Goal: Task Accomplishment & Management: Use online tool/utility

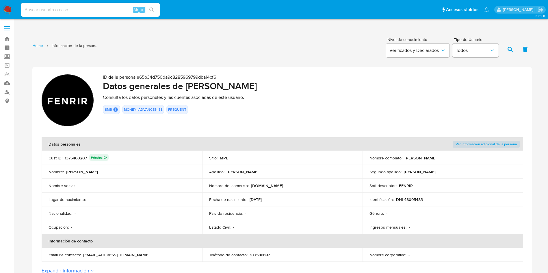
scroll to position [563, 0]
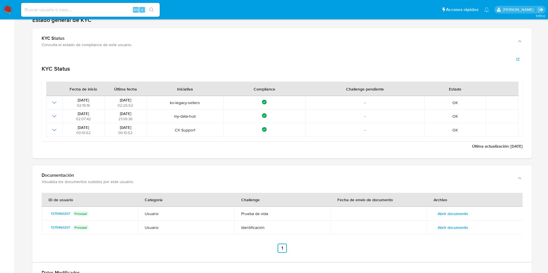
click at [525, 82] on div "Última actualización : 27/12/2024" at bounding box center [281, 107] width 499 height 104
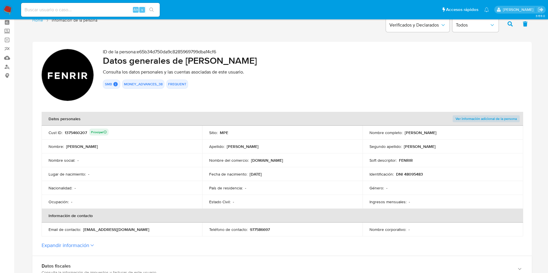
scroll to position [0, 0]
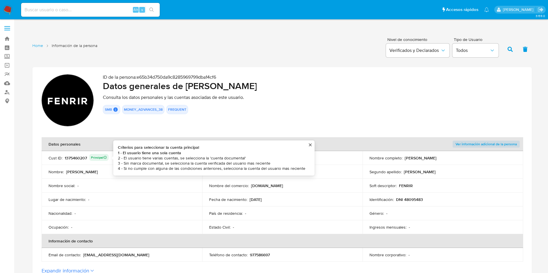
click at [81, 161] on div "1375460207 Principal Criterios para seleccionar la cuenta principal 1 - El usua…" at bounding box center [87, 158] width 44 height 8
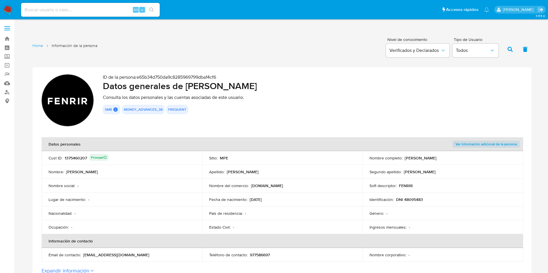
click at [81, 161] on div "1375460207 Principal" at bounding box center [87, 158] width 44 height 8
click at [80, 156] on div "1375460207 Principal" at bounding box center [87, 158] width 44 height 8
drag, startPoint x: 405, startPoint y: 158, endPoint x: 464, endPoint y: 160, distance: 59.2
click at [464, 160] on div "Nombre completo : Jorge Alejandro Garcia Burneo" at bounding box center [442, 158] width 147 height 5
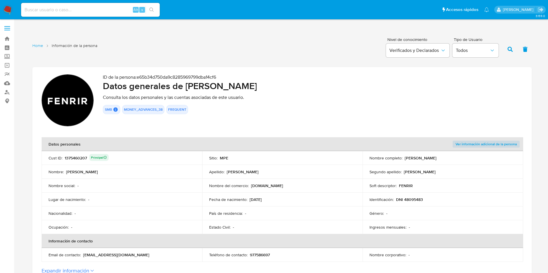
click at [417, 200] on p "DNI 48095483" at bounding box center [409, 199] width 27 height 5
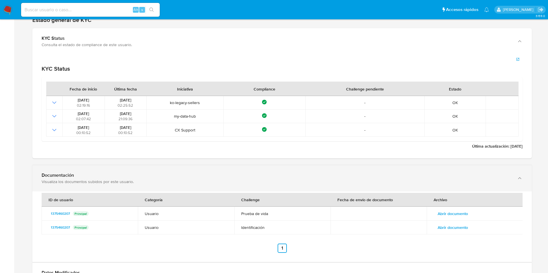
scroll to position [650, 0]
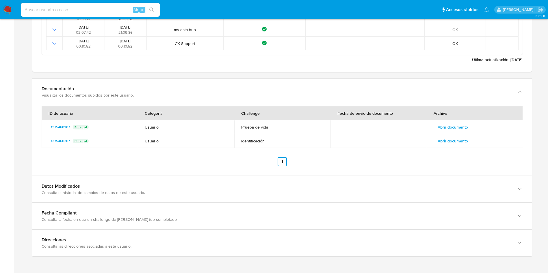
click at [461, 128] on span "Abrir documento" at bounding box center [452, 127] width 30 height 8
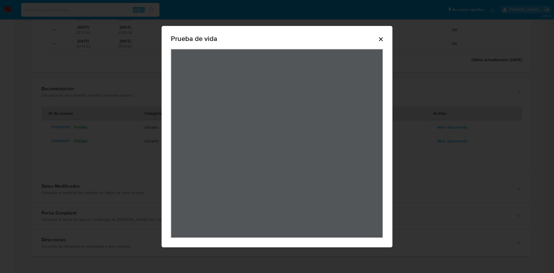
click at [382, 38] on icon "Cerrar" at bounding box center [381, 39] width 7 height 7
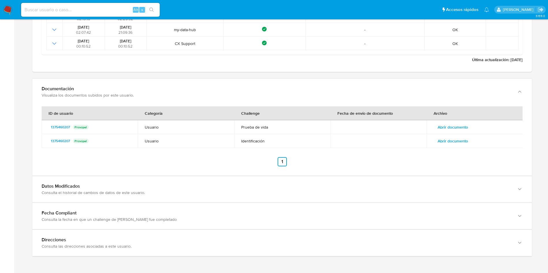
click at [457, 144] on span "Abrir documento" at bounding box center [452, 141] width 30 height 8
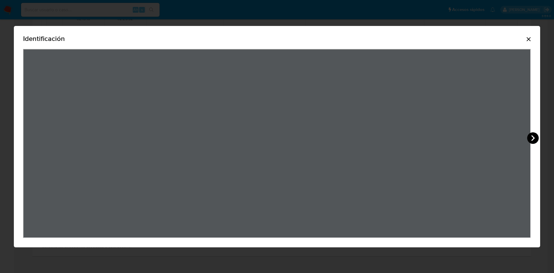
click at [534, 142] on icon "View Document Modal" at bounding box center [533, 139] width 12 height 12
click at [532, 43] on div "Identificación" at bounding box center [277, 137] width 527 height 222
click at [528, 41] on icon "Cerrar" at bounding box center [528, 39] width 7 height 7
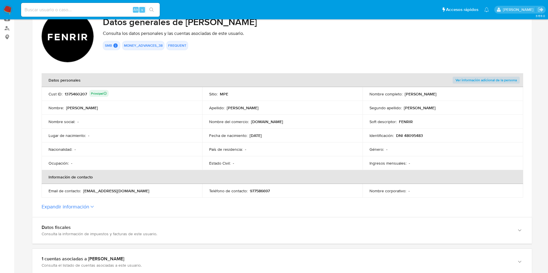
scroll to position [0, 0]
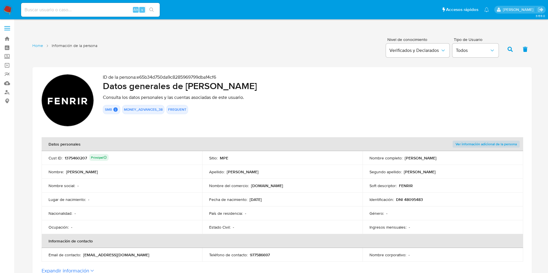
drag, startPoint x: 419, startPoint y: 156, endPoint x: 472, endPoint y: 158, distance: 53.4
click at [472, 158] on div "Nombre completo : Jorge Alejandro Garcia Burneo" at bounding box center [442, 158] width 147 height 5
drag, startPoint x: 272, startPoint y: 187, endPoint x: 248, endPoint y: 185, distance: 24.4
click at [248, 185] on div "Nombre del comercio : Fenrir.pe" at bounding box center [282, 185] width 147 height 5
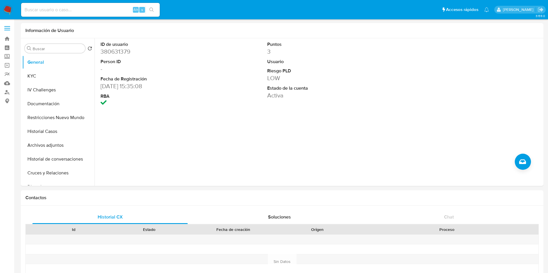
select select "10"
click at [48, 75] on button "KYC" at bounding box center [56, 76] width 68 height 14
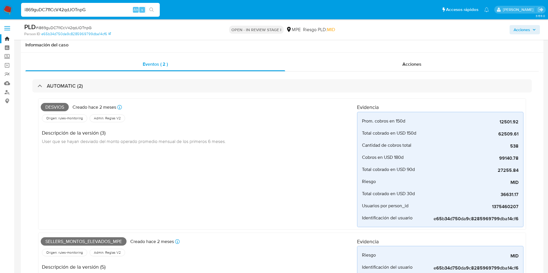
select select "10"
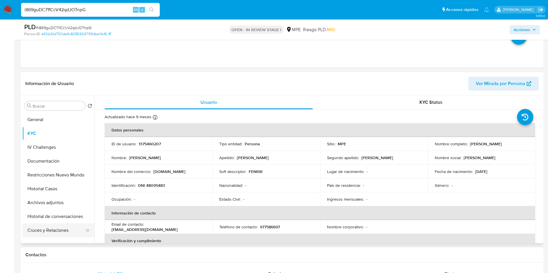
click at [61, 234] on button "Cruces y Relaciones" at bounding box center [56, 231] width 68 height 14
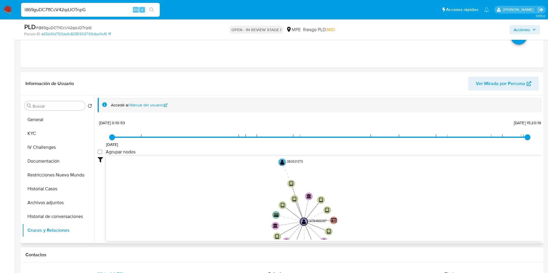
drag, startPoint x: 240, startPoint y: 192, endPoint x: 236, endPoint y: 222, distance: 30.3
click at [236, 222] on icon "device-687e677c99b86ba31b1e0049  user-1375460207  1375460207 device-67cb736d2…" at bounding box center [324, 198] width 436 height 84
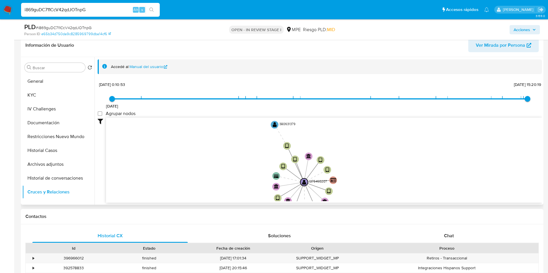
scroll to position [346, 0]
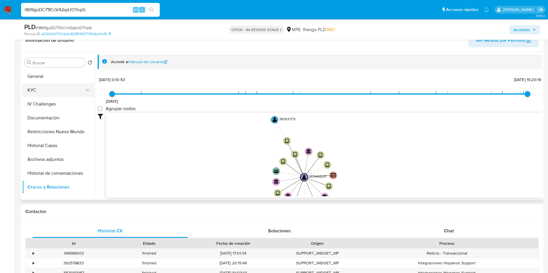
click at [42, 84] on button "KYC" at bounding box center [56, 90] width 68 height 14
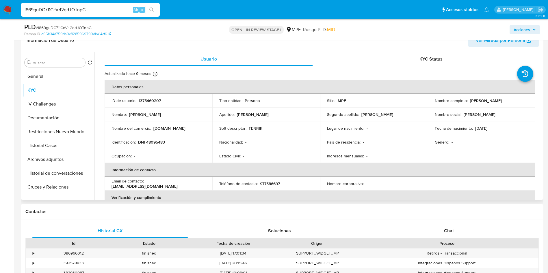
click at [147, 105] on td "ID de usuario : 1375460207" at bounding box center [159, 101] width 108 height 14
click at [150, 103] on p "1375460207" at bounding box center [150, 100] width 22 height 5
copy p "1375460207"
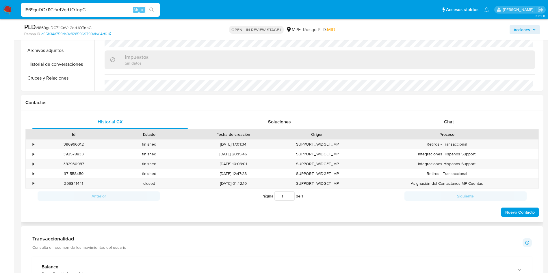
scroll to position [433, 0]
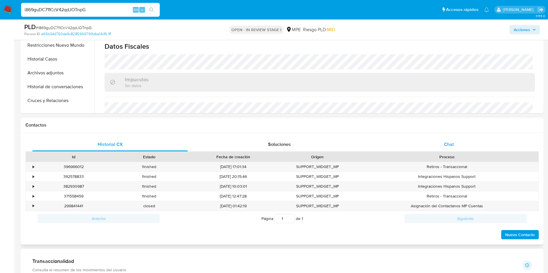
click at [448, 144] on span "Chat" at bounding box center [449, 144] width 10 height 7
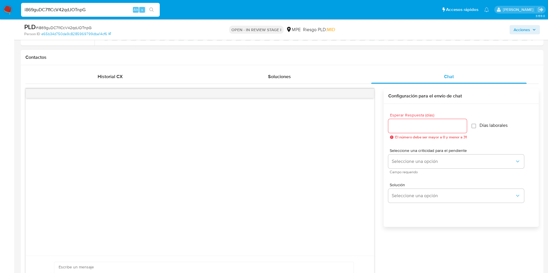
scroll to position [563, 0]
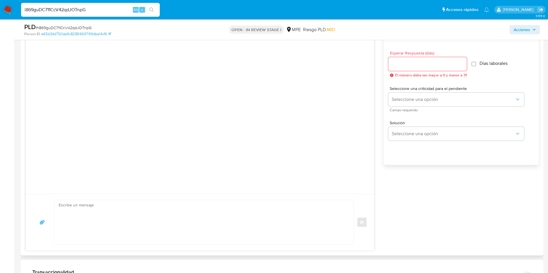
click at [175, 217] on textarea at bounding box center [203, 222] width 288 height 44
paste textarea "Buen día. Te contactamos ya que identificamos que tu cuenta está registrada com…"
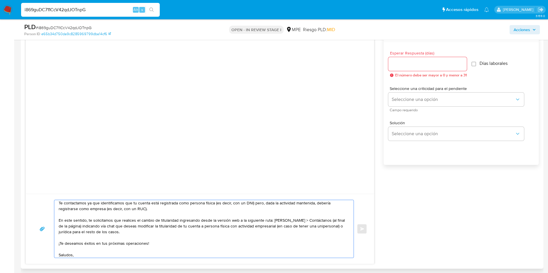
scroll to position [0, 0]
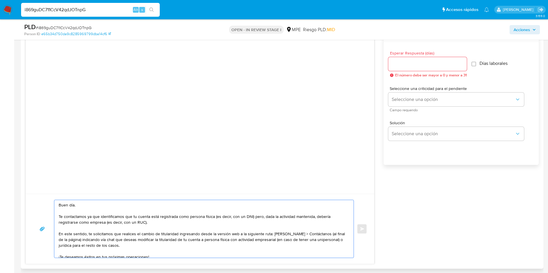
drag, startPoint x: 78, startPoint y: 206, endPoint x: 85, endPoint y: 212, distance: 8.8
click at [79, 205] on textarea "Buen día. Te contactamos ya que identificamos que tu cuenta está registrada com…" at bounding box center [203, 229] width 288 height 58
click at [118, 228] on textarea "Buen día, Jorge Te contactamos ya que identificamos que tu cuenta está registra…" at bounding box center [203, 229] width 288 height 58
click at [178, 215] on textarea "Buen día, Jorge Te contactamos ya que identificamos que tu cuenta está registra…" at bounding box center [203, 229] width 288 height 58
click at [255, 215] on textarea "Buen día, Jorge Te contactamos ya que identificamos que tu cuenta está registra…" at bounding box center [203, 229] width 288 height 58
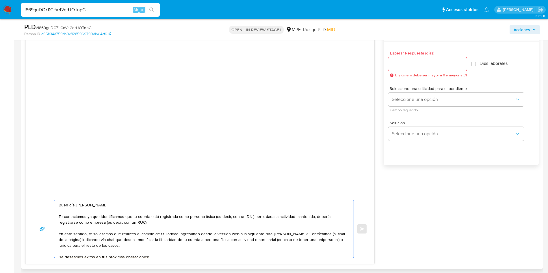
drag, startPoint x: 255, startPoint y: 215, endPoint x: 265, endPoint y: 223, distance: 12.9
click at [256, 215] on textarea "Buen día, Jorge Te contactamos ya que identificamos que tu cuenta está registra…" at bounding box center [203, 229] width 288 height 58
click at [189, 233] on textarea "Buen día, Jorge Te contactamos ya que identificamos que tu cuenta está registra…" at bounding box center [203, 229] width 288 height 58
paste textarea ". Te contactamos ya que identificamos que tu cuenta está registrada como person…"
click at [109, 204] on textarea "Buen día. Te contactamos ya que identificamos que tu cuenta está registrada com…" at bounding box center [203, 229] width 288 height 58
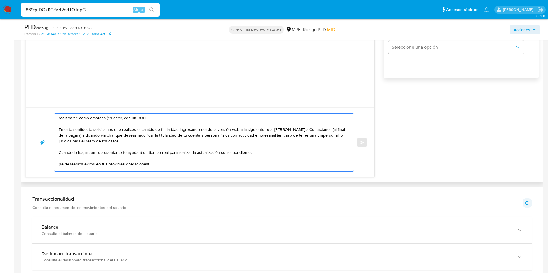
scroll to position [33, 0]
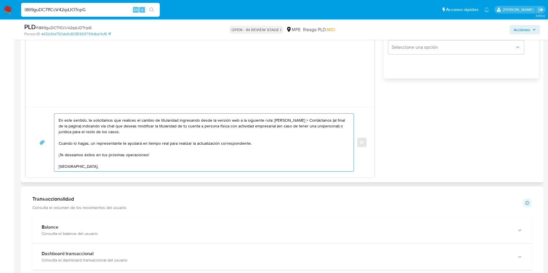
click at [124, 161] on textarea "Buen día, Jorge. Te contactamos ya que identificamos que tu cuenta está registr…" at bounding box center [203, 143] width 288 height 58
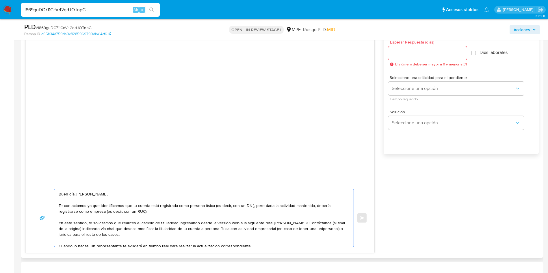
scroll to position [476, 0]
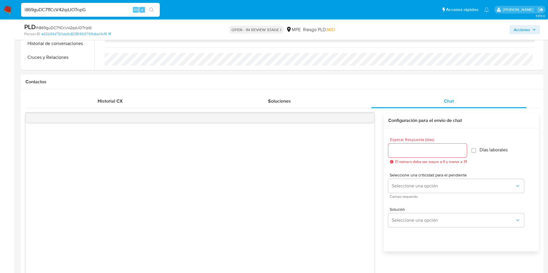
type textarea "Buen día, Jorge. Te contactamos ya que identificamos que tu cuenta está registr…"
click at [399, 150] on input "Esperar Respuesta (días)" at bounding box center [427, 151] width 79 height 8
type input "0"
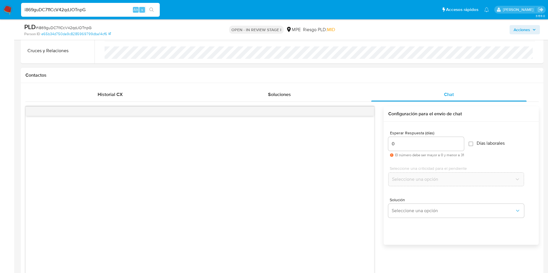
scroll to position [606, 0]
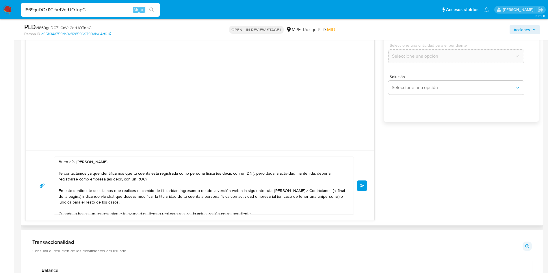
click at [361, 187] on span "Enviar" at bounding box center [362, 185] width 4 height 3
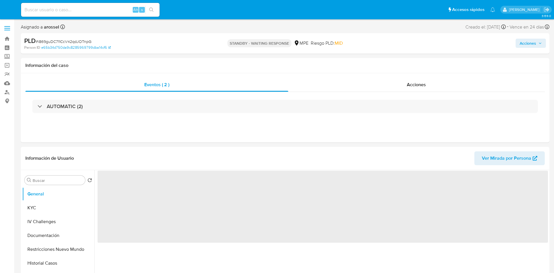
select select "10"
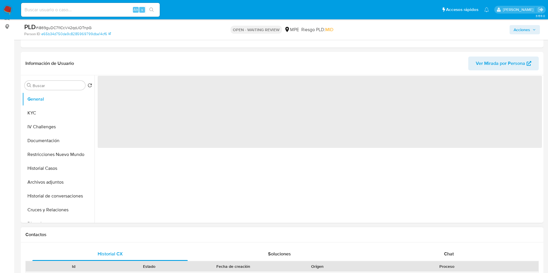
select select "10"
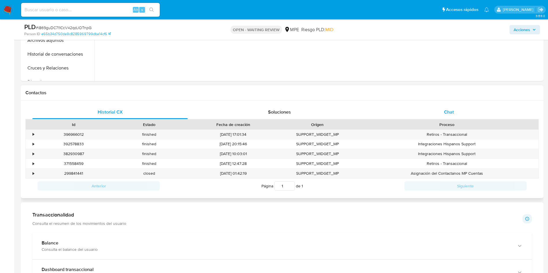
click at [463, 113] on div "Chat" at bounding box center [448, 112] width 155 height 14
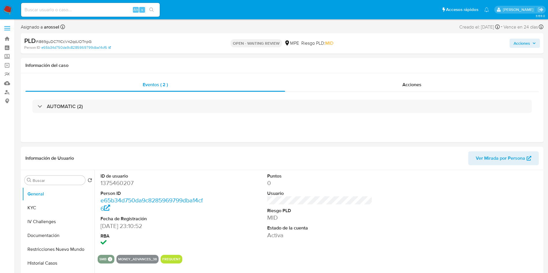
click at [75, 39] on span "# i869guDC711CcV42qdJOTnpG" at bounding box center [64, 42] width 56 height 6
copy span "i869guDC711CcV42qdJOTnpG"
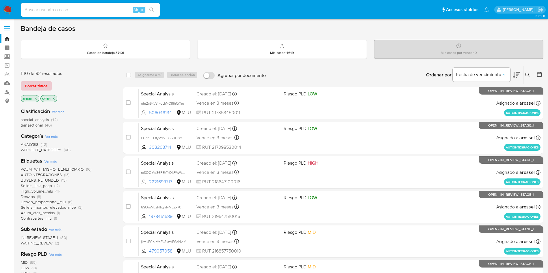
click at [41, 87] on span "Borrar filtros" at bounding box center [36, 86] width 23 height 8
click at [49, 244] on span "WAITING_REVIEW" at bounding box center [37, 244] width 32 height 6
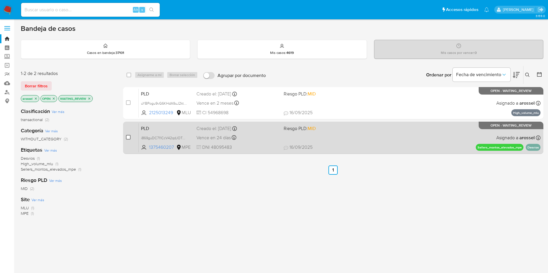
click at [127, 138] on input "checkbox" at bounding box center [128, 137] width 5 height 5
checkbox input "true"
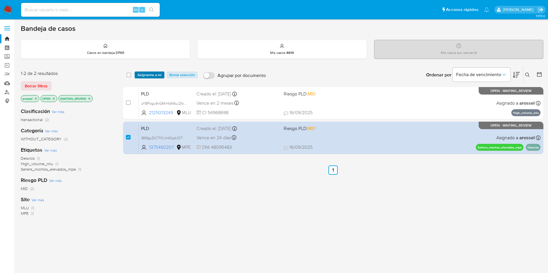
click at [146, 75] on span "Asignarme a mí" at bounding box center [149, 75] width 24 height 6
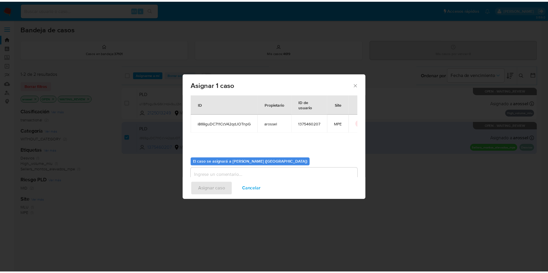
scroll to position [30, 0]
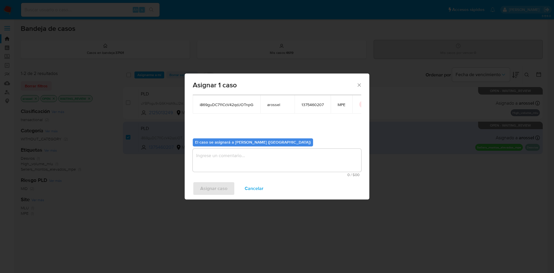
click at [239, 163] on textarea "assign-modal" at bounding box center [277, 160] width 169 height 23
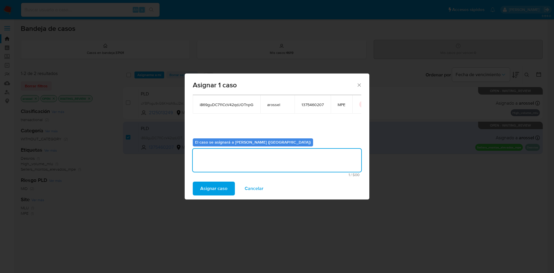
click at [208, 191] on span "Asignar caso" at bounding box center [213, 188] width 27 height 13
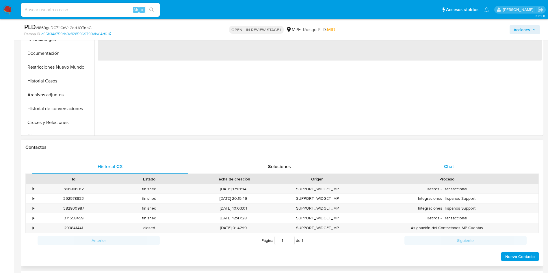
scroll to position [173, 0]
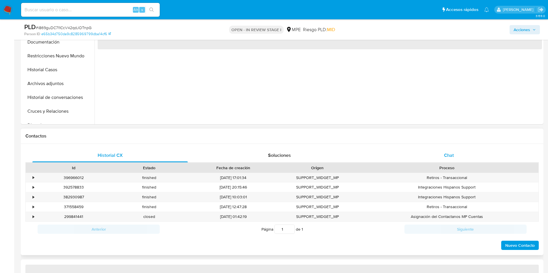
select select "10"
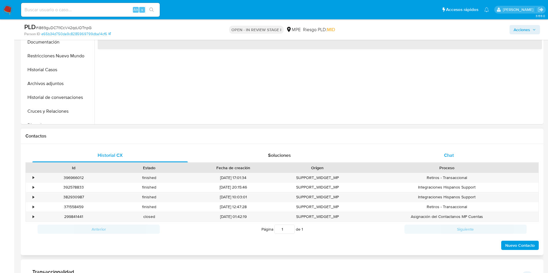
drag, startPoint x: 462, startPoint y: 158, endPoint x: 409, endPoint y: 152, distance: 53.2
click at [461, 158] on div "Chat" at bounding box center [448, 156] width 155 height 14
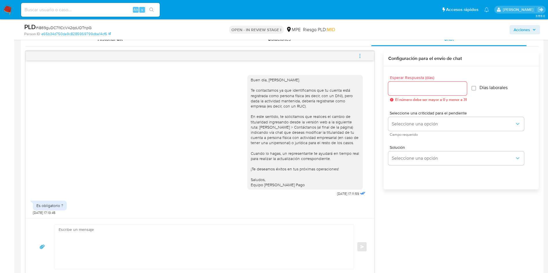
scroll to position [303, 0]
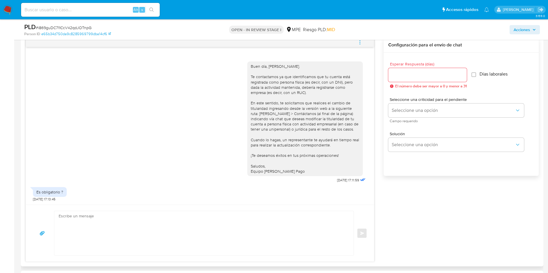
click at [208, 218] on textarea at bounding box center [203, 233] width 288 height 44
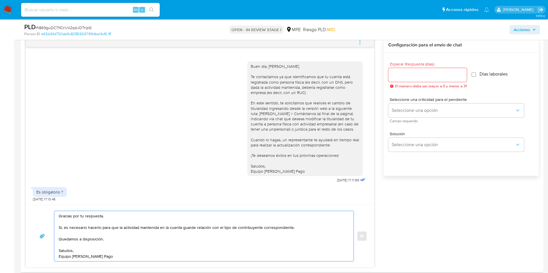
type textarea "Gracias por tu respuesta. Sí, es necesario hacerlo para que la actividad manten…"
click at [402, 75] on input "Esperar Respuesta (días)" at bounding box center [427, 75] width 79 height 8
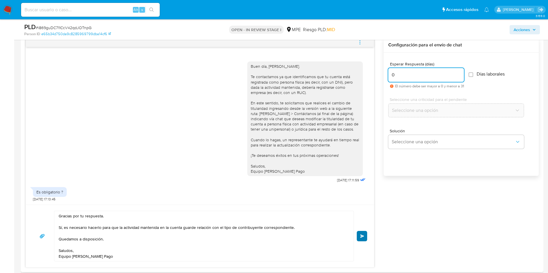
type input "0"
click at [360, 236] on span "Enviar" at bounding box center [362, 236] width 4 height 3
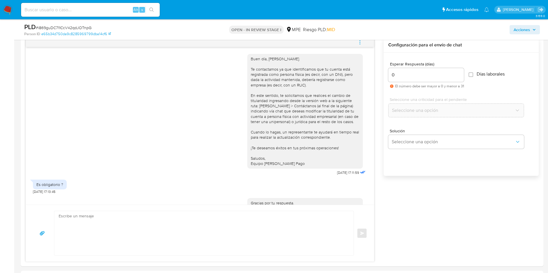
scroll to position [62, 0]
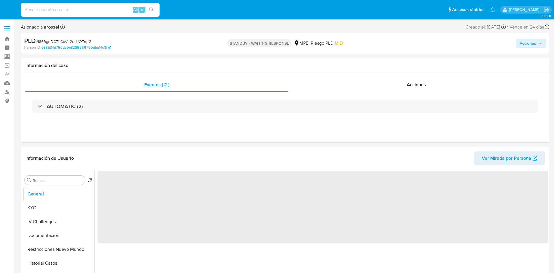
select select "10"
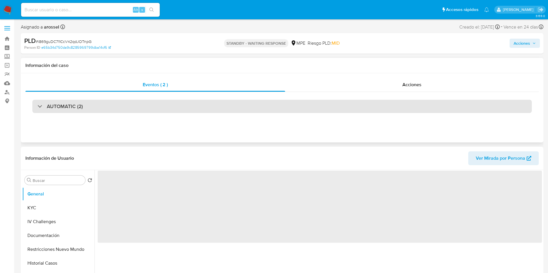
select select "10"
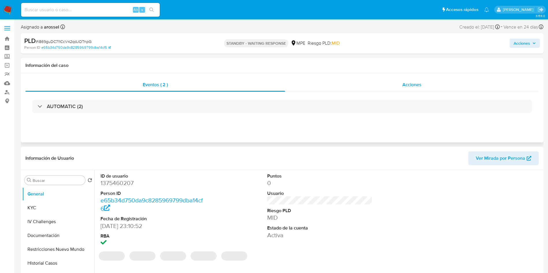
click at [404, 78] on div "Acciones" at bounding box center [411, 85] width 253 height 14
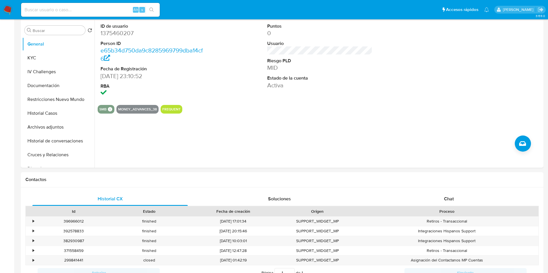
scroll to position [260, 0]
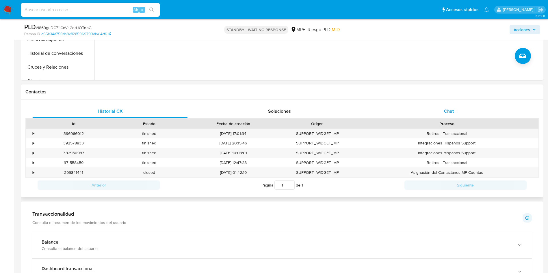
click at [458, 117] on div "Chat" at bounding box center [448, 112] width 155 height 14
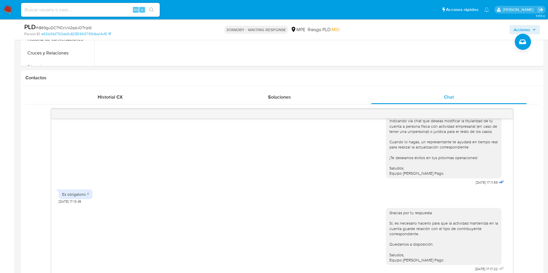
scroll to position [173, 0]
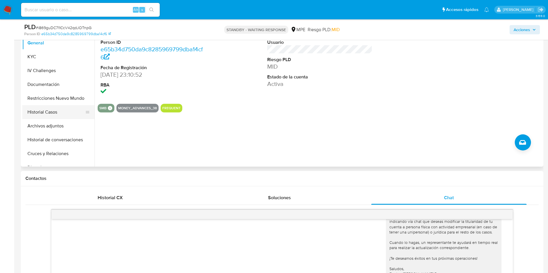
click at [59, 113] on button "Historial Casos" at bounding box center [56, 112] width 68 height 14
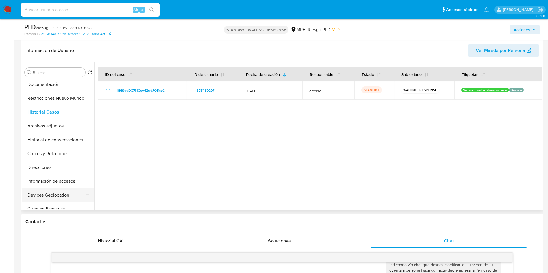
scroll to position [87, 0]
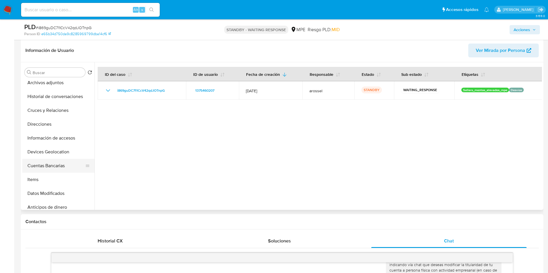
click at [61, 169] on button "Cuentas Bancarias" at bounding box center [56, 166] width 68 height 14
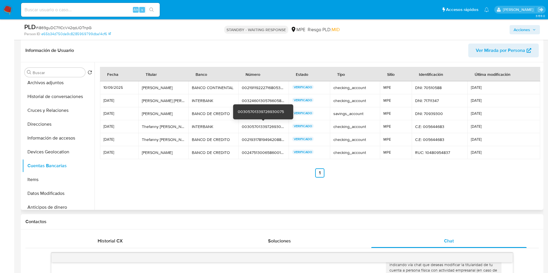
click at [253, 127] on div "00305701339726930075" at bounding box center [263, 126] width 43 height 5
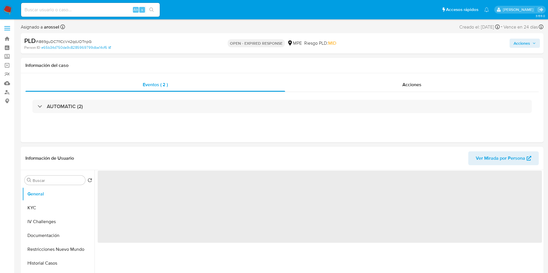
select select "10"
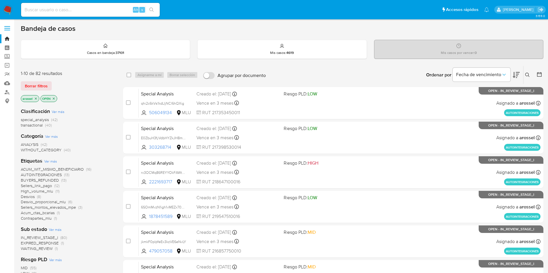
click at [50, 243] on span "EXPIRED_RESPONSE" at bounding box center [40, 244] width 38 height 6
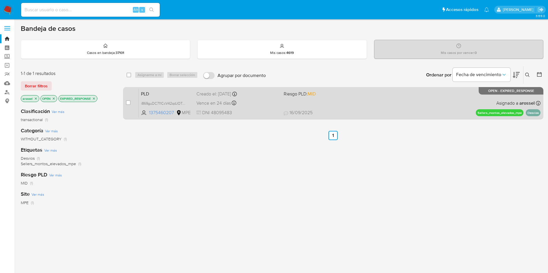
click at [128, 105] on div "case-item-checkbox" at bounding box center [128, 103] width 5 height 6
click at [132, 102] on div "case-item-checkbox No es posible asignar el caso" at bounding box center [132, 103] width 13 height 29
click at [129, 103] on input "checkbox" at bounding box center [128, 102] width 5 height 5
checkbox input "true"
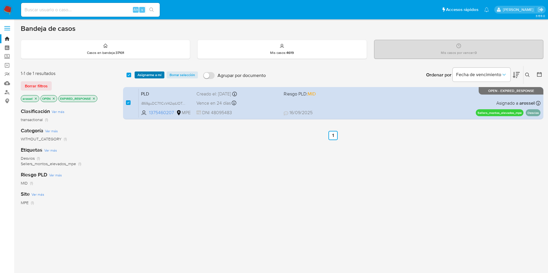
click at [155, 77] on span "Asignarme a mí" at bounding box center [149, 75] width 24 height 6
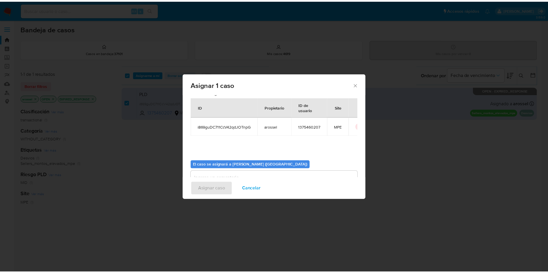
scroll to position [30, 0]
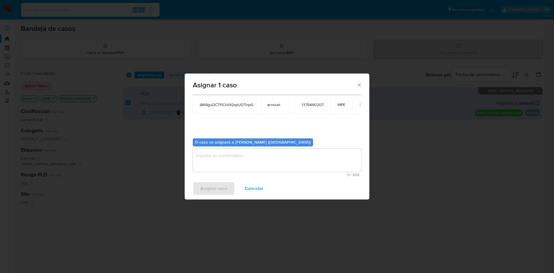
click at [230, 165] on textarea "assign-modal" at bounding box center [277, 160] width 169 height 23
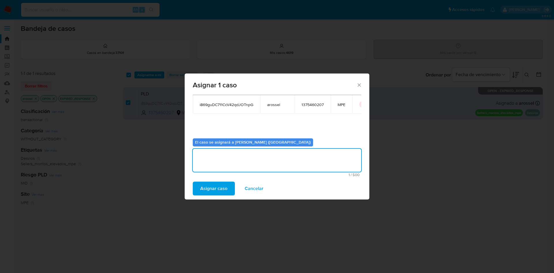
click at [216, 189] on span "Asignar caso" at bounding box center [213, 188] width 27 height 13
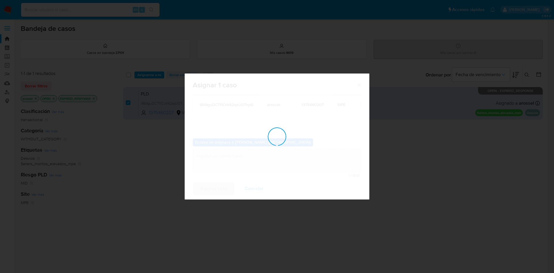
checkbox input "false"
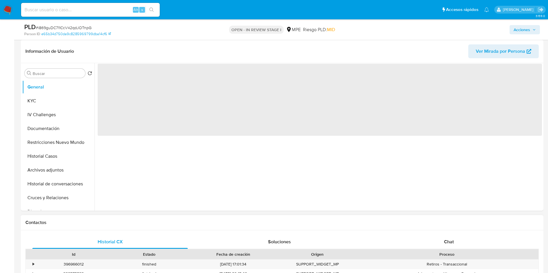
scroll to position [173, 0]
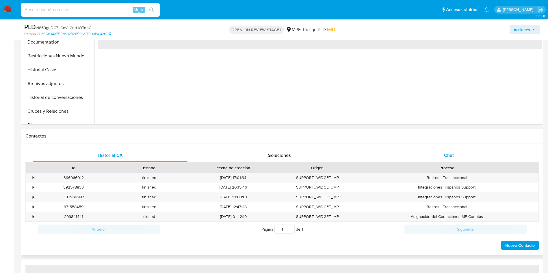
click at [450, 161] on div "Historial CX Soluciones Chat Id Estado Fecha de creación Origen Proceso • 39696…" at bounding box center [281, 200] width 513 height 102
select select "10"
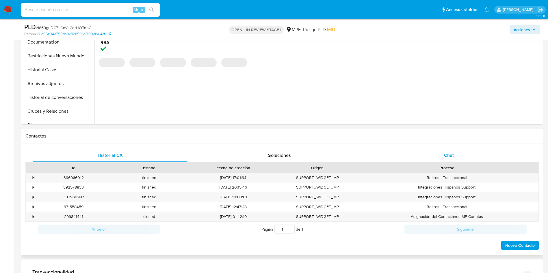
click at [449, 158] on span "Chat" at bounding box center [449, 155] width 10 height 7
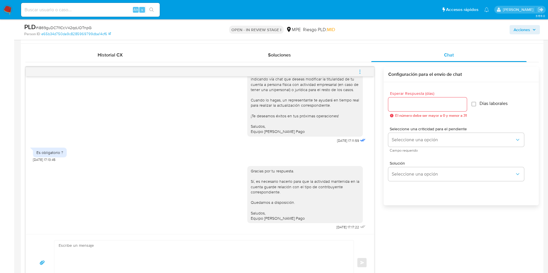
scroll to position [217, 0]
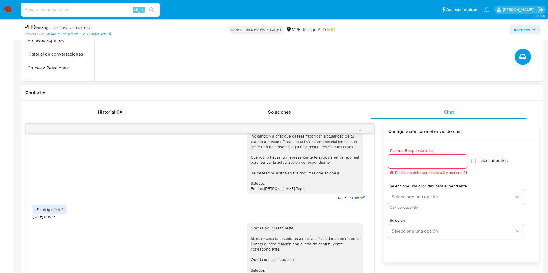
click at [357, 132] on span "menu-action" at bounding box center [359, 129] width 5 height 14
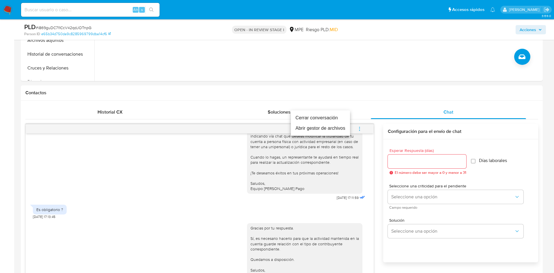
click at [343, 119] on li "Cerrar conversación" at bounding box center [320, 118] width 59 height 10
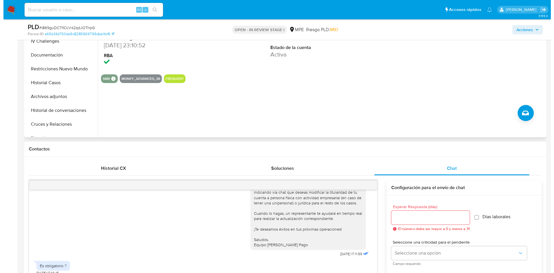
scroll to position [87, 0]
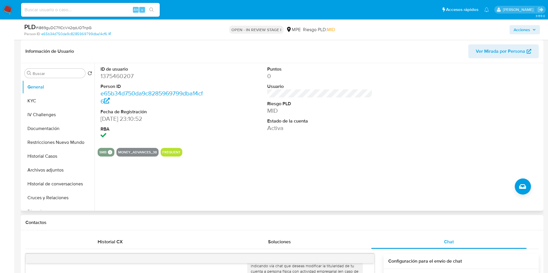
click at [124, 76] on dd "1375460207" at bounding box center [152, 76] width 105 height 8
copy dd "1375460207"
click at [44, 109] on button "IV Challenges" at bounding box center [56, 115] width 68 height 14
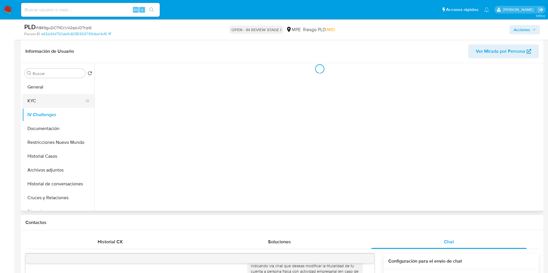
click at [43, 105] on button "KYC" at bounding box center [56, 101] width 68 height 14
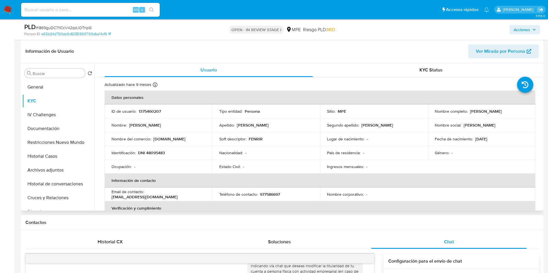
drag, startPoint x: 467, startPoint y: 111, endPoint x: 525, endPoint y: 112, distance: 58.6
click at [525, 112] on div "Nombre completo : Jorge Alejandro Garcia Burneo" at bounding box center [482, 111] width 94 height 5
copy div "Jorge Alejandro Garcia Burneo"
click at [50, 161] on button "Historial Casos" at bounding box center [56, 157] width 68 height 14
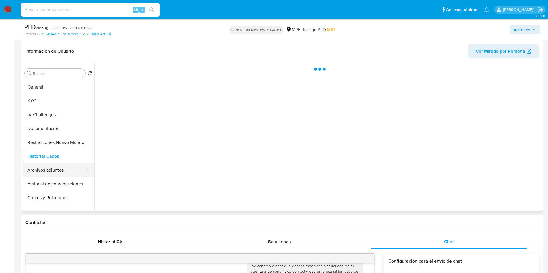
click at [52, 166] on button "Archivos adjuntos" at bounding box center [56, 170] width 68 height 14
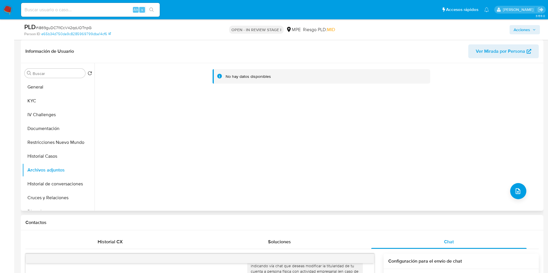
click at [480, 107] on div "No hay datos disponibles" at bounding box center [317, 137] width 447 height 148
click at [530, 190] on div "No hay datos disponibles" at bounding box center [317, 137] width 447 height 148
click at [524, 185] on div "No hay datos disponibles" at bounding box center [317, 137] width 447 height 148
click at [516, 191] on icon "upload-file" at bounding box center [517, 191] width 7 height 7
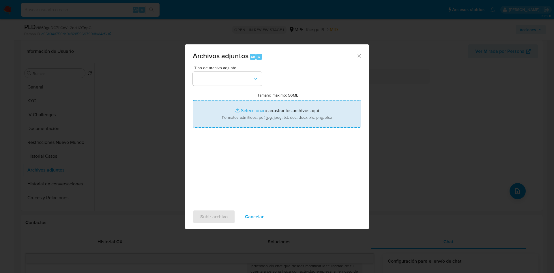
click at [301, 121] on input "Tamaño máximo: 50MB Seleccionar archivos" at bounding box center [277, 114] width 169 height 28
type input "C:\fakepath\Case Log 1375460207 - 16_09_2025.pdf"
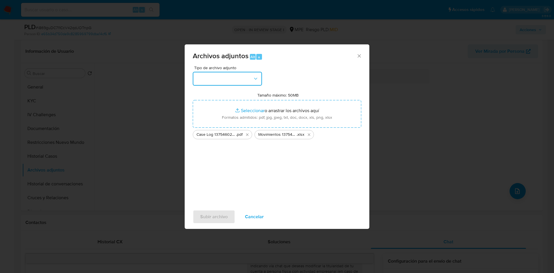
click at [241, 82] on button "button" at bounding box center [227, 79] width 69 height 14
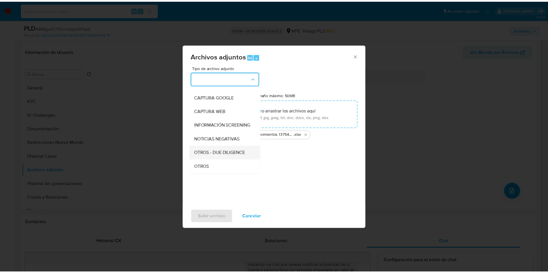
scroll to position [43, 0]
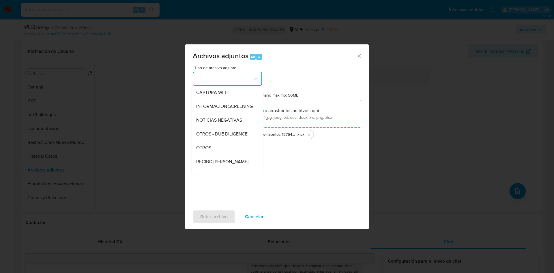
drag, startPoint x: 227, startPoint y: 151, endPoint x: 219, endPoint y: 195, distance: 45.1
click at [227, 152] on div "OTROS" at bounding box center [225, 148] width 59 height 14
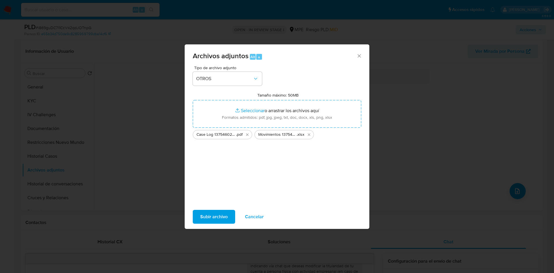
click at [217, 217] on span "Subir archivo" at bounding box center [213, 217] width 27 height 13
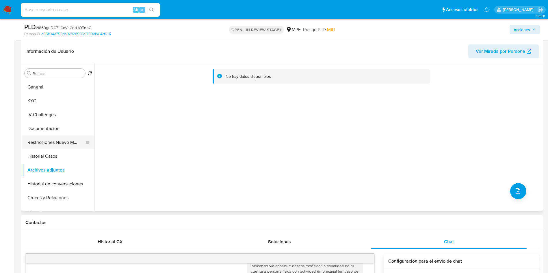
click at [42, 146] on button "Restricciones Nuevo Mundo" at bounding box center [56, 143] width 68 height 14
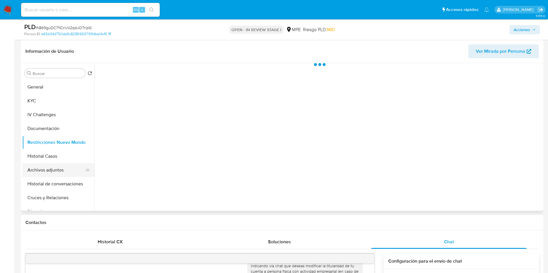
click at [51, 167] on button "Archivos adjuntos" at bounding box center [56, 170] width 68 height 14
click at [516, 24] on div "Acciones" at bounding box center [454, 30] width 170 height 14
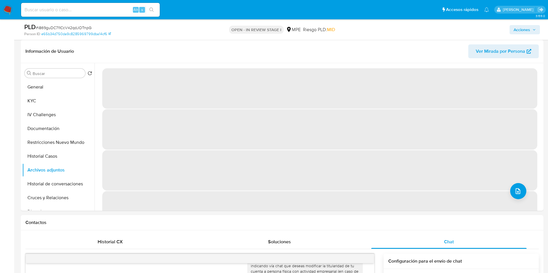
click at [516, 27] on span "Acciones" at bounding box center [521, 29] width 16 height 9
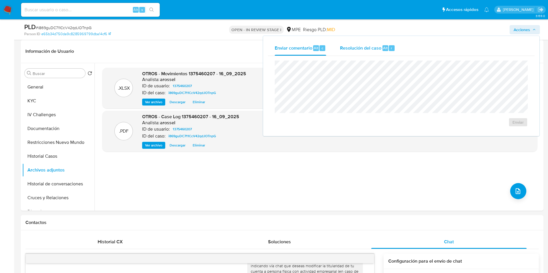
click at [337, 45] on button "Resolución del caso Alt r" at bounding box center [367, 48] width 69 height 15
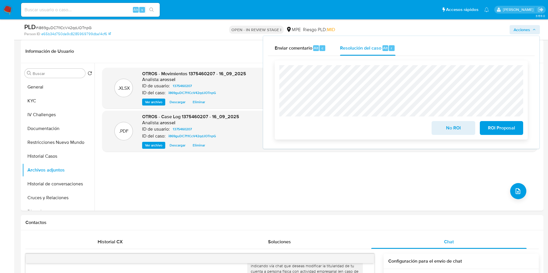
click at [443, 131] on span "No ROI" at bounding box center [453, 128] width 28 height 13
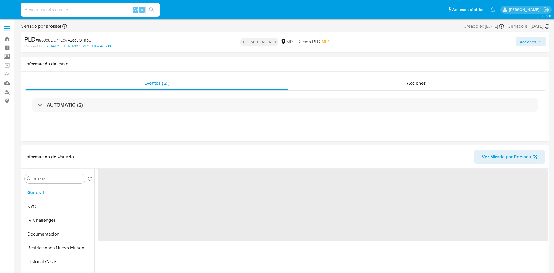
select select "10"
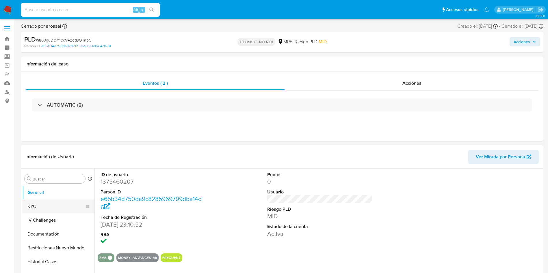
click at [47, 208] on button "KYC" at bounding box center [56, 207] width 68 height 14
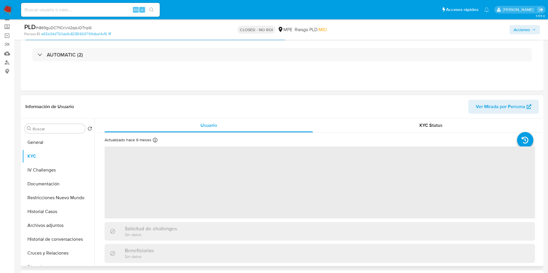
scroll to position [43, 0]
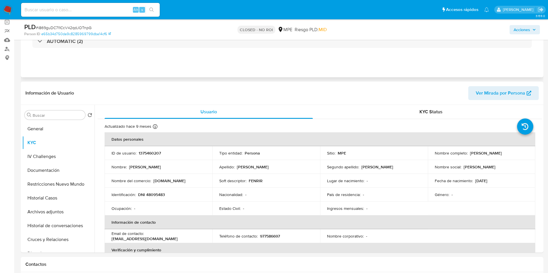
drag, startPoint x: 468, startPoint y: 153, endPoint x: 339, endPoint y: 76, distance: 150.3
click at [532, 154] on td "Nombre completo : [PERSON_NAME]" at bounding box center [482, 153] width 108 height 14
copy p "[PERSON_NAME]"
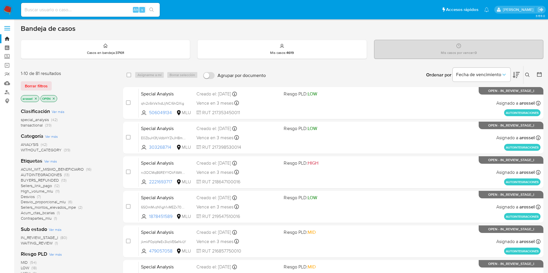
click at [53, 246] on div "Clasificación Ver más special_analysis (42) transactional (39) Categoría Ver má…" at bounding box center [67, 202] width 93 height 198
click at [51, 245] on span "WAITING_REVIEW" at bounding box center [37, 244] width 32 height 6
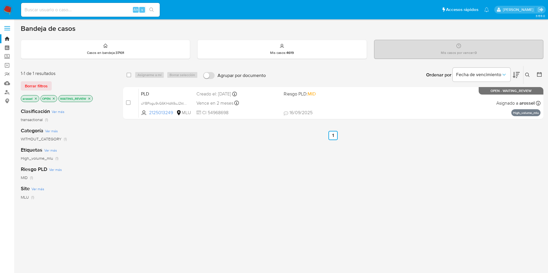
click at [327, 94] on span "Riesgo PLD: MID" at bounding box center [325, 94] width 83 height 8
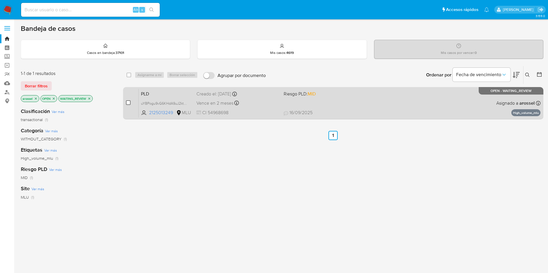
click at [129, 102] on input "checkbox" at bounding box center [128, 102] width 5 height 5
checkbox input "true"
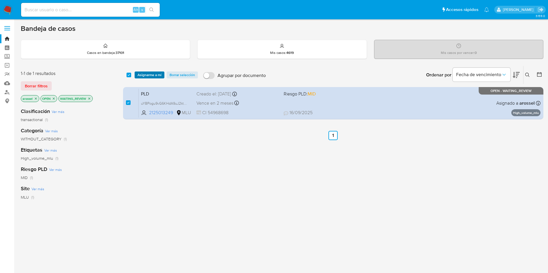
click at [148, 78] on span "Asignarme a mí" at bounding box center [149, 75] width 24 height 6
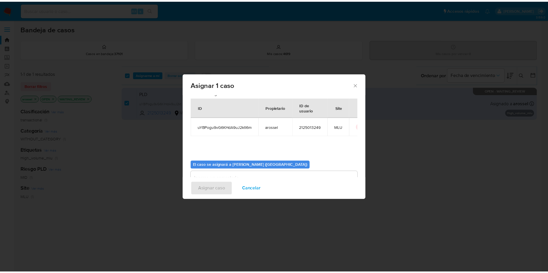
scroll to position [30, 0]
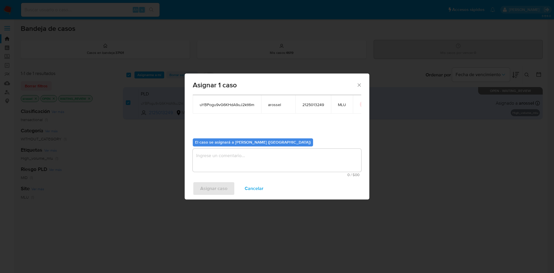
click at [278, 161] on textarea "assign-modal" at bounding box center [277, 160] width 169 height 23
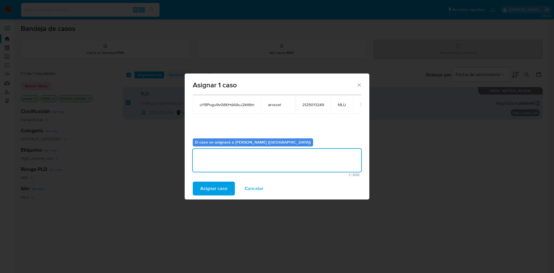
click at [207, 193] on span "Asignar caso" at bounding box center [213, 188] width 27 height 13
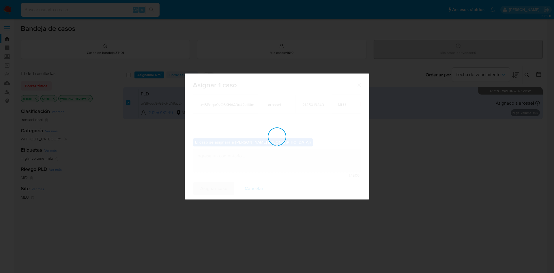
checkbox input "false"
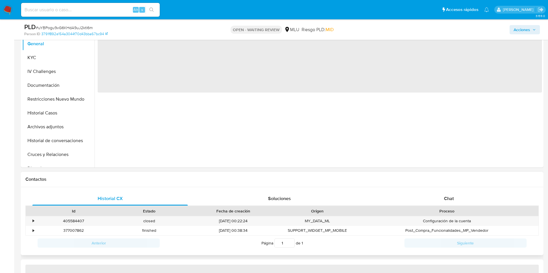
select select "10"
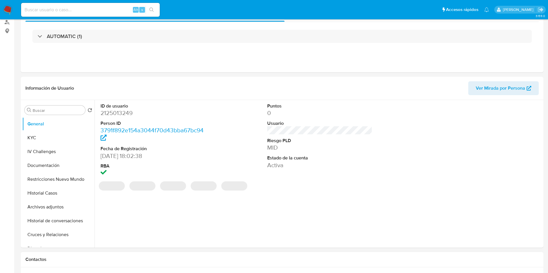
scroll to position [130, 0]
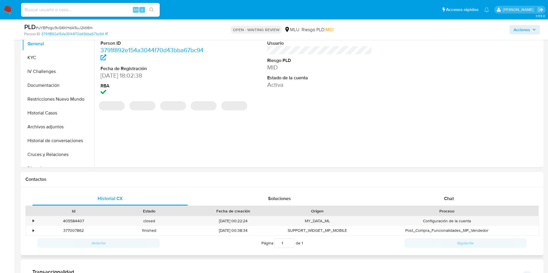
click at [454, 184] on div "Contactos" at bounding box center [282, 179] width 522 height 15
click at [455, 197] on div "Chat" at bounding box center [448, 199] width 155 height 14
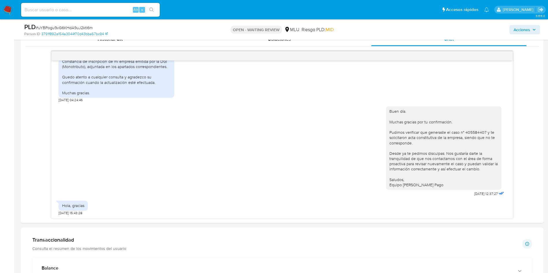
scroll to position [303, 0]
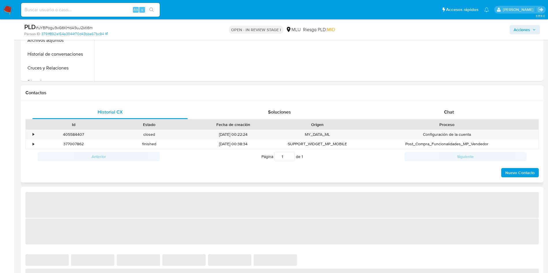
select select "10"
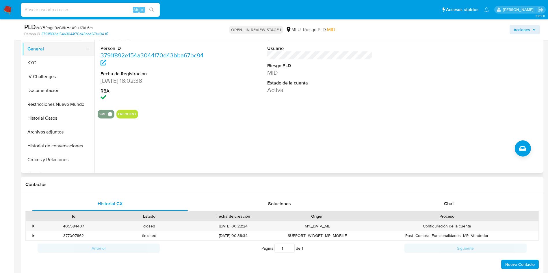
scroll to position [87, 0]
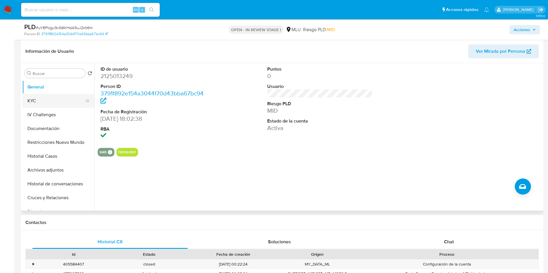
click at [41, 101] on button "KYC" at bounding box center [56, 101] width 68 height 14
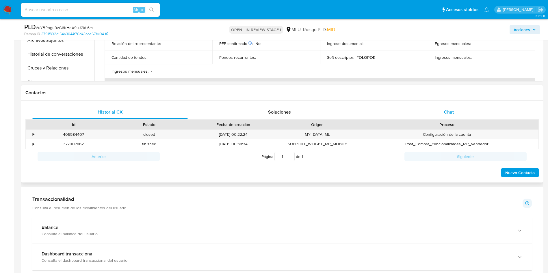
click at [455, 108] on div "Chat" at bounding box center [448, 112] width 155 height 14
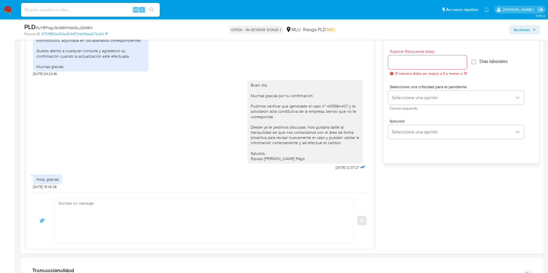
scroll to position [390, 0]
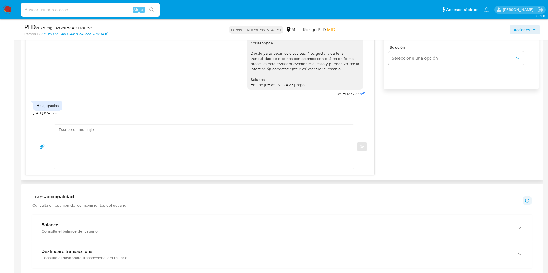
click at [189, 147] on textarea at bounding box center [203, 147] width 288 height 44
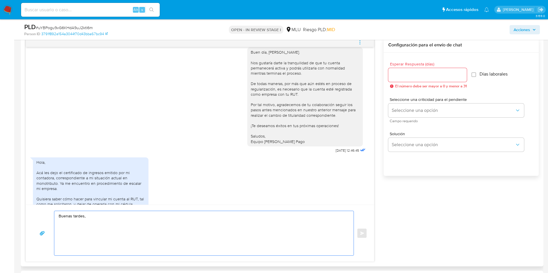
scroll to position [200, 0]
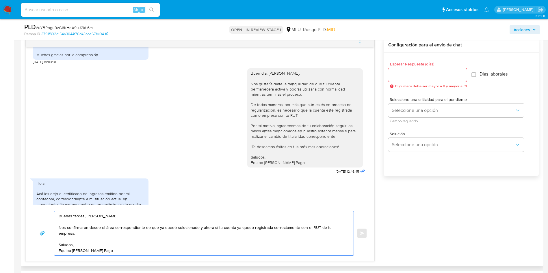
click at [215, 228] on textarea "Buenas tardes, [PERSON_NAME]. Nos confirmaron desde el área correspondiente de …" at bounding box center [203, 233] width 288 height 44
click at [253, 227] on textarea "Buenas tardes, [PERSON_NAME]. Nos confirmaron desde el área correspondiente de …" at bounding box center [203, 233] width 288 height 44
click at [269, 236] on textarea "Buenas tardes, [PERSON_NAME]. Nos confirmaron desde el área correspondiente de …" at bounding box center [203, 233] width 288 height 44
click at [204, 239] on textarea "Buenas tardes, [PERSON_NAME]. Nos confirmaron desde el área correspondiente de …" at bounding box center [203, 233] width 288 height 44
click at [201, 232] on textarea "Buenas tardes, [PERSON_NAME]. Nos confirmaron desde el área correspondiente de …" at bounding box center [203, 233] width 288 height 44
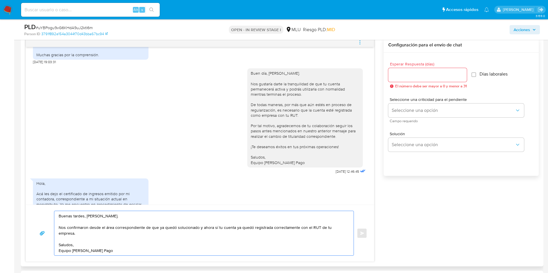
click at [206, 244] on textarea "Buenas tardes, [PERSON_NAME]. Nos confirmaron desde el área correspondiente de …" at bounding box center [203, 233] width 288 height 44
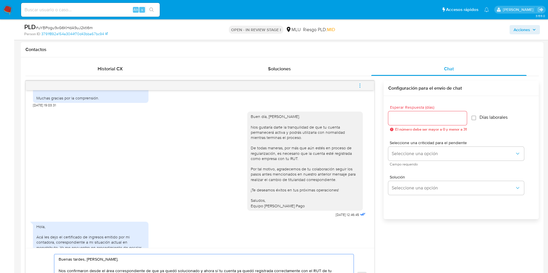
type textarea "Buenas tardes, [PERSON_NAME]. Nos confirmaron desde el área correspondiente de …"
click at [409, 119] on input "Esperar Respuesta (días)" at bounding box center [427, 119] width 79 height 8
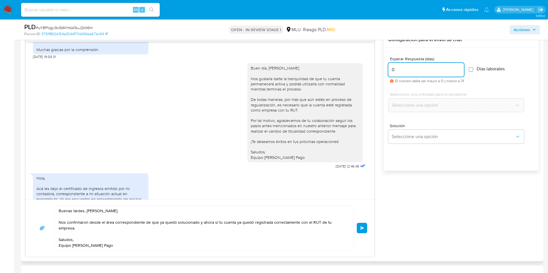
scroll to position [390, 0]
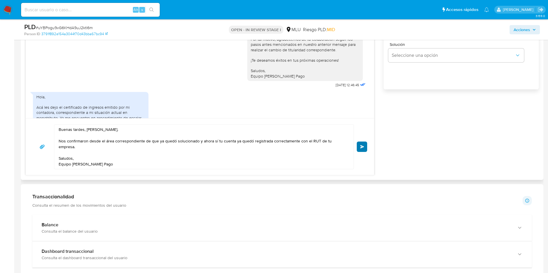
type input "0"
click at [359, 144] on button "Enviar" at bounding box center [362, 147] width 10 height 10
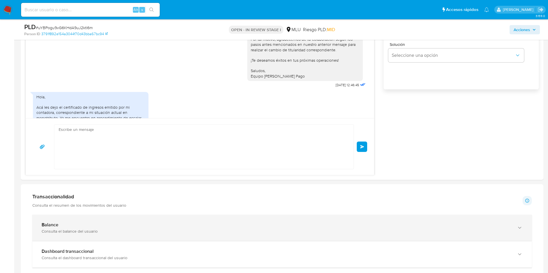
scroll to position [692, 0]
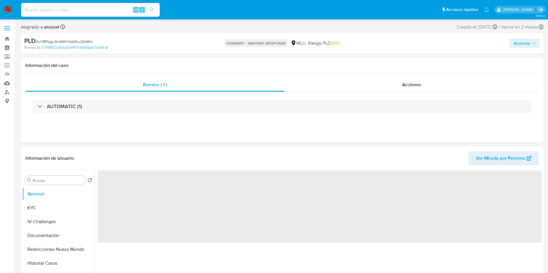
select select "10"
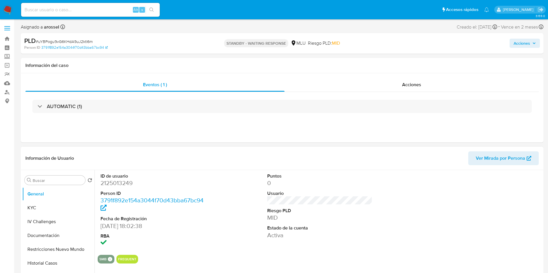
click at [334, 221] on dd "MID" at bounding box center [319, 218] width 105 height 8
click at [113, 179] on dd "2125013249" at bounding box center [152, 183] width 105 height 8
copy dd "2125013249"
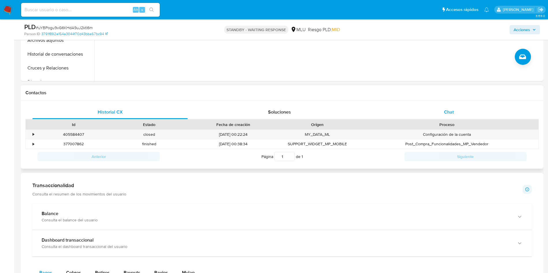
drag, startPoint x: 446, startPoint y: 113, endPoint x: 419, endPoint y: 111, distance: 27.8
click at [446, 112] on span "Chat" at bounding box center [449, 112] width 10 height 7
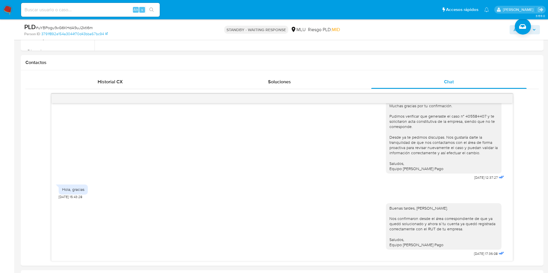
scroll to position [173, 0]
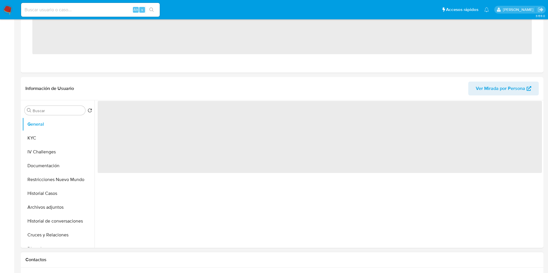
scroll to position [173, 0]
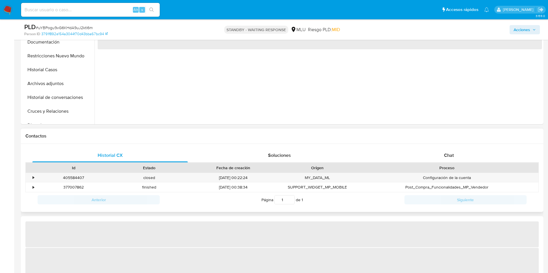
click at [449, 144] on div "Historial CX Soluciones Chat Id Estado Fecha de creación Origen Proceso • 40558…" at bounding box center [282, 178] width 522 height 68
select select "10"
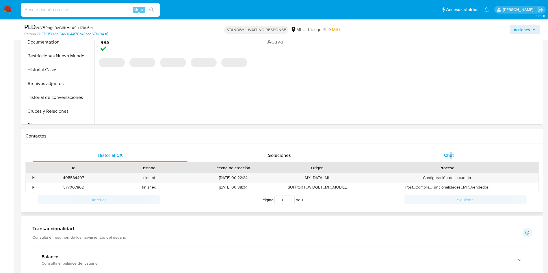
click at [451, 153] on span "Chat" at bounding box center [449, 155] width 10 height 7
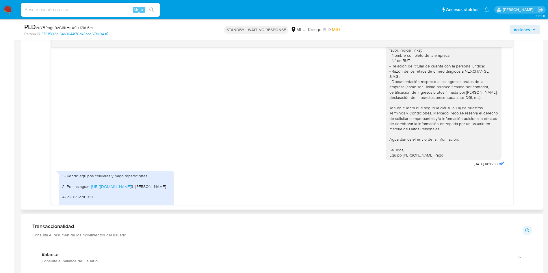
scroll to position [130, 0]
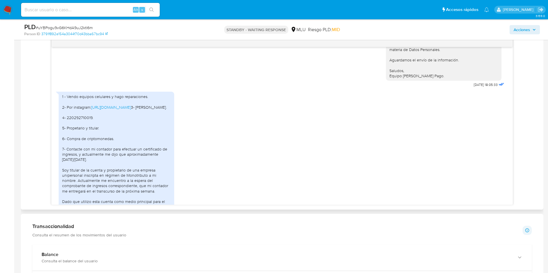
click at [83, 135] on div "1 - Vendo equipos celulares y hago reparaciones. 2- Por instagram: https://www.…" at bounding box center [116, 165] width 109 height 142
copy div "220292710019"
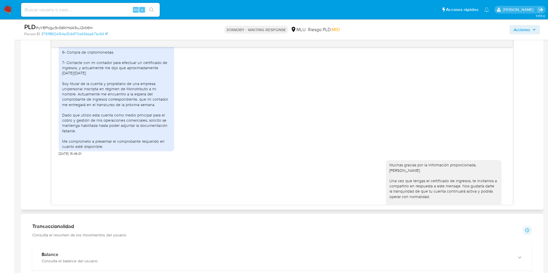
click at [118, 133] on div "1 - Vendo equipos celulares y hago reparaciones. 2- Por instagram: https://www.…" at bounding box center [116, 79] width 109 height 142
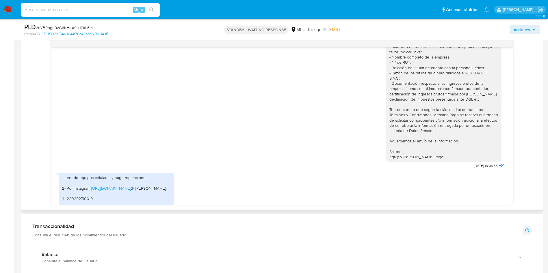
scroll to position [130, 0]
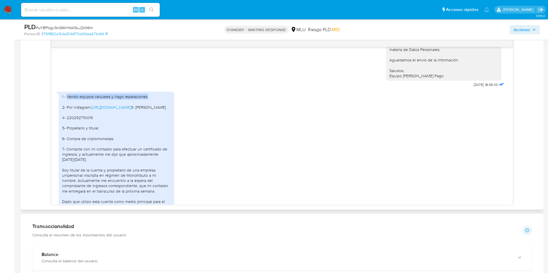
drag, startPoint x: 152, startPoint y: 95, endPoint x: 67, endPoint y: 97, distance: 84.3
click at [67, 97] on div "1 - Vendo equipos celulares y hago reparaciones. 2- Por instagram: https://www.…" at bounding box center [116, 165] width 109 height 142
copy div "Vendo equipos celulares y hago reparaciones."
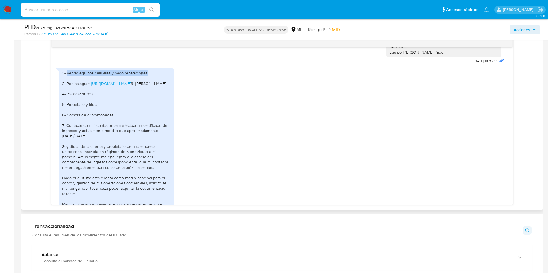
scroll to position [173, 0]
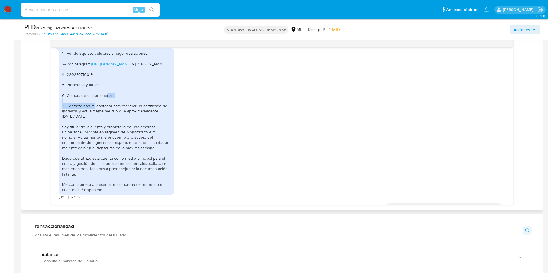
drag, startPoint x: 120, startPoint y: 110, endPoint x: 68, endPoint y: 110, distance: 52.8
click at [68, 110] on div "1 - Vendo equipos celulares y hago reparaciones. 2- Por instagram: https://www.…" at bounding box center [116, 122] width 109 height 142
copy div "Compra de criptomonedas."
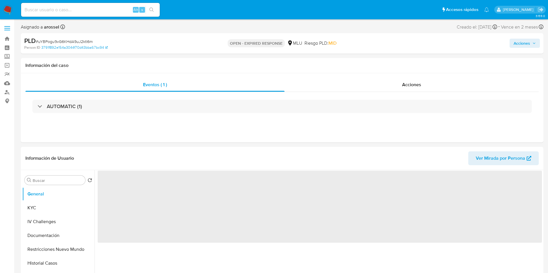
select select "10"
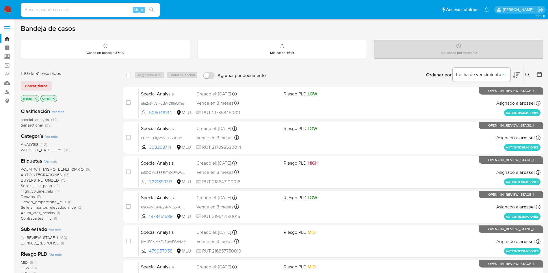
click at [56, 244] on span "EXPIRED_RESPONSE" at bounding box center [40, 244] width 38 height 6
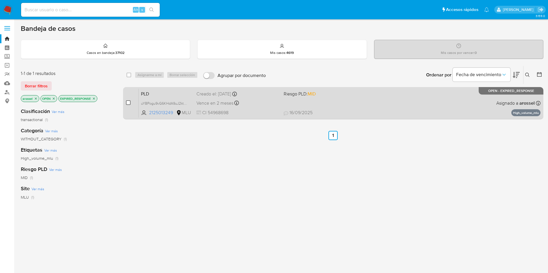
click at [127, 104] on input "checkbox" at bounding box center [128, 102] width 5 height 5
checkbox input "true"
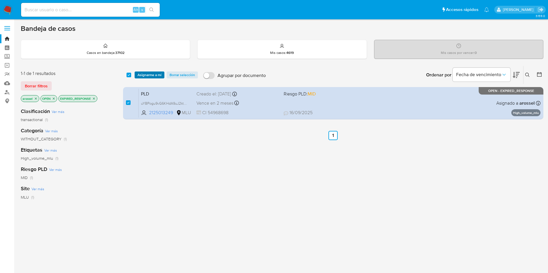
click at [147, 73] on span "Asignarme a mí" at bounding box center [149, 75] width 24 height 6
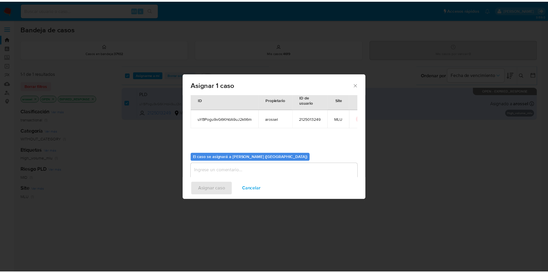
scroll to position [30, 0]
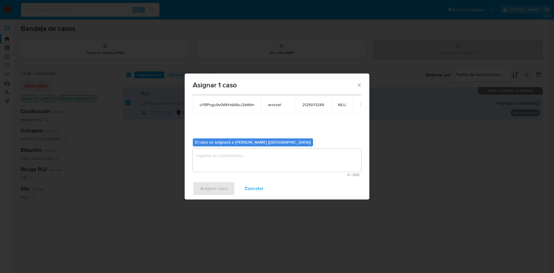
click at [238, 162] on textarea "assign-modal" at bounding box center [277, 160] width 169 height 23
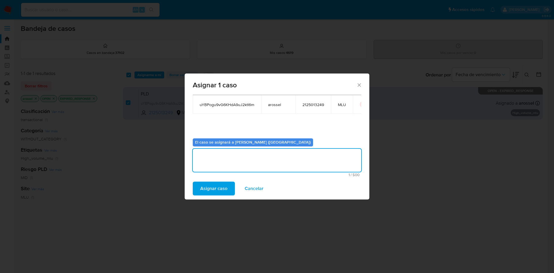
click at [213, 196] on div "Asignar caso Cancelar" at bounding box center [277, 189] width 185 height 22
click at [212, 192] on span "Asignar caso" at bounding box center [213, 188] width 27 height 13
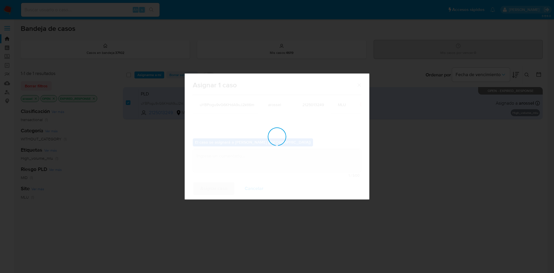
checkbox input "false"
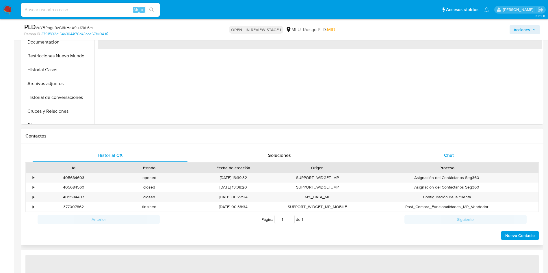
select select "10"
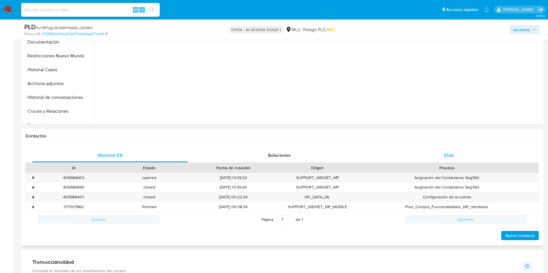
click at [449, 149] on div "Chat" at bounding box center [448, 156] width 155 height 14
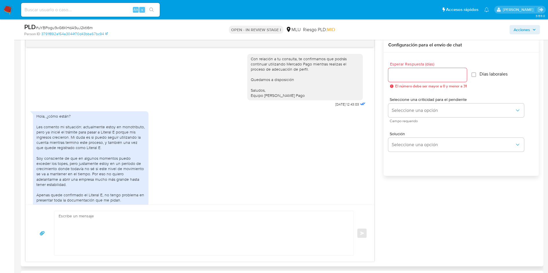
scroll to position [664, 0]
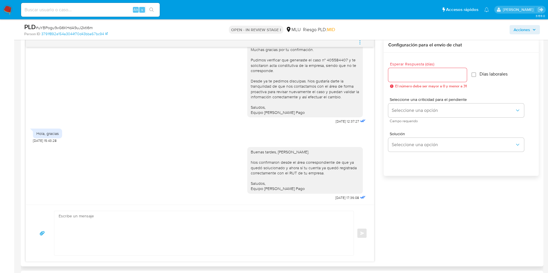
click at [363, 42] on button "menu-action" at bounding box center [359, 43] width 19 height 14
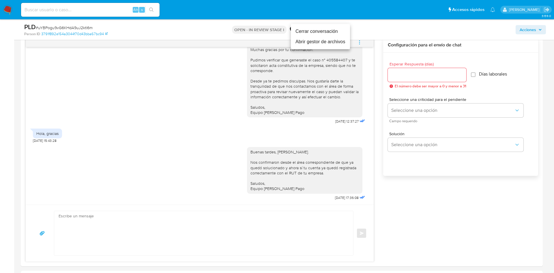
click at [337, 31] on li "Cerrar conversación" at bounding box center [320, 31] width 59 height 10
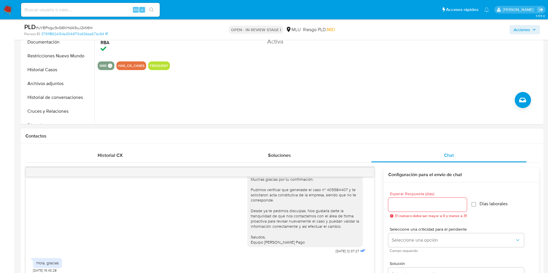
scroll to position [130, 0]
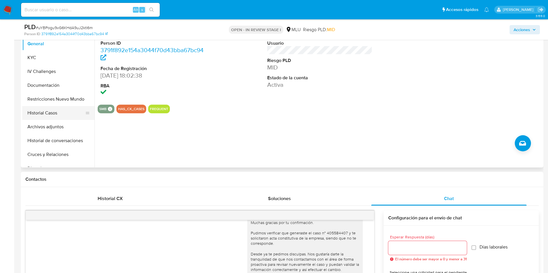
click at [45, 118] on button "Historial Casos" at bounding box center [56, 113] width 68 height 14
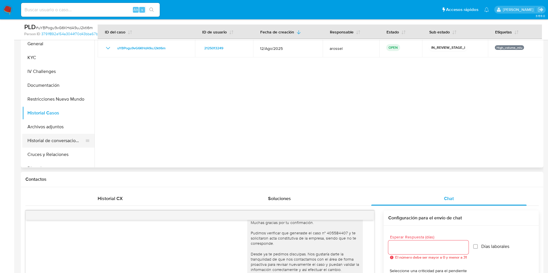
click at [48, 134] on button "Historial de conversaciones" at bounding box center [56, 141] width 68 height 14
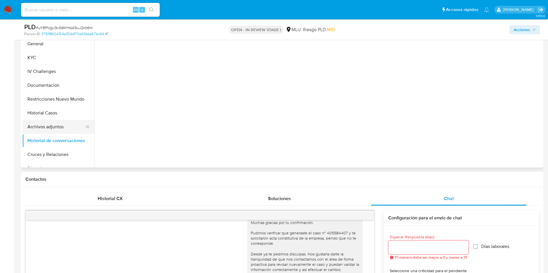
click at [53, 128] on button "Archivos adjuntos" at bounding box center [56, 127] width 68 height 14
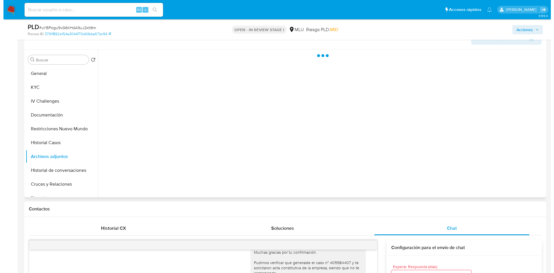
scroll to position [87, 0]
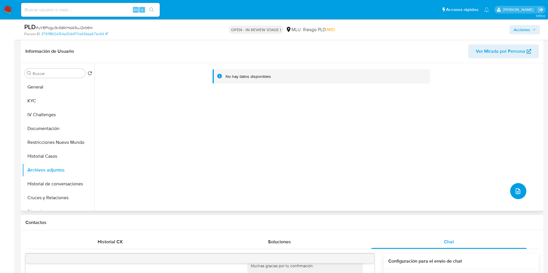
click at [516, 188] on icon "upload-file" at bounding box center [517, 191] width 7 height 7
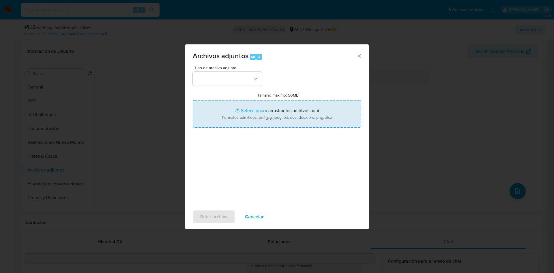
click at [265, 119] on input "Tamaño máximo: 50MB Seleccionar archivos" at bounding box center [277, 114] width 169 height 28
type input "C:\fakepath\Anexos 2125013249 - 10_09_2025.pdf"
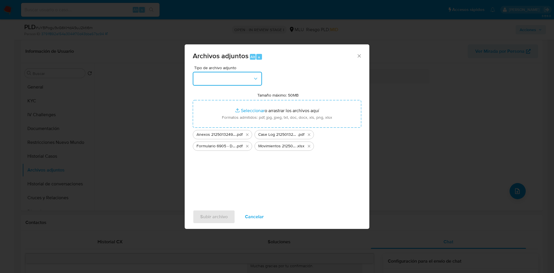
click at [222, 83] on button "button" at bounding box center [227, 79] width 69 height 14
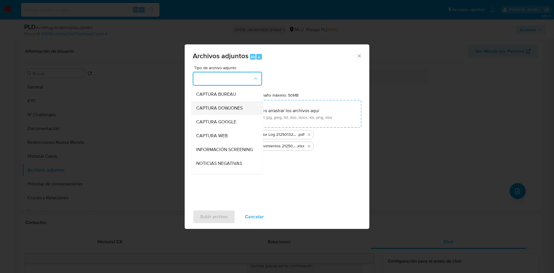
scroll to position [43, 0]
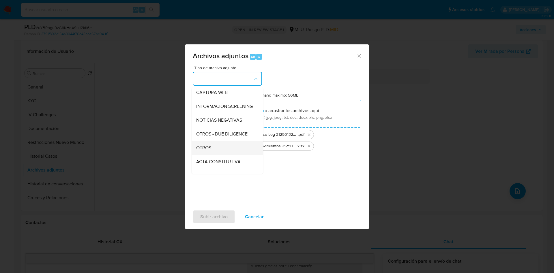
click at [218, 154] on div "OTROS" at bounding box center [225, 148] width 59 height 14
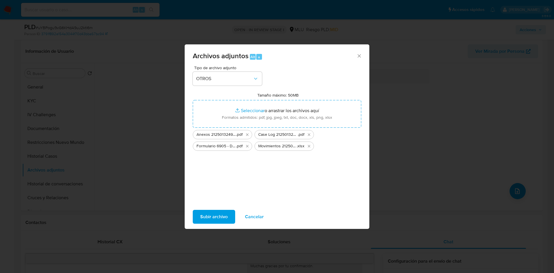
click at [229, 220] on button "Subir archivo" at bounding box center [214, 217] width 42 height 14
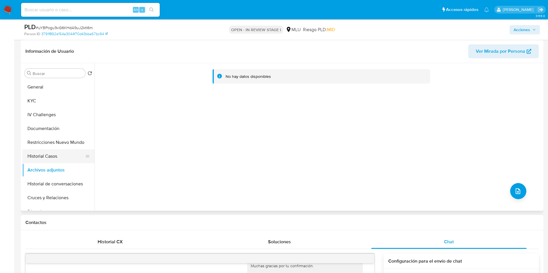
click at [58, 154] on button "Historial Casos" at bounding box center [56, 157] width 68 height 14
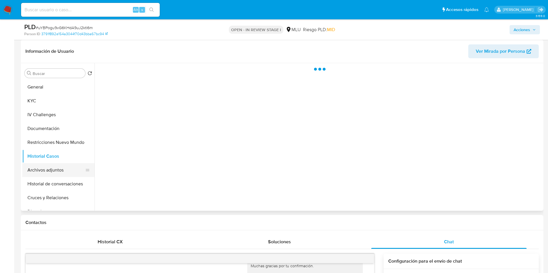
click at [58, 166] on button "Archivos adjuntos" at bounding box center [56, 170] width 68 height 14
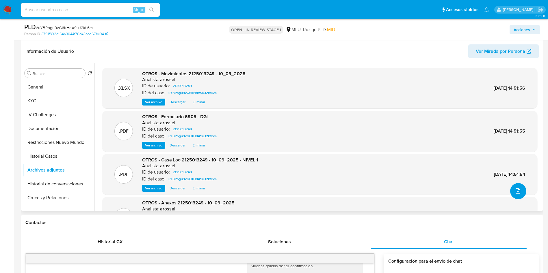
click at [511, 192] on button "upload-file" at bounding box center [518, 191] width 16 height 16
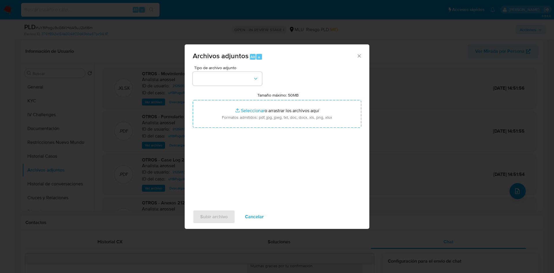
click at [243, 105] on input "Tamaño máximo: 50MB Seleccionar archivos" at bounding box center [277, 114] width 169 height 28
type input "C:\fakepath\Certificado de ingresos.pdf"
click at [231, 66] on div "Archivos adjuntos Alt a" at bounding box center [277, 55] width 185 height 22
click at [232, 76] on button "button" at bounding box center [227, 79] width 69 height 14
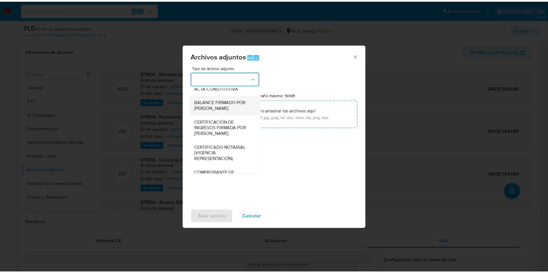
scroll to position [130, 0]
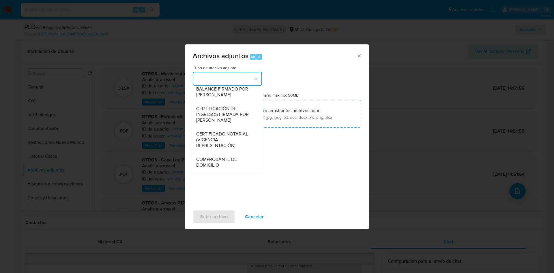
drag, startPoint x: 237, startPoint y: 123, endPoint x: 232, endPoint y: 153, distance: 31.0
click at [237, 122] on span "CERTIFICACIÓN DE INGRESOS FIRMADA POR CONTADOR" at bounding box center [225, 114] width 59 height 17
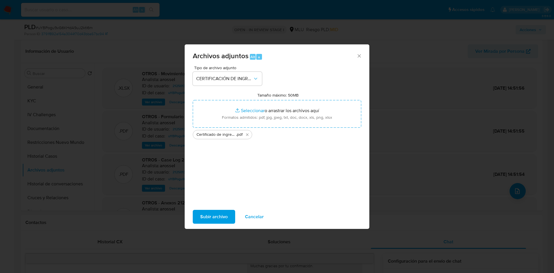
click at [220, 214] on span "Subir archivo" at bounding box center [213, 217] width 27 height 13
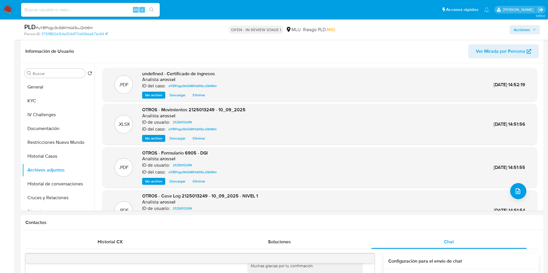
click at [530, 29] on span "Acciones" at bounding box center [524, 30] width 22 height 8
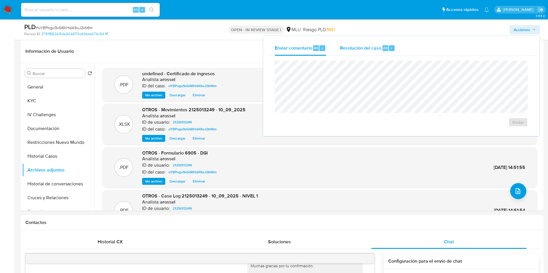
click at [374, 49] on span "Resolución del caso" at bounding box center [360, 47] width 41 height 7
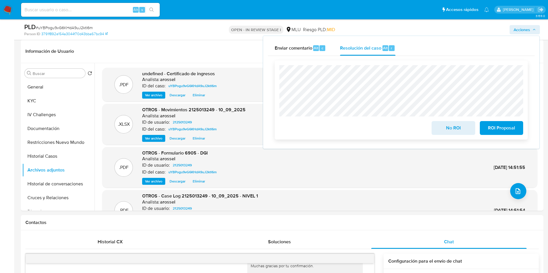
click at [442, 132] on span "No ROI" at bounding box center [453, 128] width 28 height 13
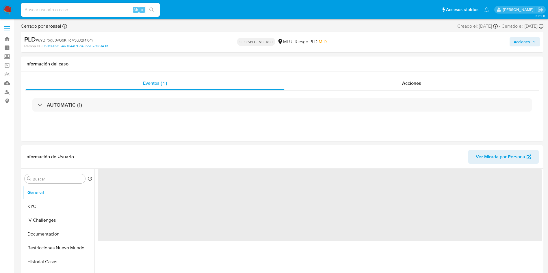
select select "10"
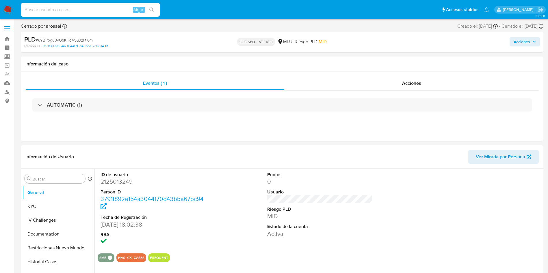
click at [71, 40] on span "# uYBPogu9vG6KHdA9uJ2ktl6m" at bounding box center [64, 40] width 57 height 6
copy span "uYBPogu9vG6KHdA9uJ2ktl6m"
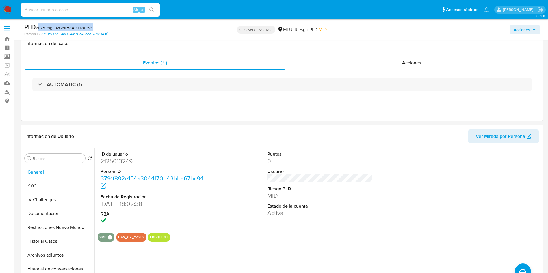
scroll to position [217, 0]
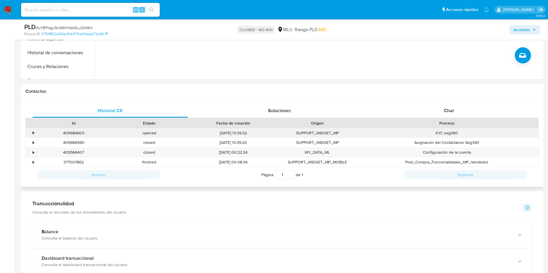
click at [34, 131] on div "•" at bounding box center [33, 133] width 1 height 5
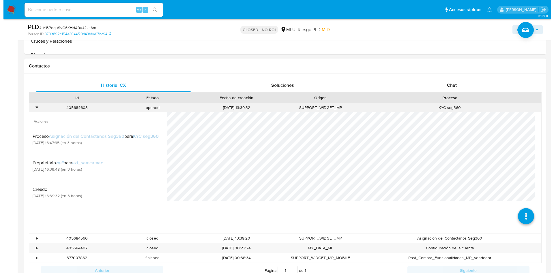
scroll to position [260, 0]
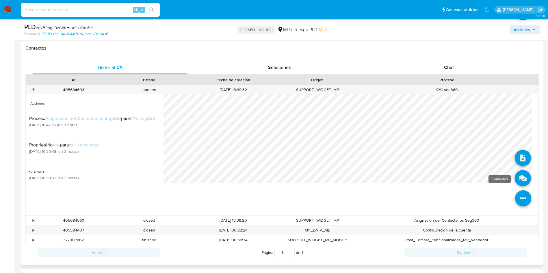
click at [517, 178] on icon at bounding box center [522, 178] width 16 height 16
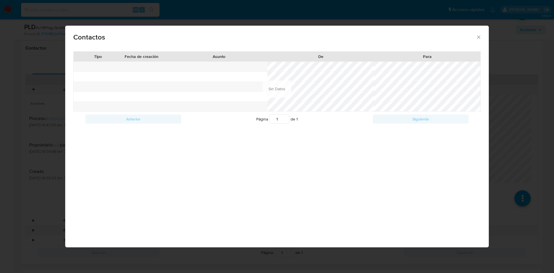
click at [543, 118] on div "Contactos Tipo Fecha de creación Asunto De Para Anterior Página 1 de 1 Siguient…" at bounding box center [277, 136] width 554 height 273
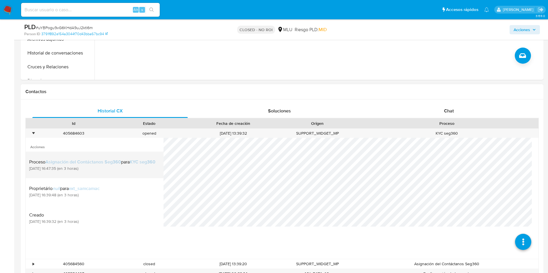
scroll to position [217, 0]
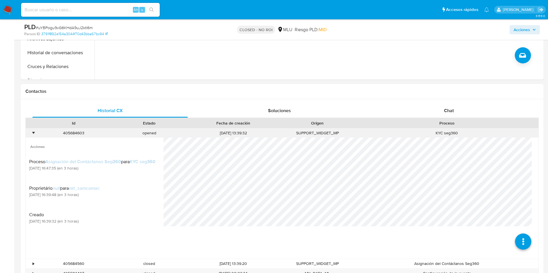
click at [70, 133] on div "405684603" at bounding box center [74, 133] width 76 height 10
copy div "405684603"
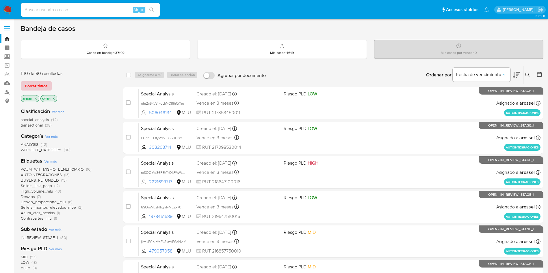
click at [44, 82] on span "Borrar filtros" at bounding box center [36, 86] width 23 height 8
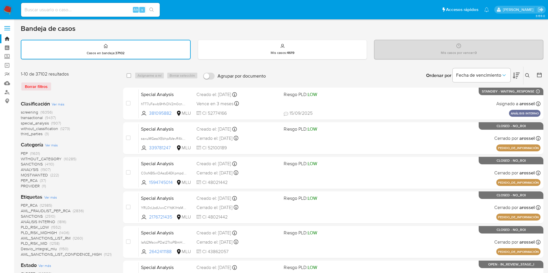
click at [540, 76] on icon at bounding box center [539, 75] width 6 height 6
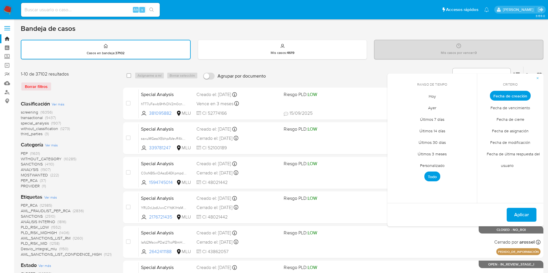
click at [434, 98] on span "Hoy" at bounding box center [431, 96] width 19 height 12
click at [517, 120] on span "Fecha de cierre" at bounding box center [510, 119] width 40 height 12
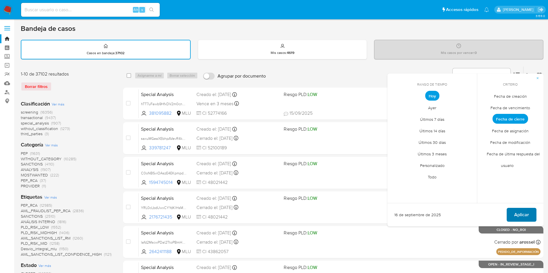
click at [525, 213] on span "Aplicar" at bounding box center [521, 215] width 15 height 13
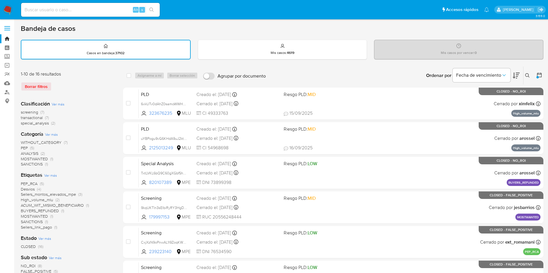
click at [89, 5] on div "Alt s" at bounding box center [90, 10] width 139 height 14
click at [538, 74] on icon at bounding box center [539, 75] width 6 height 6
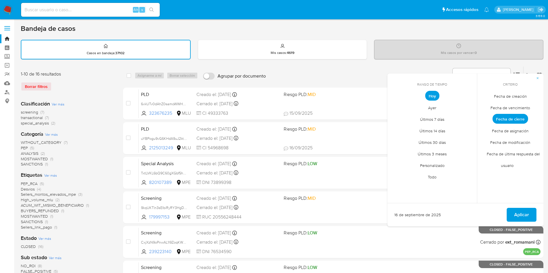
click at [443, 164] on span "Personalizado" at bounding box center [432, 166] width 37 height 12
click at [396, 129] on button "1" at bounding box center [397, 127] width 9 height 9
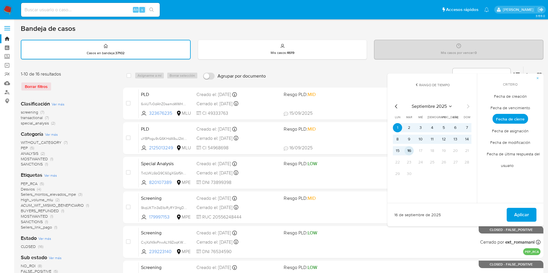
click at [407, 150] on button "16" at bounding box center [408, 150] width 9 height 9
click at [521, 210] on span "Aplicar" at bounding box center [521, 215] width 15 height 13
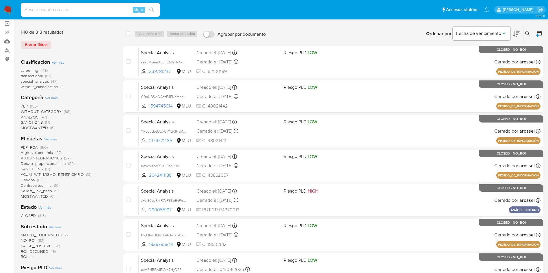
scroll to position [130, 0]
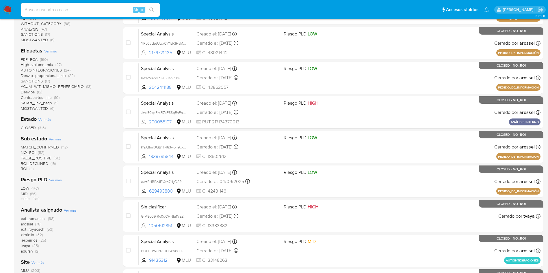
click at [89, 9] on input at bounding box center [90, 10] width 139 height 8
paste input "2125013249"
type input "2125013249"
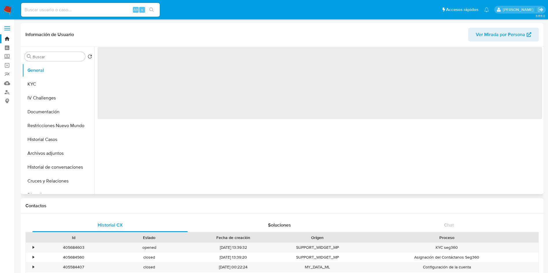
select select "10"
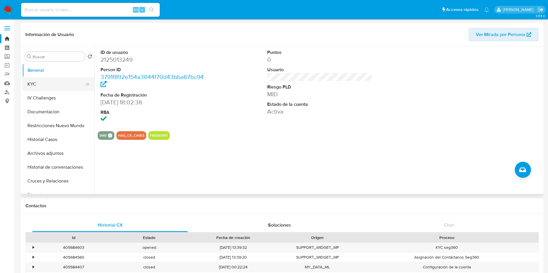
click at [55, 88] on button "KYC" at bounding box center [56, 84] width 68 height 14
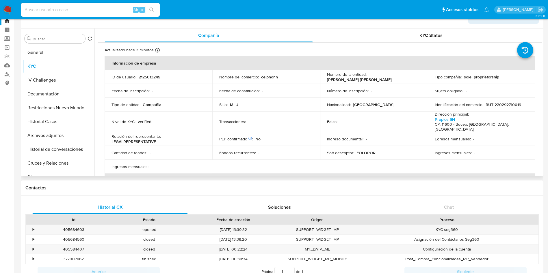
scroll to position [43, 0]
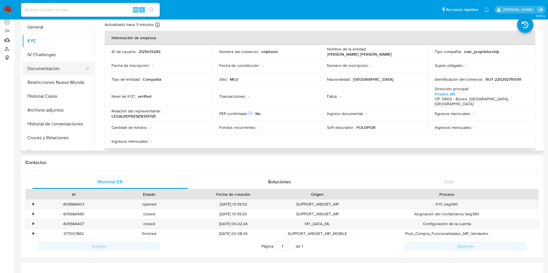
click at [68, 62] on button "Documentación" at bounding box center [56, 69] width 68 height 14
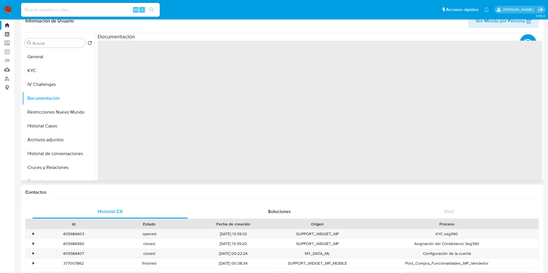
scroll to position [0, 0]
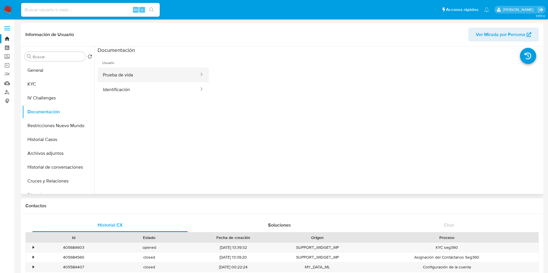
drag, startPoint x: 146, startPoint y: 74, endPoint x: 145, endPoint y: 70, distance: 3.8
click at [146, 74] on button "Prueba de vida" at bounding box center [149, 75] width 102 height 15
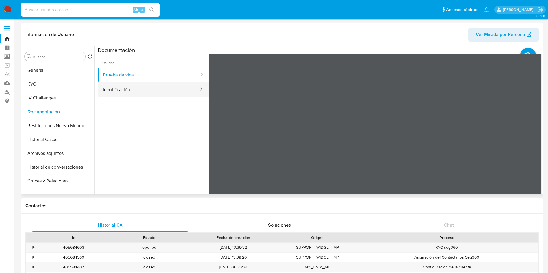
click at [146, 90] on button "Identificación" at bounding box center [149, 89] width 102 height 15
click at [99, 10] on input at bounding box center [90, 10] width 139 height 8
paste input "gPmaerwarlyzg4UmIVsmz3BV"
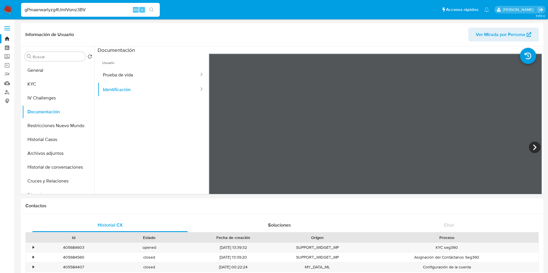
type input "gPmaerwarlyzg4UmIVsmz3BV"
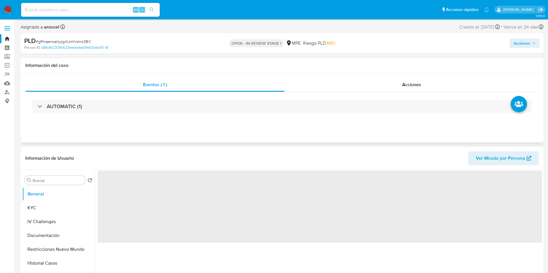
select select "10"
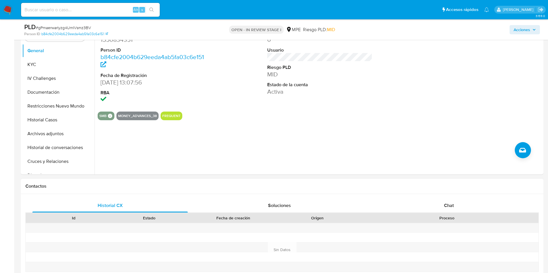
scroll to position [173, 0]
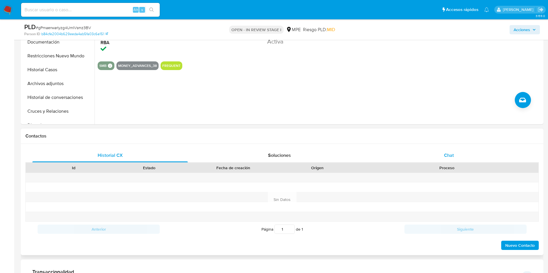
click at [453, 156] on span "Chat" at bounding box center [449, 155] width 10 height 7
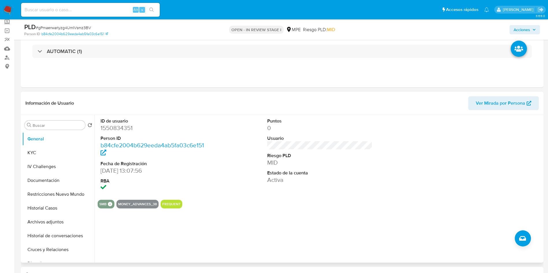
scroll to position [87, 0]
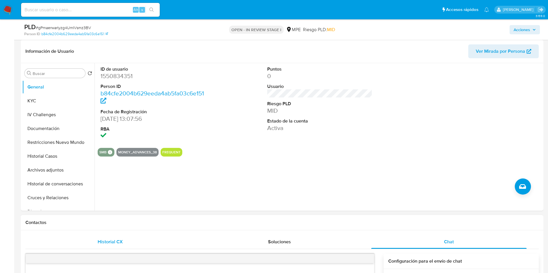
click at [134, 235] on div "Historial CX" at bounding box center [109, 242] width 155 height 14
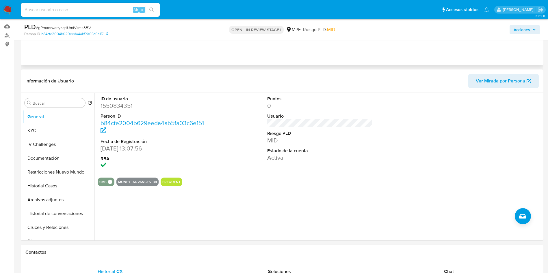
scroll to position [43, 0]
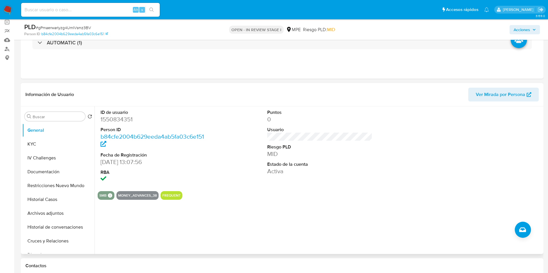
click at [511, 100] on span "Ver Mirada por Persona" at bounding box center [500, 95] width 49 height 14
click at [59, 188] on button "Restricciones Nuevo Mundo" at bounding box center [56, 186] width 68 height 14
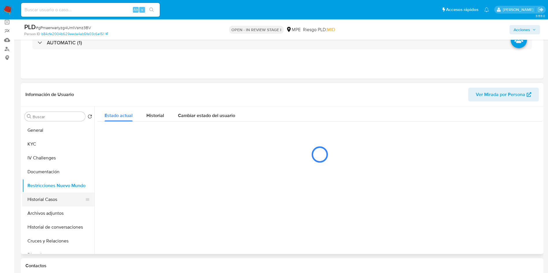
click at [59, 201] on button "Historial Casos" at bounding box center [56, 200] width 68 height 14
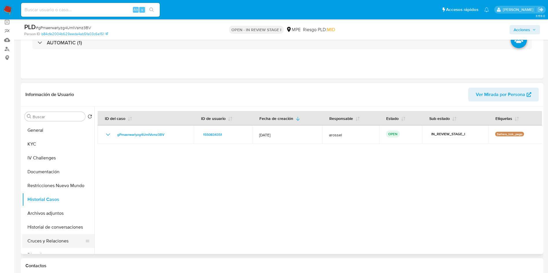
click at [49, 244] on button "Cruces y Relaciones" at bounding box center [56, 241] width 68 height 14
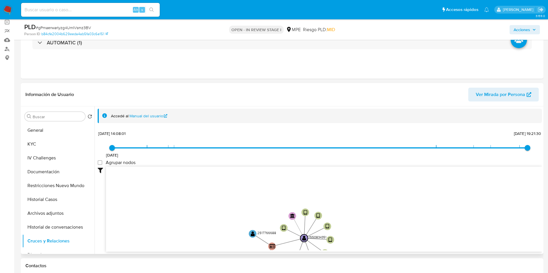
drag, startPoint x: 410, startPoint y: 186, endPoint x: 362, endPoint y: 189, distance: 48.4
click at [362, 189] on icon "user-1550834351  1550834351 device-68a649ec188af405d5ef6fee  device-68a62df3e…" at bounding box center [324, 209] width 436 height 84
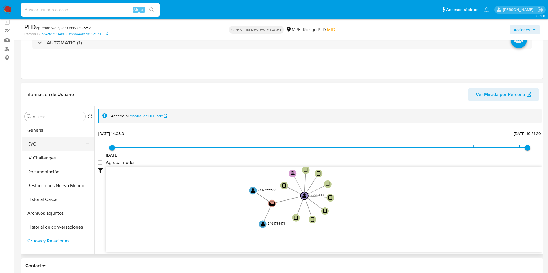
click at [62, 135] on button "General" at bounding box center [58, 131] width 72 height 14
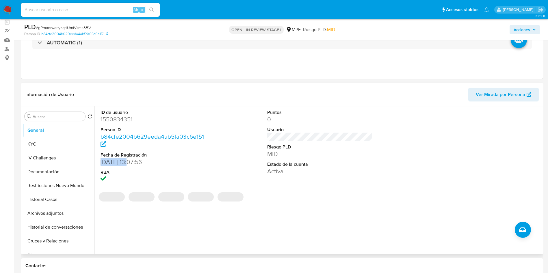
drag, startPoint x: 100, startPoint y: 164, endPoint x: 128, endPoint y: 161, distance: 27.9
click at [128, 161] on div "ID de usuario 1550834351 Person ID b84cfe2004b629eeda4ab5fa03c6e151 Fecha de Re…" at bounding box center [153, 147] width 111 height 80
copy dd "16/11/2023"
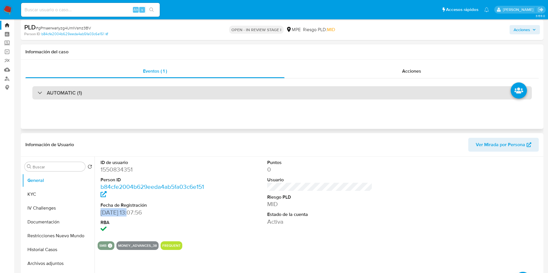
scroll to position [0, 0]
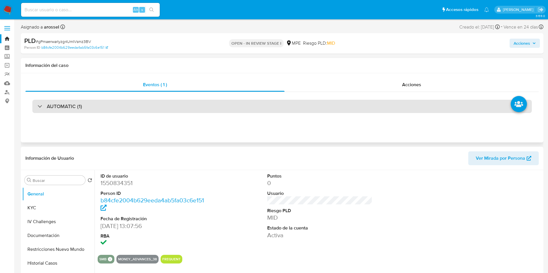
click at [87, 108] on div "AUTOMATIC (1)" at bounding box center [281, 106] width 499 height 13
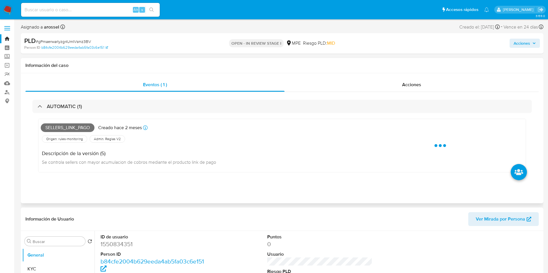
click at [71, 128] on span "Sellers_link_pago" at bounding box center [68, 128] width 54 height 9
copy span "Sellers_link_pago"
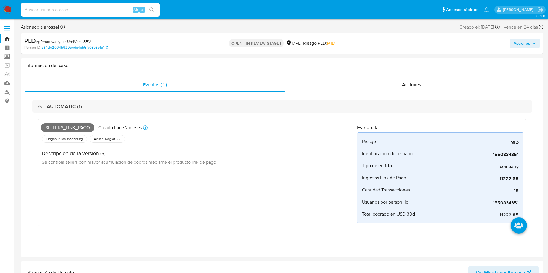
click at [77, 44] on span "# gPmaerwarlyzg4UmIVsmz3BV" at bounding box center [63, 42] width 55 height 6
copy span "gPmaerwarlyzg4UmIVsmz3BV"
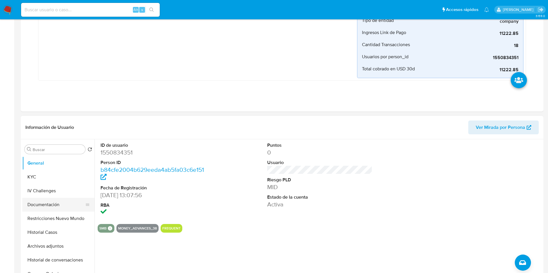
scroll to position [173, 0]
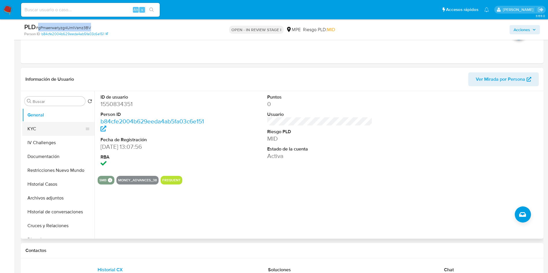
click at [45, 125] on button "KYC" at bounding box center [56, 129] width 68 height 14
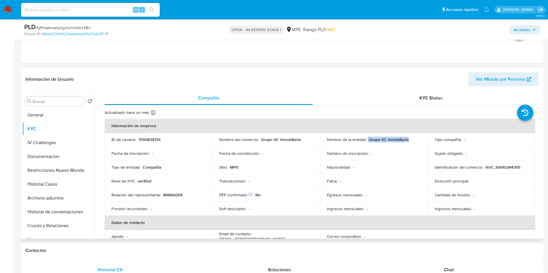
drag, startPoint x: 366, startPoint y: 139, endPoint x: 411, endPoint y: 137, distance: 44.8
click at [411, 137] on td "Nombre de la entidad : Grupo VC inmobiliario" at bounding box center [374, 140] width 108 height 14
copy div "Grupo VC inmobiliario"
drag, startPoint x: 483, startPoint y: 167, endPoint x: 398, endPoint y: 98, distance: 109.4
click at [525, 165] on div "Identificación del comercio : RUC 20610244395" at bounding box center [482, 167] width 94 height 5
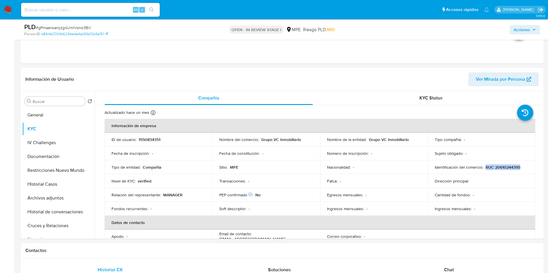
copy p "RUC 20610244395"
click at [379, 75] on header "Información de Usuario Ver Mirada por Persona" at bounding box center [281, 79] width 513 height 14
drag, startPoint x: 367, startPoint y: 138, endPoint x: 408, endPoint y: 139, distance: 41.3
click at [408, 139] on div "Nombre de la entidad : Grupo VC inmobiliario" at bounding box center [374, 139] width 94 height 5
copy p "Grupo VC inmobiliario"
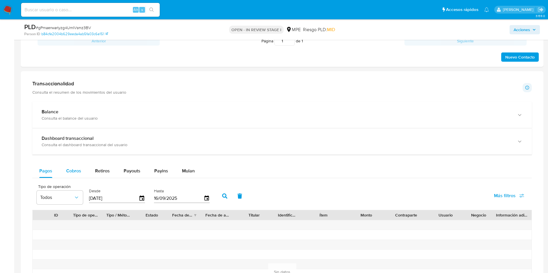
click at [73, 172] on span "Cobros" at bounding box center [73, 171] width 15 height 7
select select "10"
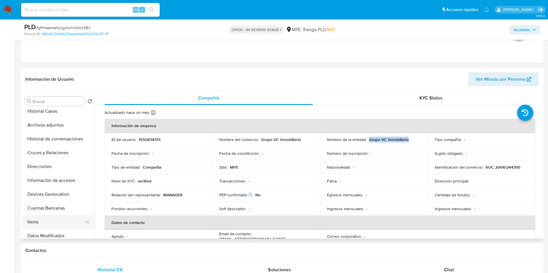
scroll to position [87, 0]
click at [57, 195] on button "Cuentas Bancarias" at bounding box center [58, 195] width 72 height 14
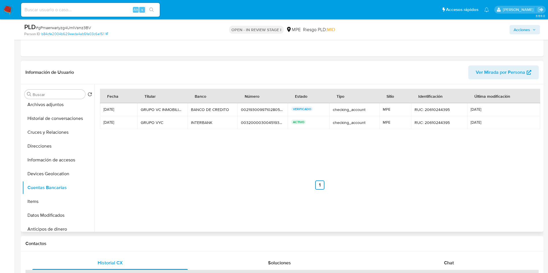
click at [257, 111] on div "00219300997102805212" at bounding box center [262, 109] width 43 height 5
click at [256, 109] on div "00219300997102805212" at bounding box center [262, 109] width 43 height 5
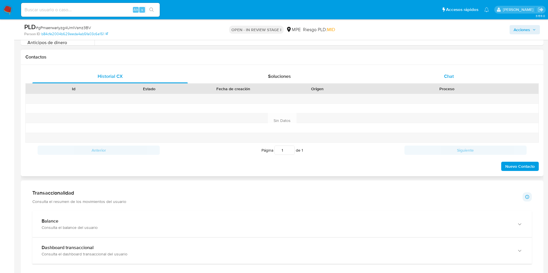
scroll to position [346, 0]
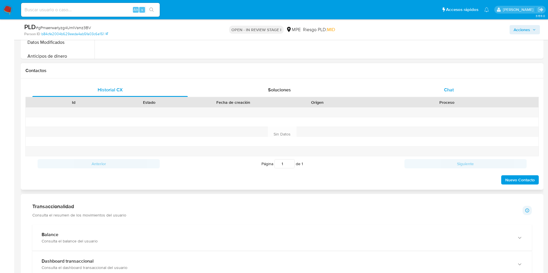
click at [469, 84] on div "Chat" at bounding box center [448, 90] width 155 height 14
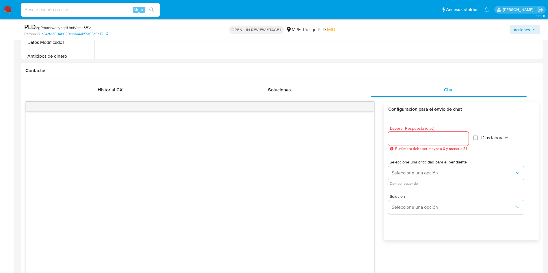
scroll to position [520, 0]
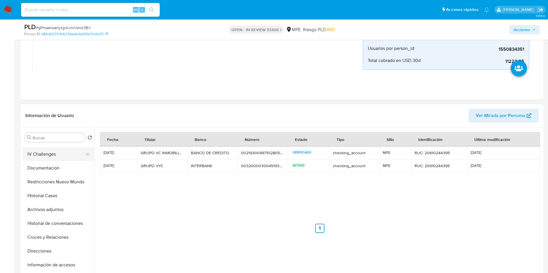
scroll to position [0, 0]
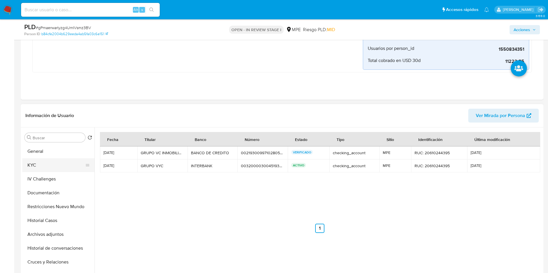
drag, startPoint x: 54, startPoint y: 169, endPoint x: 74, endPoint y: 171, distance: 20.1
click at [54, 168] on button "KYC" at bounding box center [56, 166] width 68 height 14
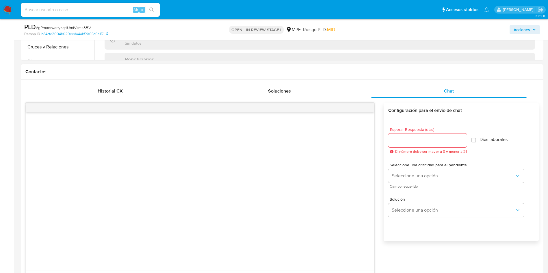
scroll to position [433, 0]
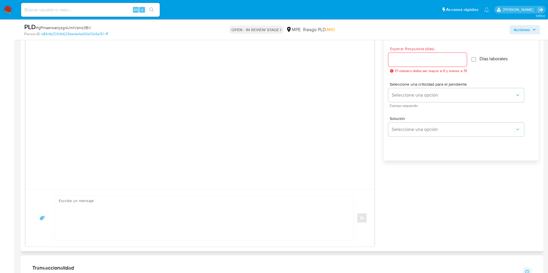
click at [175, 204] on textarea at bounding box center [203, 218] width 288 height 44
paste textarea "Hola, XXX. Te contactamos ya que necesitamos verificar algunos datos. Por este …"
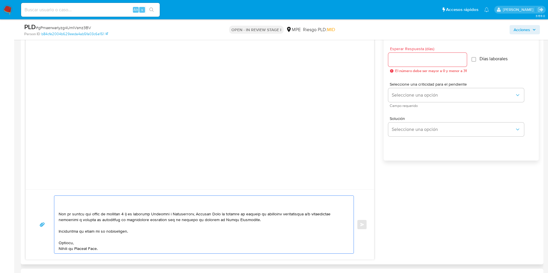
scroll to position [0, 0]
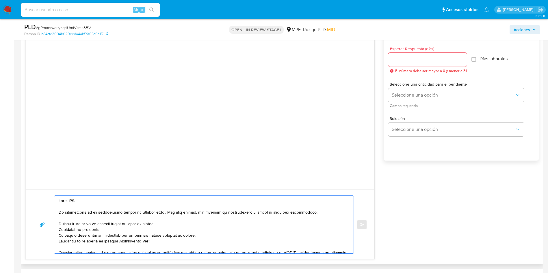
click at [73, 200] on textarea at bounding box center [203, 225] width 288 height 58
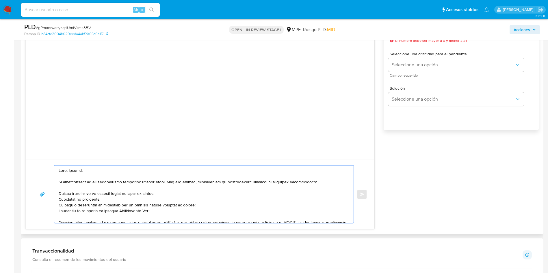
scroll to position [476, 0]
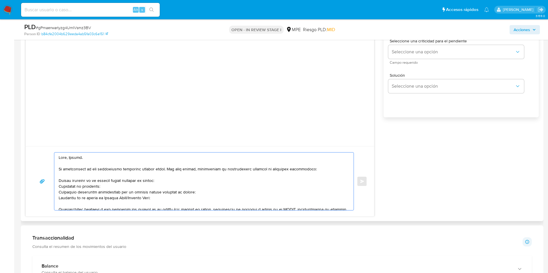
click at [104, 169] on textarea at bounding box center [203, 182] width 288 height 58
click at [68, 180] on textarea at bounding box center [203, 182] width 288 height 58
drag, startPoint x: 108, startPoint y: 186, endPoint x: 56, endPoint y: 182, distance: 51.8
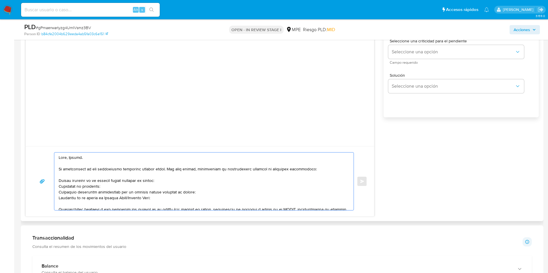
click at [56, 182] on div at bounding box center [202, 182] width 296 height 58
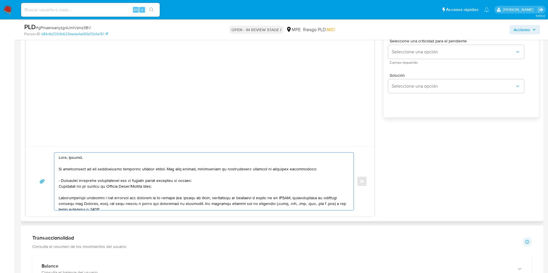
click at [111, 188] on textarea at bounding box center [203, 182] width 288 height 58
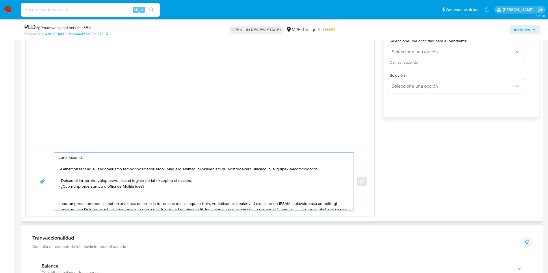
click at [92, 185] on textarea at bounding box center [203, 182] width 288 height 58
click at [107, 201] on textarea at bounding box center [203, 182] width 288 height 58
click at [113, 194] on textarea at bounding box center [203, 182] width 288 height 58
click at [531, 69] on div "Solución Seleccione una opción" at bounding box center [461, 84] width 146 height 31
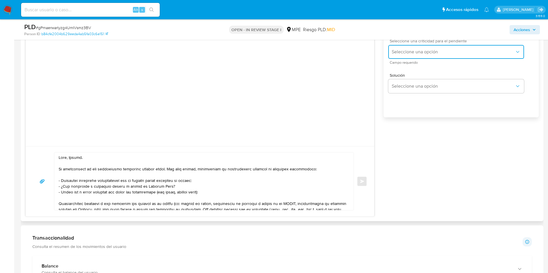
click at [435, 54] on span "Seleccione una opción" at bounding box center [453, 52] width 123 height 6
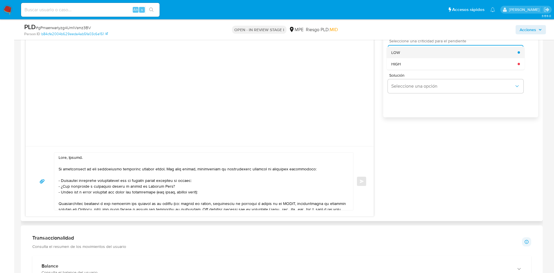
click at [433, 52] on div "LOW" at bounding box center [455, 53] width 126 height 12
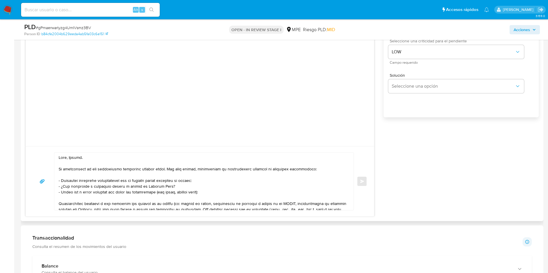
click at [216, 190] on textarea at bounding box center [203, 182] width 288 height 58
click at [148, 208] on textarea at bounding box center [203, 182] width 288 height 58
click at [146, 198] on textarea at bounding box center [203, 182] width 288 height 58
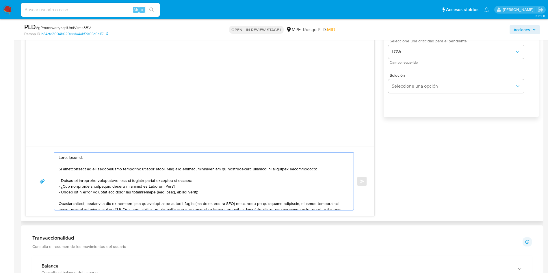
click at [149, 205] on textarea at bounding box center [203, 182] width 288 height 58
click at [150, 205] on textarea at bounding box center [203, 182] width 288 height 58
click at [178, 207] on textarea at bounding box center [203, 182] width 288 height 58
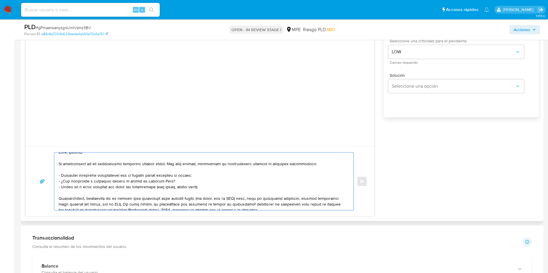
click at [178, 207] on textarea at bounding box center [203, 182] width 288 height 58
click at [186, 197] on textarea "Hola, Vitmer. Te contactamos ya que necesitamos verificar algunos datos. Por es…" at bounding box center [203, 182] width 288 height 58
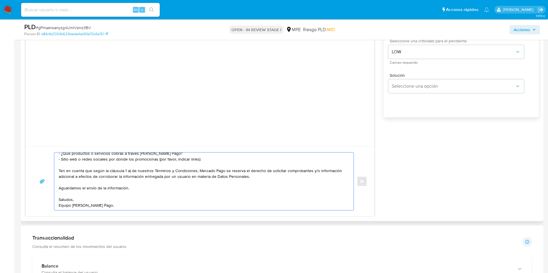
click at [150, 197] on textarea "Hola, Vitmer. Te contactamos ya que necesitamos verificar algunos datos. Por es…" at bounding box center [203, 182] width 288 height 58
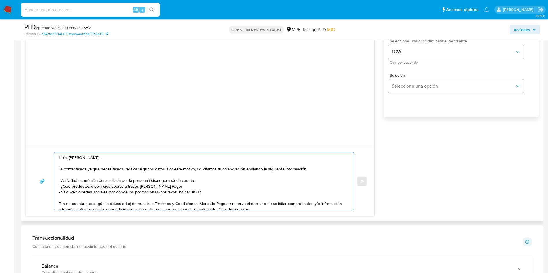
scroll to position [433, 0]
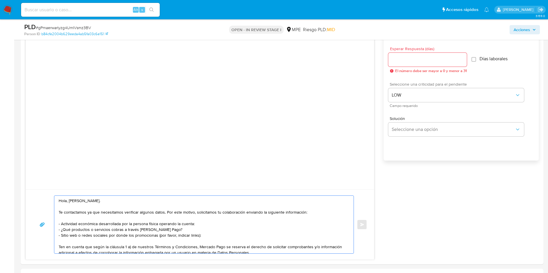
type textarea "Hola, Vitmer. Te contactamos ya que necesitamos verificar algunos datos. Por es…"
click at [415, 59] on input "Esperar Respuesta (días)" at bounding box center [427, 60] width 79 height 8
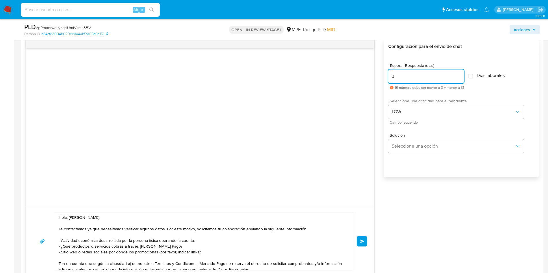
scroll to position [476, 0]
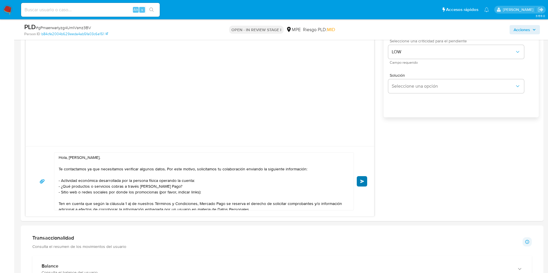
type input "3"
click at [361, 182] on span "Enviar" at bounding box center [362, 181] width 4 height 3
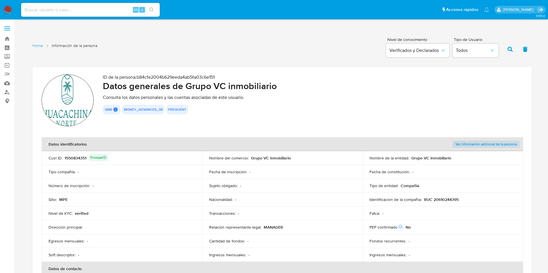
click at [323, 116] on div "ID de la persona : b84cfe2004b629eeda4ab5fa03c6e151 Datos generales de Grupo VC…" at bounding box center [313, 101] width 420 height 54
click at [78, 159] on div "1550834351 Principal" at bounding box center [86, 158] width 43 height 8
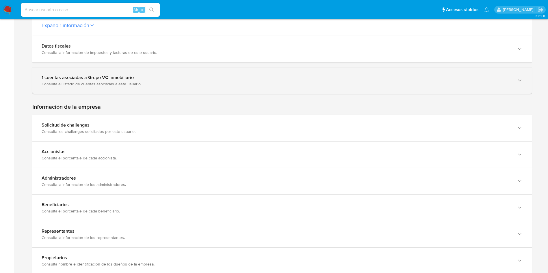
scroll to position [260, 0]
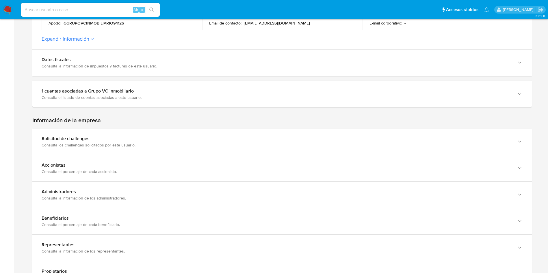
click at [88, 38] on button "Expandir información" at bounding box center [66, 39] width 48 height 6
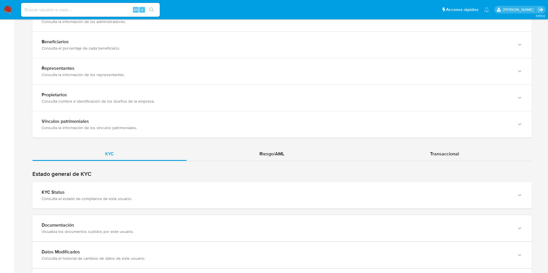
click at [169, 178] on div "Estado general de KYC KYC Status Consulta el estado de compliance de este usuar…" at bounding box center [281, 190] width 499 height 38
drag, startPoint x: 176, startPoint y: 190, endPoint x: 187, endPoint y: 154, distance: 38.3
click at [176, 190] on div "KYC Status" at bounding box center [276, 193] width 469 height 6
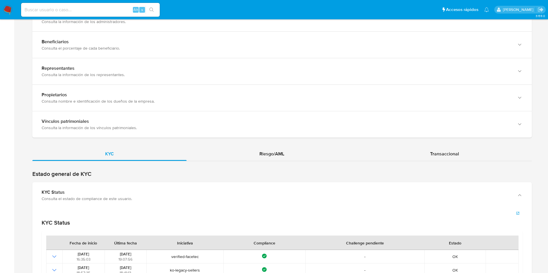
scroll to position [687, 0]
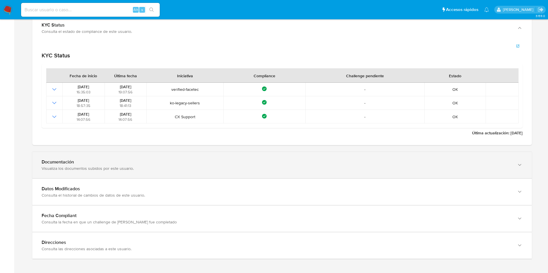
click at [449, 175] on div "Documentación Visualiza los documentos subidos por este usuario." at bounding box center [281, 165] width 499 height 26
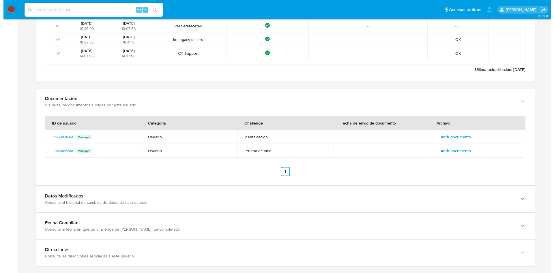
scroll to position [753, 0]
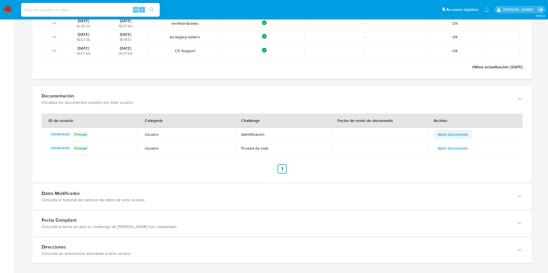
click at [464, 135] on span "Abrir documento" at bounding box center [452, 135] width 30 height 8
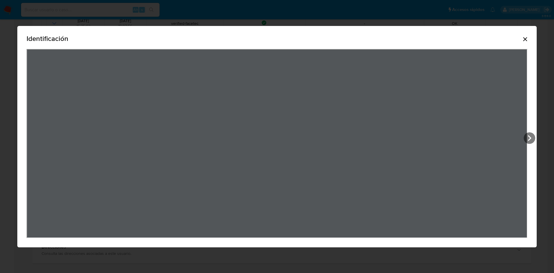
drag, startPoint x: 530, startPoint y: 39, endPoint x: 525, endPoint y: 36, distance: 5.9
click at [529, 39] on icon "Cerrar" at bounding box center [525, 39] width 7 height 7
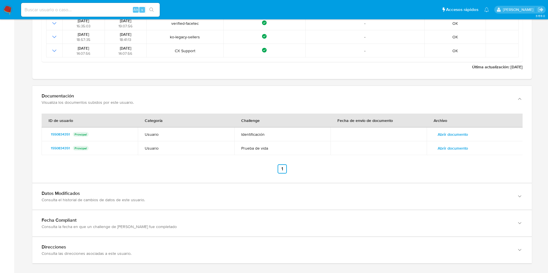
click at [465, 148] on span "Abrir documento" at bounding box center [452, 148] width 30 height 8
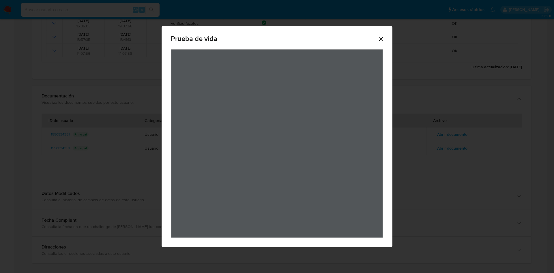
click at [380, 37] on icon "Cerrar" at bounding box center [381, 39] width 7 height 7
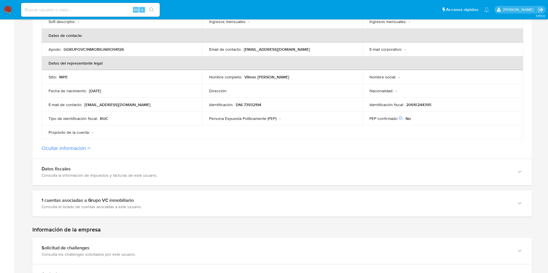
scroll to position [17, 0]
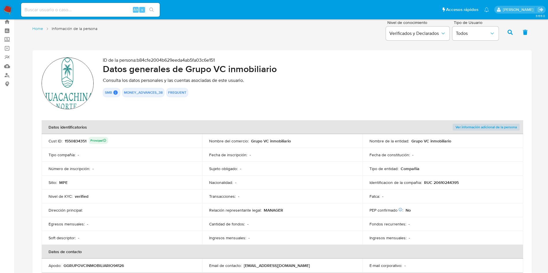
click at [80, 142] on div "1550834351 Principal" at bounding box center [86, 141] width 43 height 8
click at [100, 12] on input at bounding box center [90, 10] width 139 height 8
paste input "1550834351"
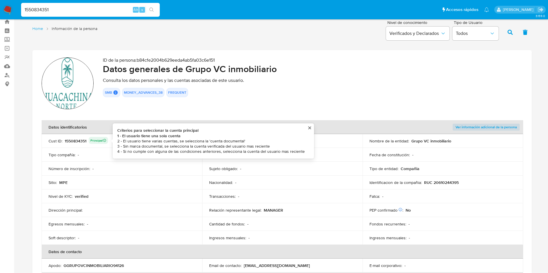
click at [76, 143] on div "1550834351 Principal Criterios para seleccionar la cuenta principal 1 - El usua…" at bounding box center [86, 141] width 43 height 8
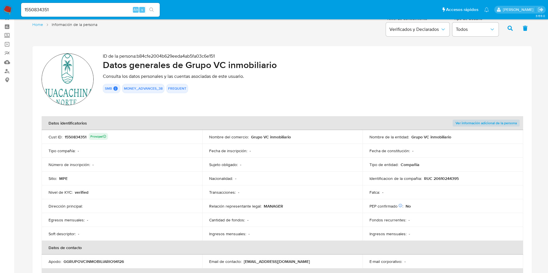
scroll to position [0, 0]
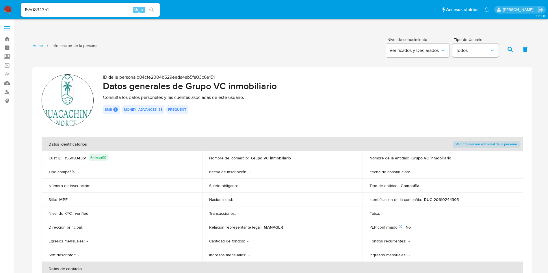
drag, startPoint x: 186, startPoint y: 87, endPoint x: 278, endPoint y: 89, distance: 91.8
click at [278, 89] on h2 "Datos generales de Grupo VC inmobiliario" at bounding box center [313, 86] width 420 height 12
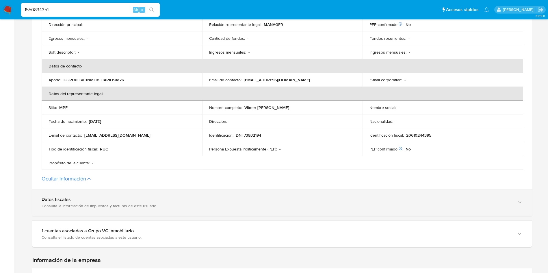
scroll to position [217, 0]
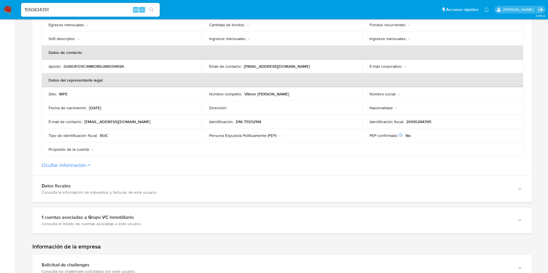
click at [90, 167] on label "Ocultar información" at bounding box center [282, 165] width 481 height 6
click at [86, 167] on button "Ocultar información" at bounding box center [64, 165] width 44 height 6
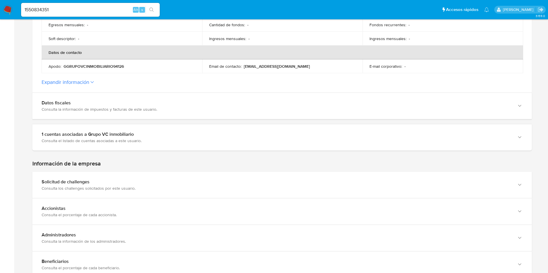
click at [92, 81] on icon at bounding box center [91, 82] width 3 height 2
click at [89, 81] on button "Expandir información" at bounding box center [66, 82] width 48 height 6
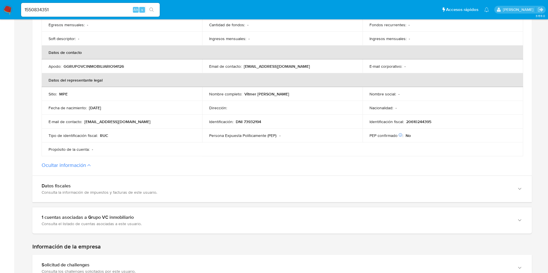
drag, startPoint x: 243, startPoint y: 96, endPoint x: 288, endPoint y: 96, distance: 45.0
click at [288, 96] on div "Nombre completo : Vitmer Hilario Meza" at bounding box center [282, 94] width 147 height 5
click at [111, 121] on p "[EMAIL_ADDRESS][DOMAIN_NAME]" at bounding box center [117, 121] width 66 height 5
drag, startPoint x: 151, startPoint y: 123, endPoint x: 106, endPoint y: 123, distance: 45.6
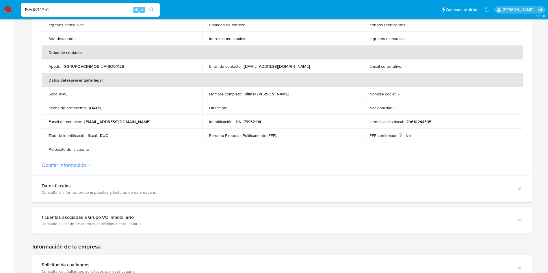
click at [106, 123] on div "E-mail de contacto : corporativo@huacachinadelnorte.pe" at bounding box center [122, 121] width 147 height 5
click at [91, 12] on input "1550834351" at bounding box center [90, 10] width 139 height 8
paste input "683717820"
type input "1683717820"
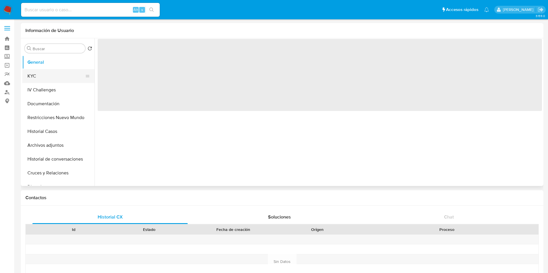
select select "10"
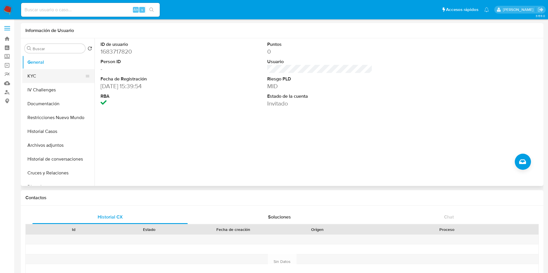
click at [31, 78] on button "KYC" at bounding box center [56, 76] width 68 height 14
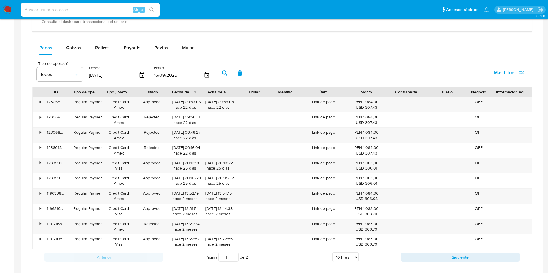
scroll to position [346, 0]
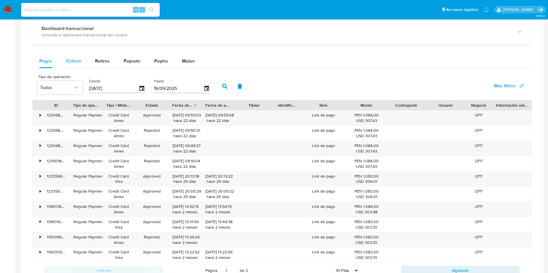
click at [75, 58] on span "Cobros" at bounding box center [73, 61] width 15 height 7
select select "10"
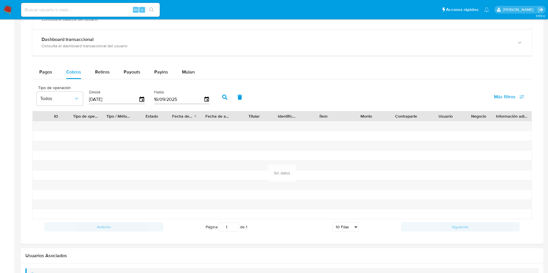
scroll to position [379, 0]
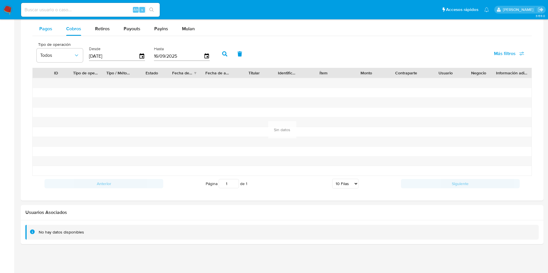
click at [45, 29] on span "Pagos" at bounding box center [45, 28] width 13 height 7
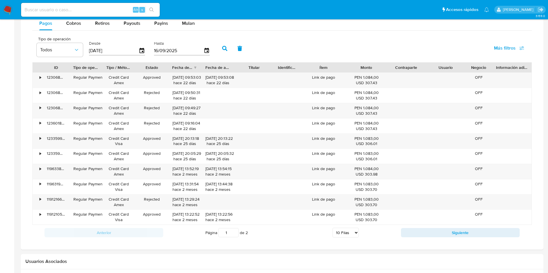
scroll to position [433, 0]
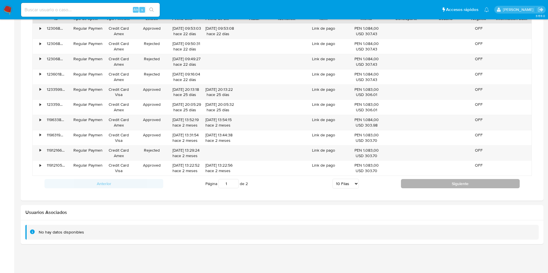
click at [454, 186] on button "Siguiente" at bounding box center [460, 183] width 119 height 9
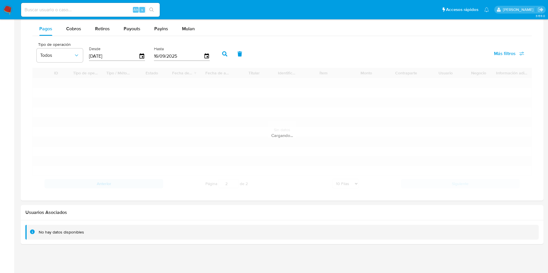
scroll to position [327, 0]
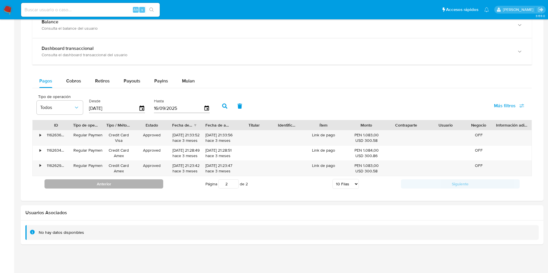
click at [148, 181] on button "Anterior" at bounding box center [103, 184] width 119 height 9
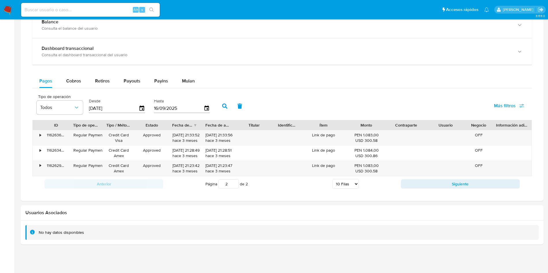
type input "1"
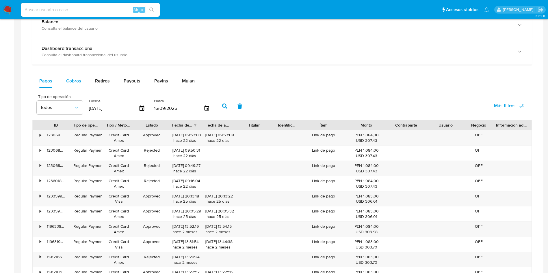
click at [76, 82] on span "Cobros" at bounding box center [73, 81] width 15 height 7
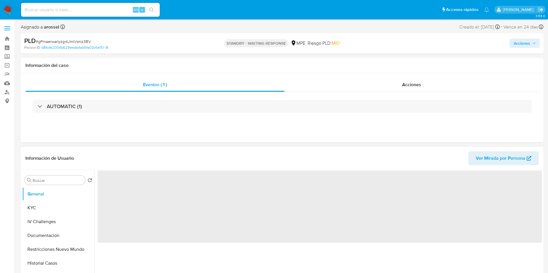
select select "10"
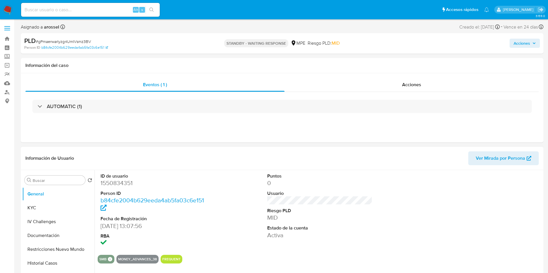
click at [115, 182] on dd "1550834351" at bounding box center [152, 183] width 105 height 8
click at [116, 182] on dd "1550834351" at bounding box center [152, 183] width 105 height 8
copy dd "1550834351"
drag, startPoint x: 45, startPoint y: 210, endPoint x: 60, endPoint y: 237, distance: 30.9
click at [45, 210] on button "KYC" at bounding box center [58, 208] width 72 height 14
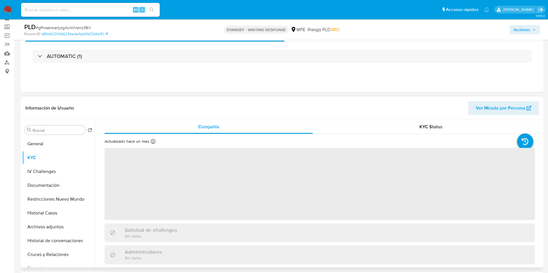
scroll to position [43, 0]
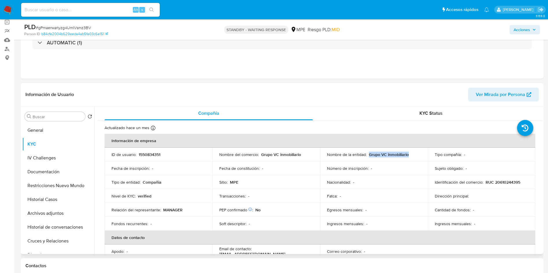
drag, startPoint x: 368, startPoint y: 153, endPoint x: 417, endPoint y: 157, distance: 48.7
click at [417, 157] on div "Nombre de la entidad : Grupo VC inmobiliario" at bounding box center [374, 154] width 94 height 5
copy p "Grupo VC inmobiliario"
drag, startPoint x: 529, startPoint y: 174, endPoint x: 523, endPoint y: 177, distance: 6.2
click at [528, 174] on td "Sujeto obligado : -" at bounding box center [482, 169] width 108 height 14
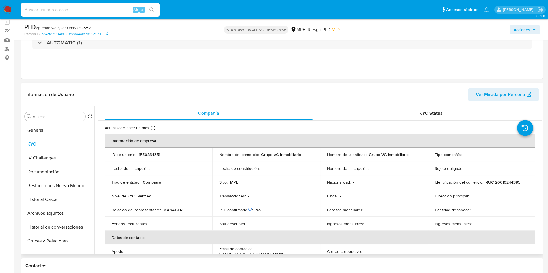
click at [154, 154] on p "1550834351" at bounding box center [150, 154] width 22 height 5
copy p "1550834351"
drag, startPoint x: 365, startPoint y: 154, endPoint x: 420, endPoint y: 153, distance: 54.9
click at [420, 153] on td "Nombre de la entidad : Grupo VC inmobiliario" at bounding box center [374, 155] width 108 height 14
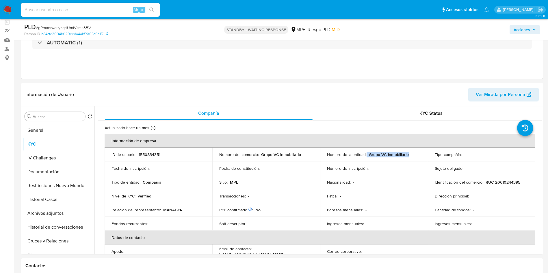
copy div "Grupo VC inmobiliario"
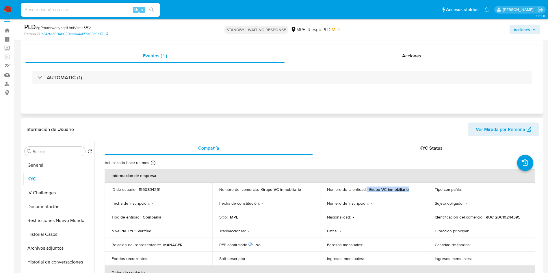
scroll to position [0, 0]
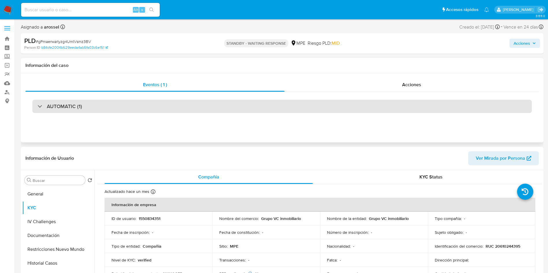
click at [88, 102] on div "AUTOMATIC (1)" at bounding box center [281, 106] width 499 height 13
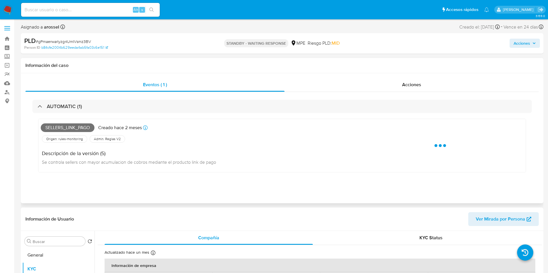
click at [66, 128] on span "Sellers_link_pago" at bounding box center [68, 128] width 54 height 9
copy span "Sellers_link_pago"
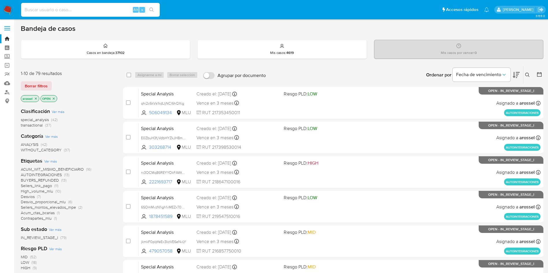
click at [98, 8] on input at bounding box center [90, 10] width 139 height 8
paste input "1967943012"
type input "1967943012"
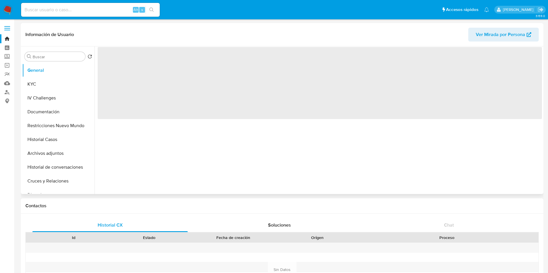
select select "10"
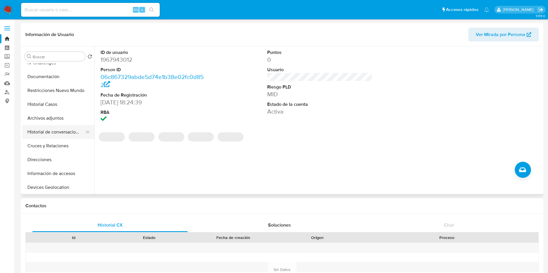
scroll to position [43, 0]
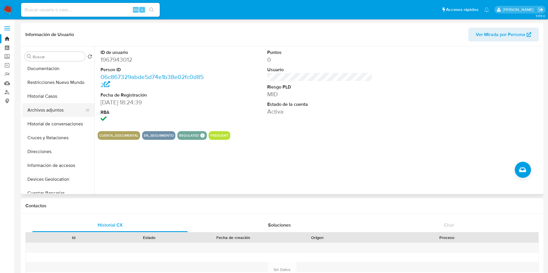
click at [52, 112] on button "Archivos adjuntos" at bounding box center [56, 110] width 68 height 14
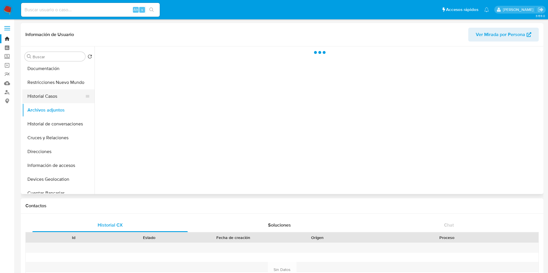
click at [50, 98] on button "Historial Casos" at bounding box center [56, 97] width 68 height 14
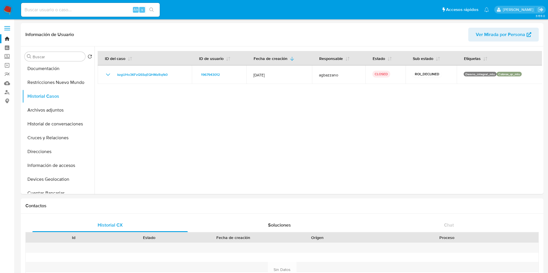
click at [76, 8] on input at bounding box center [90, 10] width 139 height 8
paste input "1954766715"
type input "1954766715"
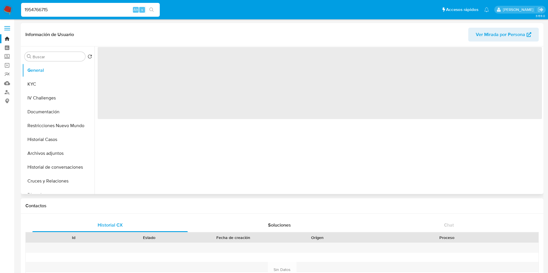
select select "10"
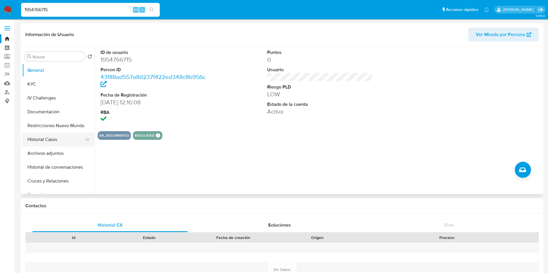
click at [53, 141] on button "Historial Casos" at bounding box center [56, 140] width 68 height 14
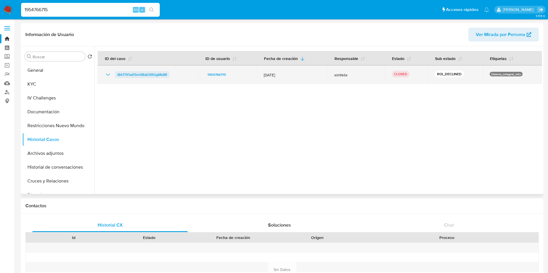
drag, startPoint x: 189, startPoint y: 74, endPoint x: 115, endPoint y: 73, distance: 73.9
click at [115, 73] on div "i8A7TK1wE5nrQBaDXRGgMb8R" at bounding box center [148, 74] width 87 height 7
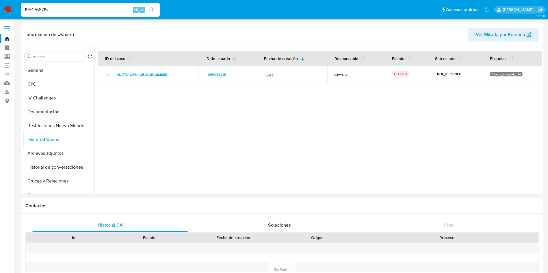
click at [87, 8] on input "1954766715" at bounding box center [90, 10] width 139 height 8
paste input "28116674"
type input "1928116674"
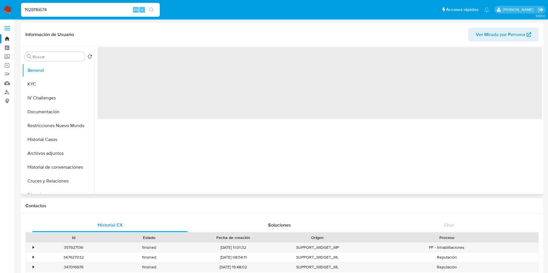
select select "10"
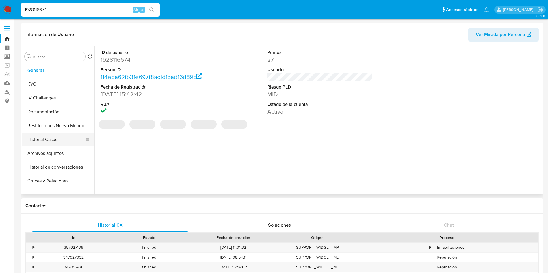
click at [59, 137] on button "Historial Casos" at bounding box center [56, 140] width 68 height 14
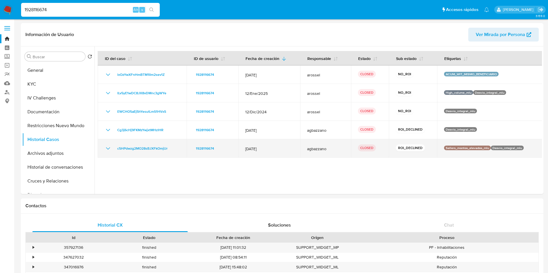
click at [108, 149] on icon "Mostrar/Ocultar" at bounding box center [108, 149] width 4 height 2
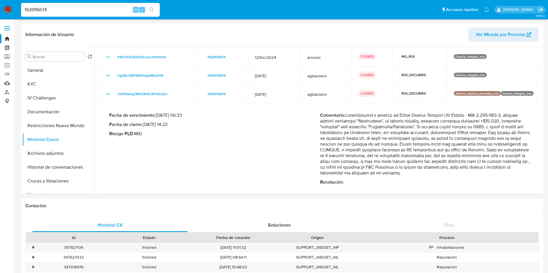
scroll to position [63, 0]
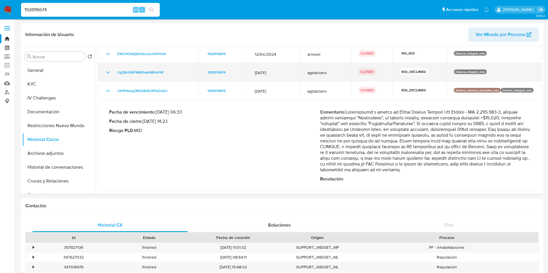
click at [107, 73] on icon "Mostrar/Ocultar" at bounding box center [108, 72] width 7 height 7
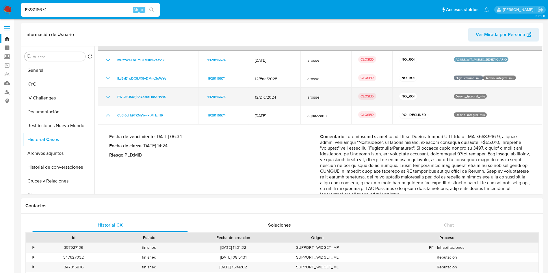
scroll to position [20, 0]
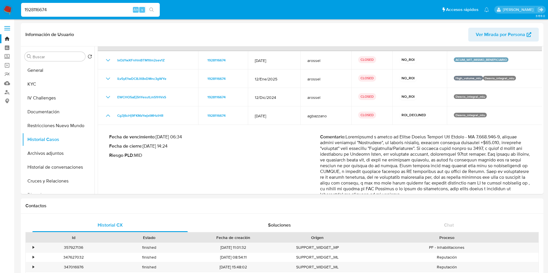
click at [93, 7] on input "1928116674" at bounding box center [90, 10] width 139 height 8
paste input "814367211"
type input "1814367211"
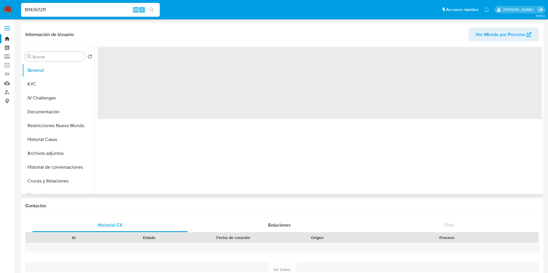
select select "10"
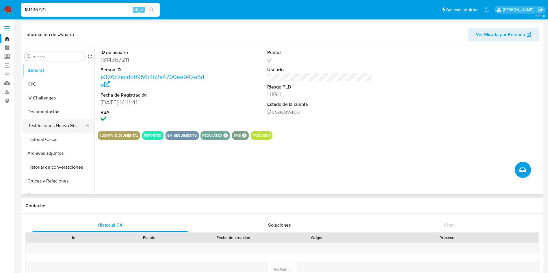
click at [56, 124] on button "Restricciones Nuevo Mundo" at bounding box center [56, 126] width 68 height 14
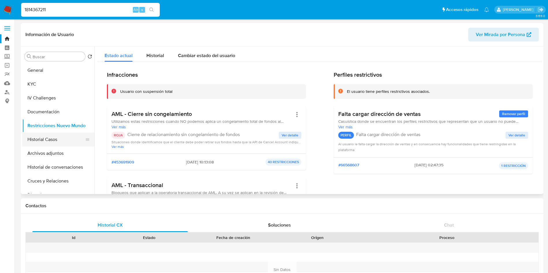
click at [53, 143] on button "Historial Casos" at bounding box center [56, 140] width 68 height 14
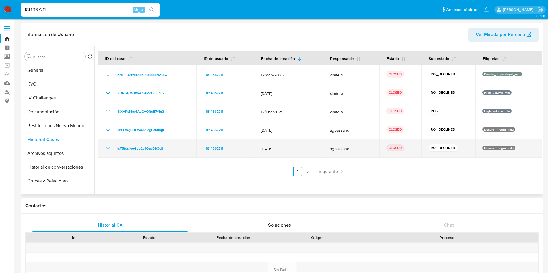
click at [109, 147] on icon "Mostrar/Ocultar" at bounding box center [108, 148] width 7 height 7
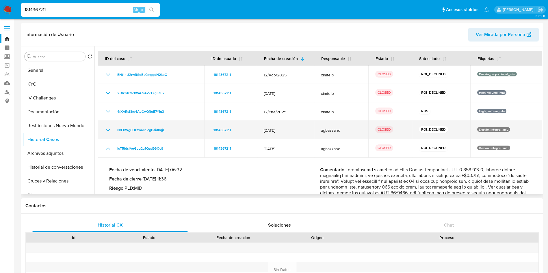
click at [109, 131] on icon "Mostrar/Ocultar" at bounding box center [108, 130] width 7 height 7
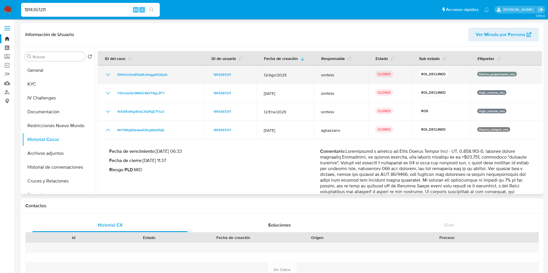
drag, startPoint x: 271, startPoint y: 75, endPoint x: 285, endPoint y: 75, distance: 13.9
click at [285, 75] on span "12/Ago/2025" at bounding box center [285, 74] width 43 height 5
click at [111, 74] on icon "Mostrar/Ocultar" at bounding box center [108, 74] width 7 height 7
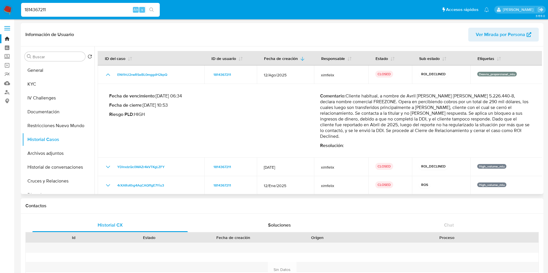
click at [341, 124] on p "Comentario : Cliente habitual, a nombre de Avril Alison Mendez Omar - CI 5.226.…" at bounding box center [425, 116] width 211 height 46
click at [335, 123] on p "Comentario : Cliente habitual, a nombre de Avril Alison Mendez Omar - CI 5.226.…" at bounding box center [425, 116] width 211 height 46
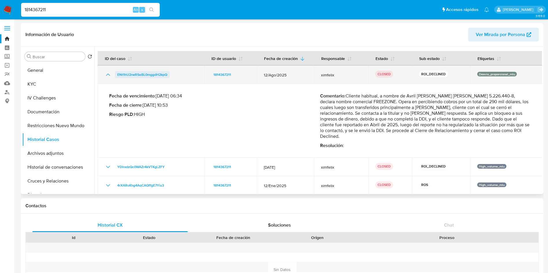
drag, startPoint x: 189, startPoint y: 77, endPoint x: 118, endPoint y: 75, distance: 71.6
click at [118, 75] on div "ENt1hU2rwRSeBL0mggdH2kpQ" at bounding box center [151, 74] width 93 height 7
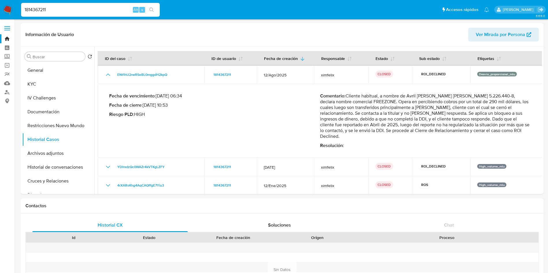
click at [67, 8] on input "1814367211" at bounding box center [90, 10] width 139 height 8
paste input "16026843"
type input "1160268431"
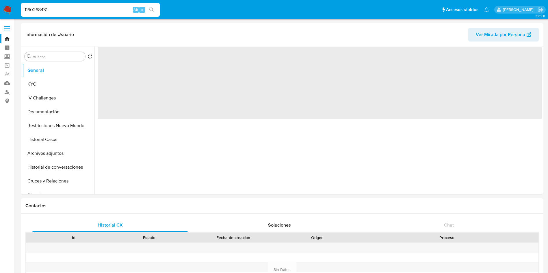
select select "10"
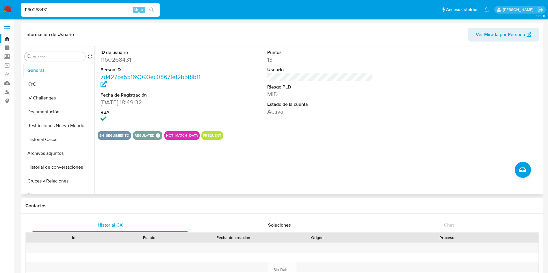
click at [503, 101] on div at bounding box center [486, 86] width 111 height 80
click at [50, 144] on button "Historial Casos" at bounding box center [56, 140] width 68 height 14
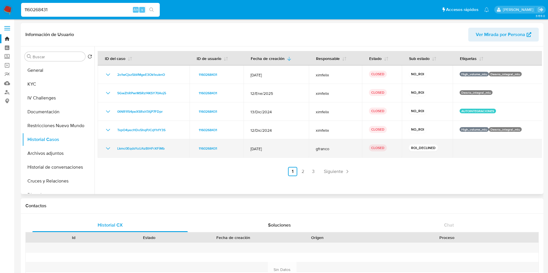
click at [107, 147] on icon "Mostrar/Ocultar" at bounding box center [108, 148] width 7 height 7
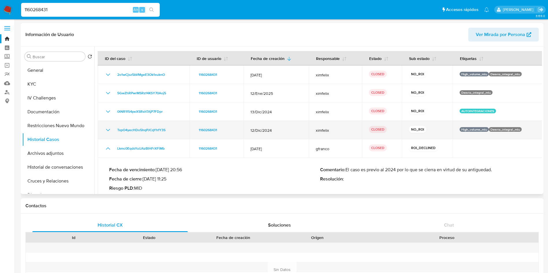
click at [106, 134] on td "TxpO4yecHDo5hqPJCqYhfY3S" at bounding box center [144, 130] width 92 height 18
click at [107, 132] on icon "Mostrar/Ocultar" at bounding box center [108, 130] width 7 height 7
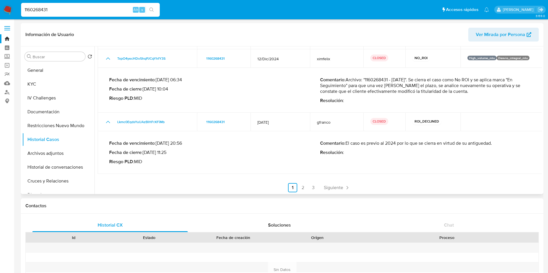
scroll to position [73, 0]
click at [307, 185] on ul "Anterior 1 2 3 Siguiente" at bounding box center [320, 186] width 444 height 9
click at [304, 185] on link "2" at bounding box center [302, 186] width 9 height 9
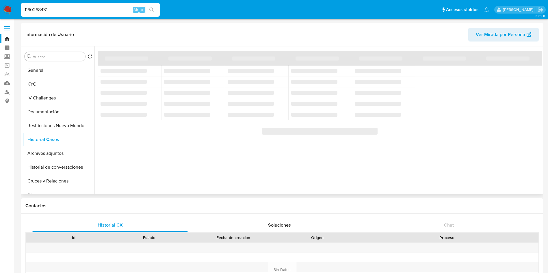
scroll to position [0, 0]
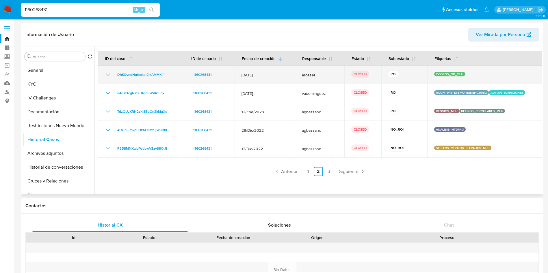
click at [105, 74] on icon "Mostrar/Ocultar" at bounding box center [108, 74] width 7 height 7
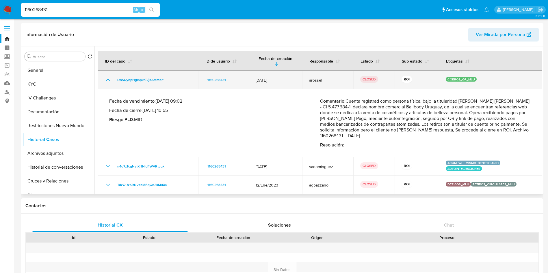
click at [105, 74] on td "DhSQynpHgIopkoi2jKAMMKIf" at bounding box center [148, 80] width 100 height 18
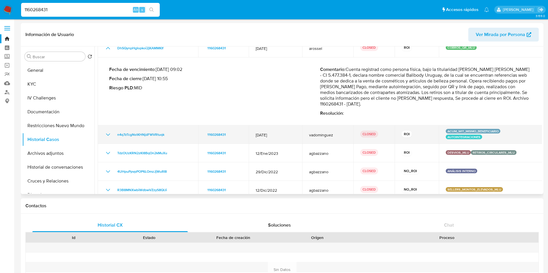
scroll to position [43, 0]
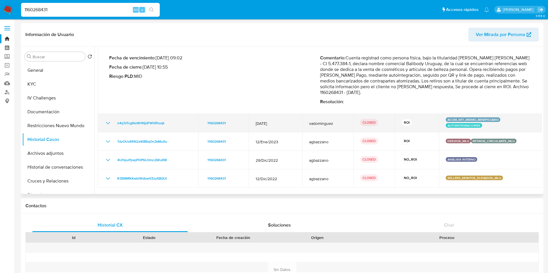
click at [107, 121] on icon "Mostrar/Ocultar" at bounding box center [108, 123] width 7 height 7
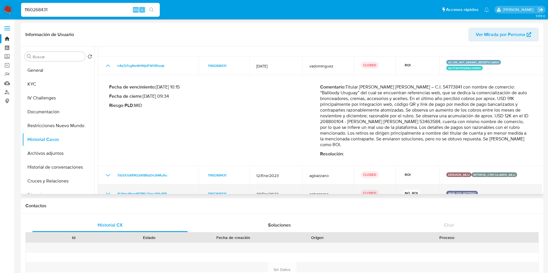
scroll to position [150, 0]
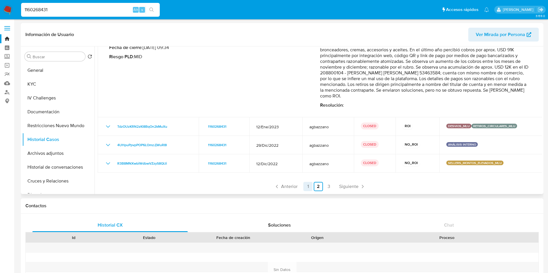
click at [308, 187] on link "1" at bounding box center [307, 186] width 9 height 9
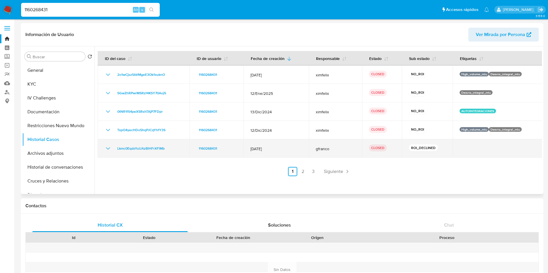
click at [107, 148] on icon "Mostrar/Ocultar" at bounding box center [108, 148] width 7 height 7
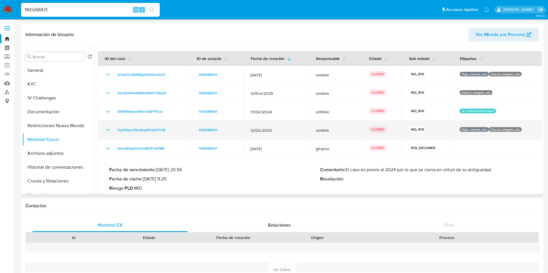
click at [107, 129] on icon "Mostrar/Ocultar" at bounding box center [108, 130] width 7 height 7
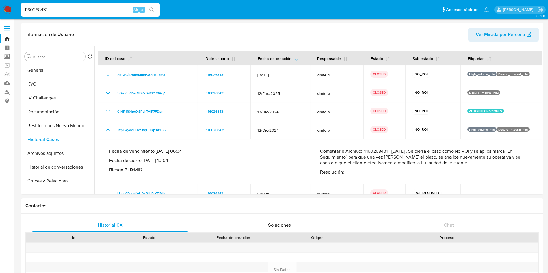
click at [85, 6] on input "1160268431" at bounding box center [90, 10] width 139 height 8
paste input "072191070"
type input "1072191070"
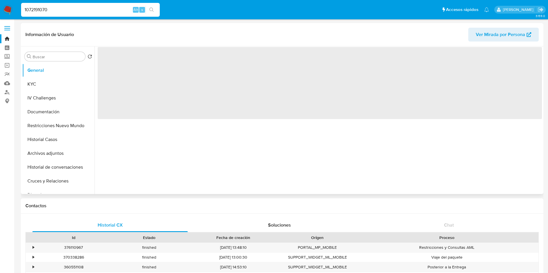
select select "10"
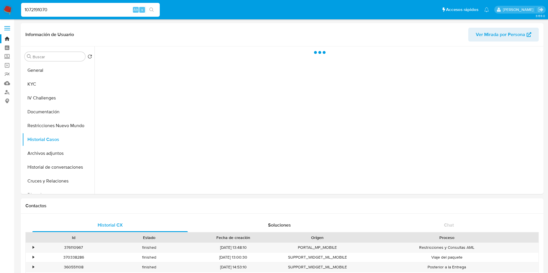
select select "10"
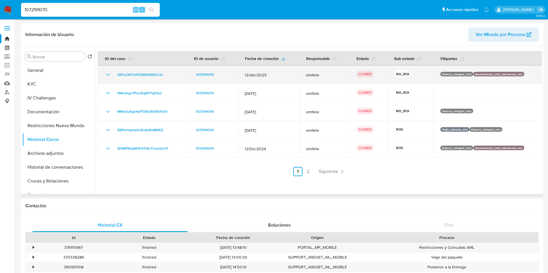
click at [112, 73] on div "28TuuXllTol1O2KkXXWSLCrb" at bounding box center [142, 74] width 75 height 7
click at [110, 75] on icon "Mostrar/Ocultar" at bounding box center [108, 74] width 7 height 7
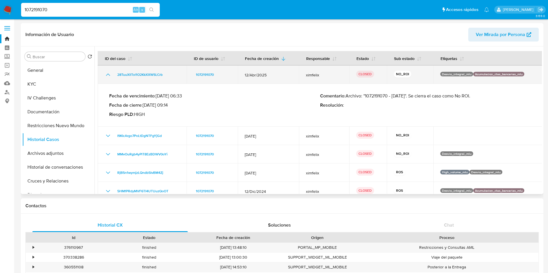
click at [110, 75] on icon "Mostrar/Ocultar" at bounding box center [108, 75] width 4 height 2
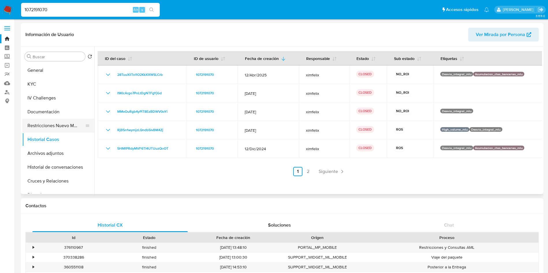
click at [64, 130] on button "Restricciones Nuevo Mundo" at bounding box center [56, 126] width 68 height 14
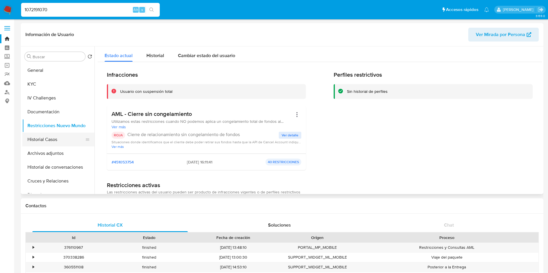
click at [58, 138] on button "Historial Casos" at bounding box center [56, 140] width 68 height 14
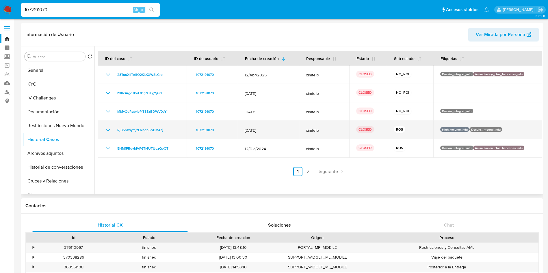
click at [109, 130] on icon "Mostrar/Ocultar" at bounding box center [108, 130] width 4 height 2
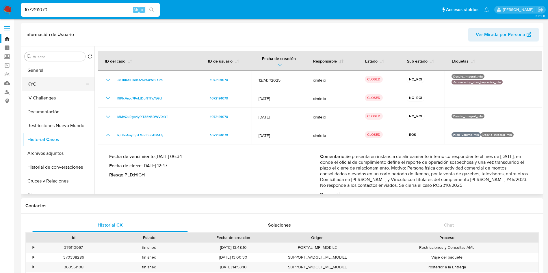
click at [53, 82] on button "KYC" at bounding box center [56, 84] width 68 height 14
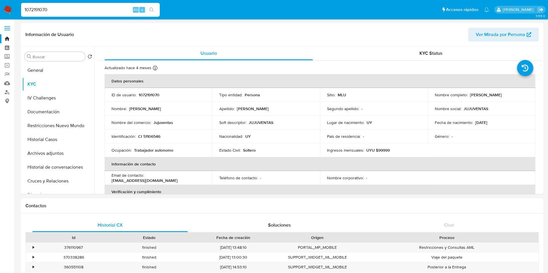
click at [92, 14] on div "1072191070 Alt s" at bounding box center [90, 10] width 139 height 14
click at [91, 9] on input "1072191070" at bounding box center [90, 10] width 139 height 8
paste input "289933592"
type input "289933592"
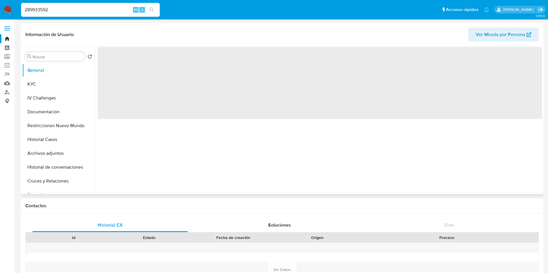
select select "10"
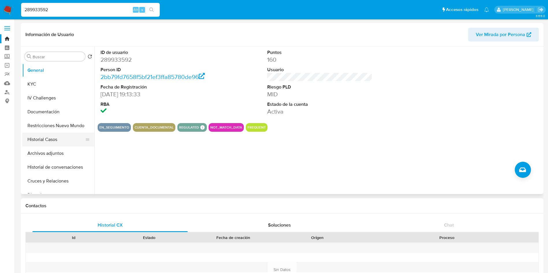
click at [50, 137] on button "Historial Casos" at bounding box center [56, 140] width 68 height 14
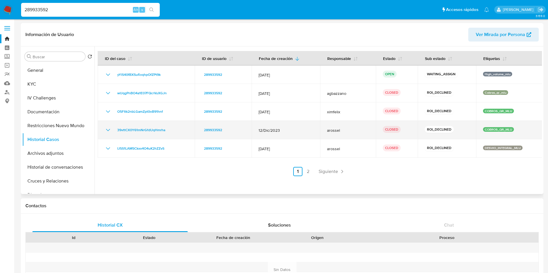
click at [109, 129] on icon "Mostrar/Ocultar" at bounding box center [108, 130] width 7 height 7
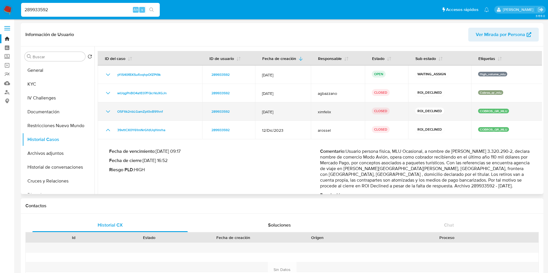
click at [107, 112] on icon "Mostrar/Ocultar" at bounding box center [108, 112] width 4 height 2
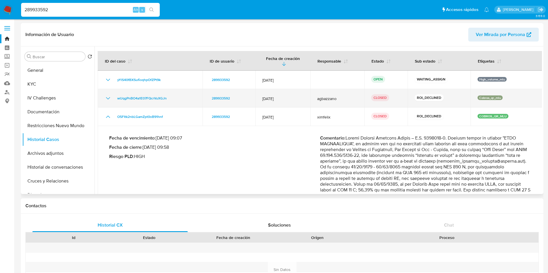
click at [109, 95] on icon "Mostrar/Ocultar" at bounding box center [108, 98] width 7 height 7
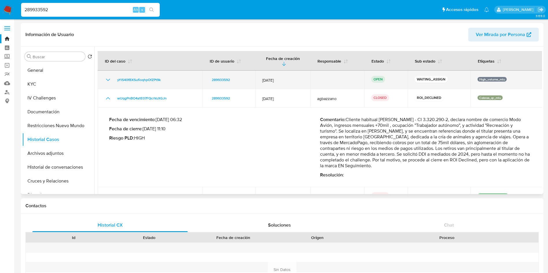
click at [110, 77] on icon "Mostrar/Ocultar" at bounding box center [108, 80] width 7 height 7
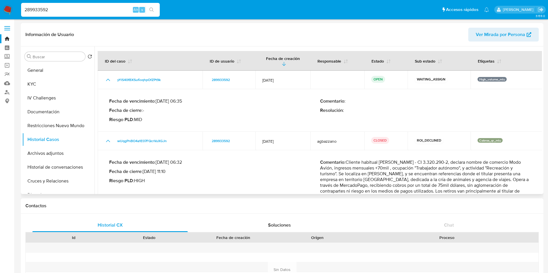
scroll to position [497, 0]
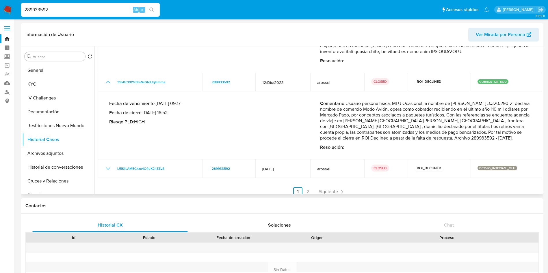
scroll to position [87, 0]
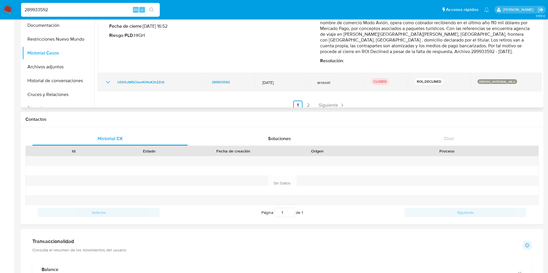
click at [109, 79] on icon "Mostrar/Ocultar" at bounding box center [108, 82] width 7 height 7
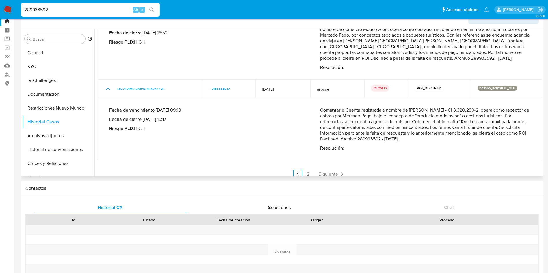
scroll to position [0, 0]
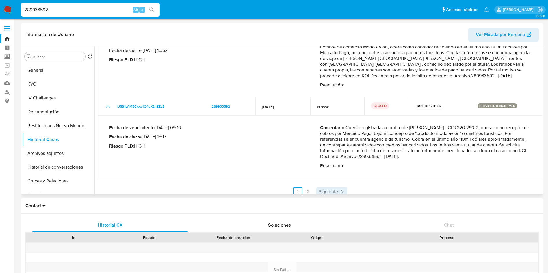
drag, startPoint x: 318, startPoint y: 184, endPoint x: 309, endPoint y: 184, distance: 9.5
click at [318, 190] on span "Siguiente" at bounding box center [327, 192] width 19 height 5
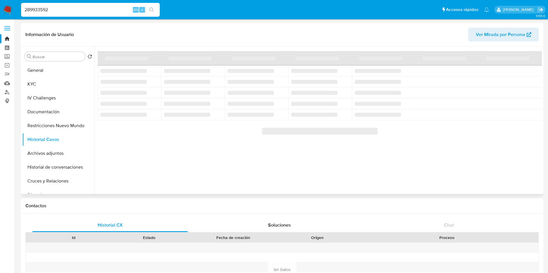
click at [306, 186] on div at bounding box center [317, 120] width 447 height 148
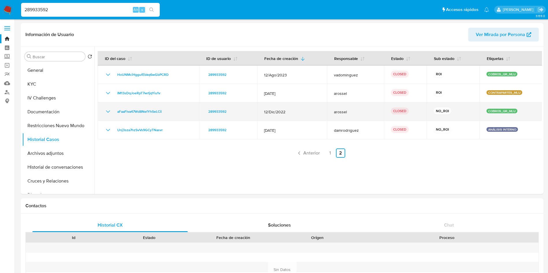
click at [109, 112] on icon "Mostrar/Ocultar" at bounding box center [108, 111] width 7 height 7
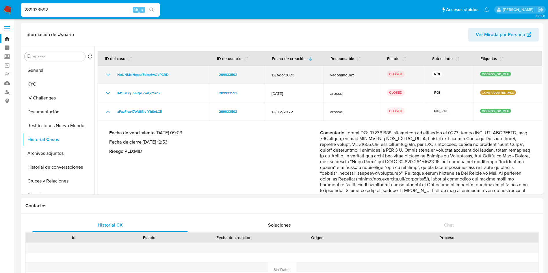
click at [107, 75] on icon "Mostrar/Ocultar" at bounding box center [108, 74] width 7 height 7
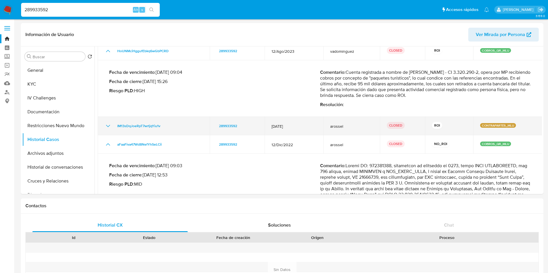
scroll to position [43, 0]
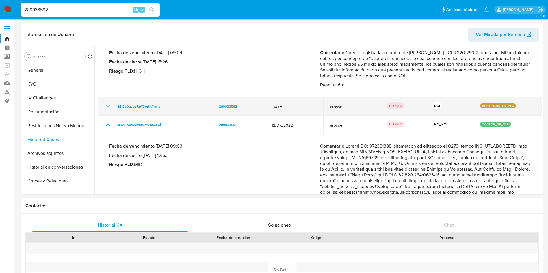
click at [107, 107] on icon "Mostrar/Ocultar" at bounding box center [108, 106] width 7 height 7
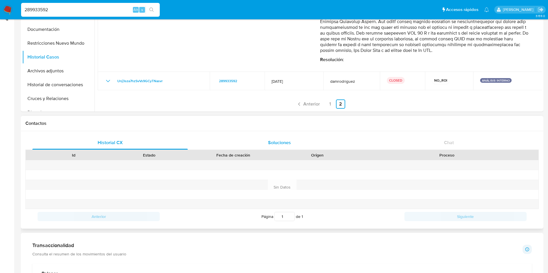
scroll to position [130, 0]
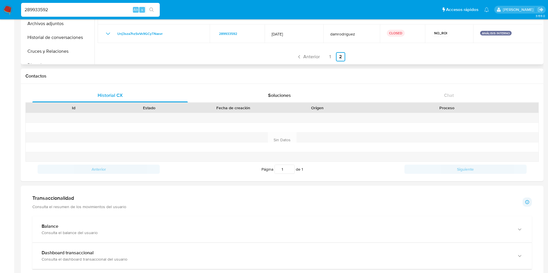
click at [312, 59] on span "Anterior" at bounding box center [311, 57] width 16 height 5
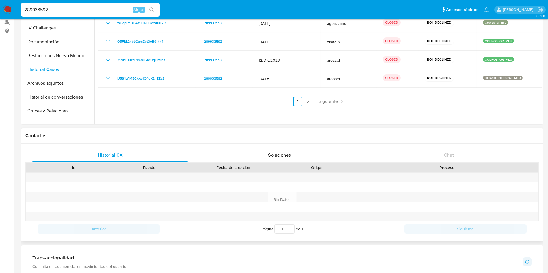
scroll to position [0, 0]
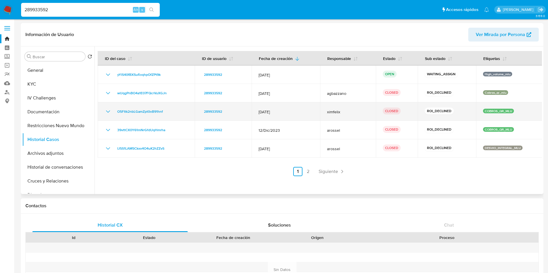
click at [107, 111] on icon "Mostrar/Ocultar" at bounding box center [108, 111] width 7 height 7
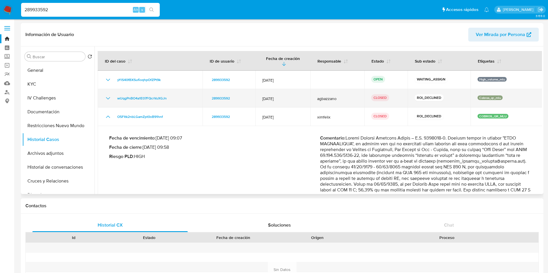
click at [110, 95] on icon "Mostrar/Ocultar" at bounding box center [108, 98] width 7 height 7
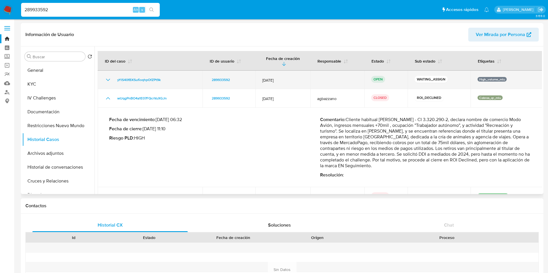
click at [108, 79] on icon "Mostrar/Ocultar" at bounding box center [108, 80] width 4 height 2
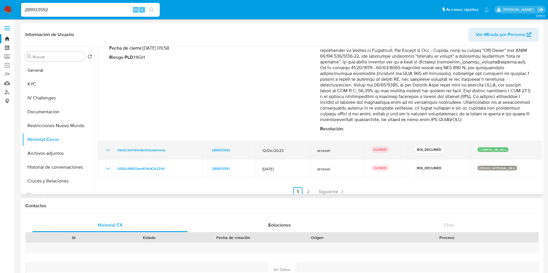
click at [109, 147] on icon "Mostrar/Ocultar" at bounding box center [108, 150] width 7 height 7
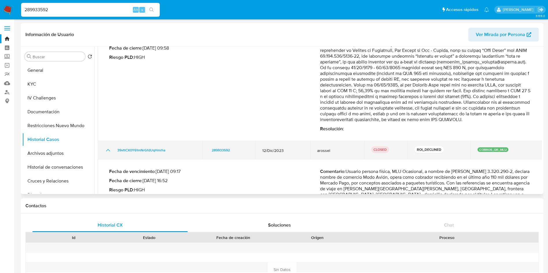
scroll to position [290, 0]
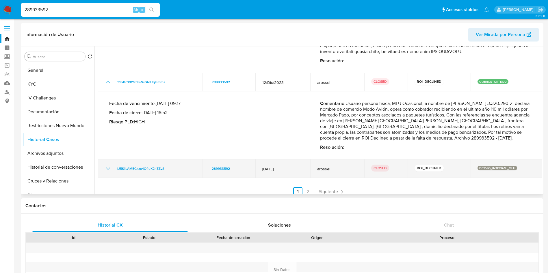
click at [108, 166] on icon "Mostrar/Ocultar" at bounding box center [108, 168] width 7 height 7
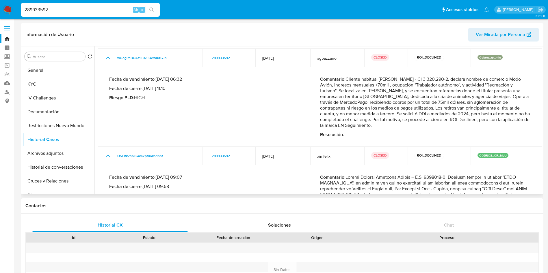
scroll to position [0, 0]
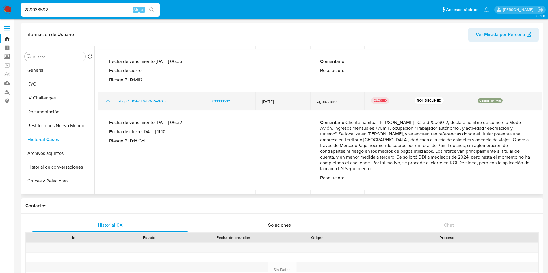
click at [328, 99] on span "agbazzano" at bounding box center [337, 101] width 40 height 5
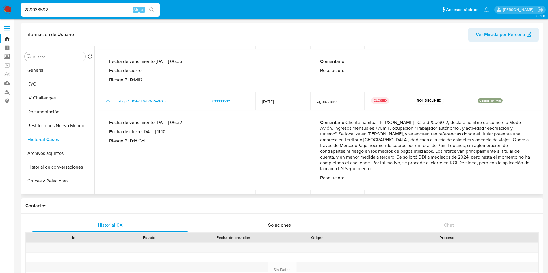
drag, startPoint x: 329, startPoint y: 137, endPoint x: 385, endPoint y: 139, distance: 56.0
click at [385, 139] on p "Comentario : Cliente habitual Alexis Gabriel González Tejera - CI 3.320.290-2, …" at bounding box center [425, 146] width 211 height 52
click at [387, 137] on p "Comentario : Cliente habitual Alexis Gabriel González Tejera - CI 3.320.290-2, …" at bounding box center [425, 146] width 211 height 52
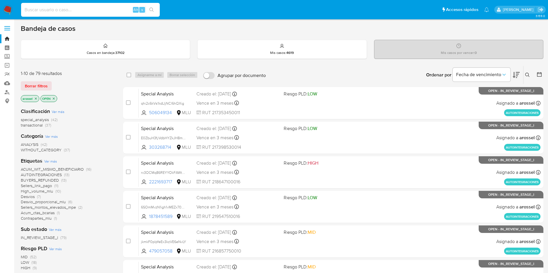
click at [79, 10] on input at bounding box center [90, 10] width 139 height 8
paste input "34591396"
type input "34591396"
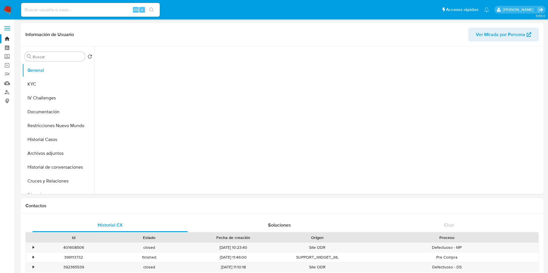
select select "10"
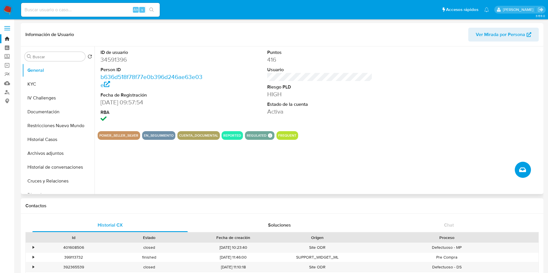
click at [519, 169] on span "Crear caso manual" at bounding box center [522, 170] width 7 height 7
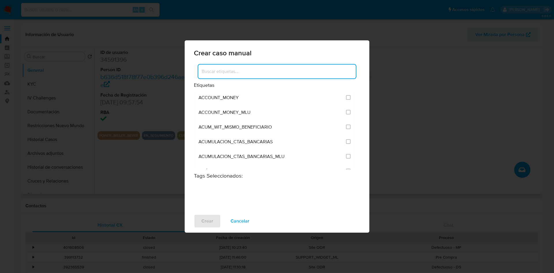
click at [283, 71] on input at bounding box center [277, 72] width 158 height 8
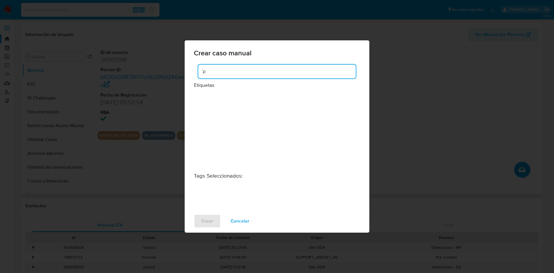
type input "´"
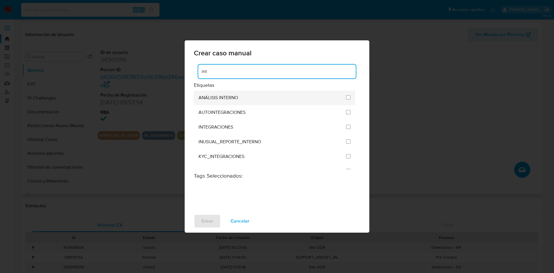
type input "int"
click at [349, 99] on li "ANÁLISIS INTERNO" at bounding box center [274, 98] width 161 height 15
click at [346, 99] on input "1897" at bounding box center [348, 97] width 5 height 5
checkbox input "true"
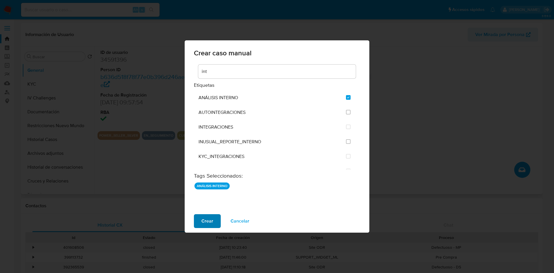
click at [208, 221] on span "Crear" at bounding box center [208, 221] width 12 height 13
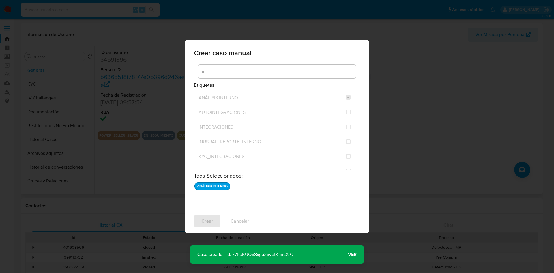
click at [270, 256] on p "Caso creado - Id: k7PpKUO68xga25yetKmicXtO" at bounding box center [246, 255] width 110 height 18
click at [88, 18] on div "Crear caso manual int Etiquetas ANÁLISIS INTERNO AUTOINTEGRACIONES INTEGRACIONE…" at bounding box center [277, 136] width 554 height 273
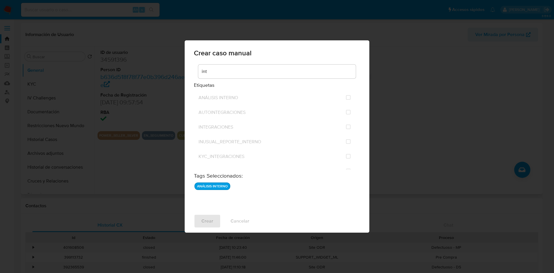
checkbox input "false"
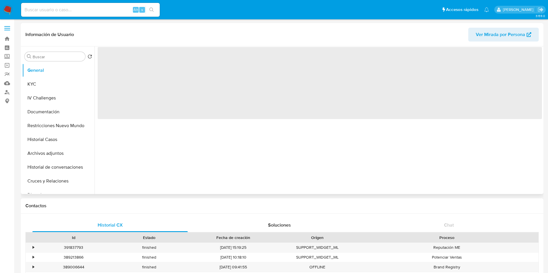
select select "10"
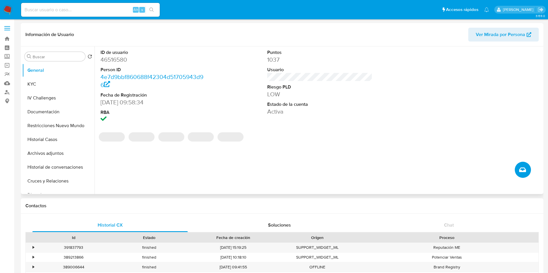
click at [530, 167] on button "Crear caso manual" at bounding box center [522, 170] width 16 height 16
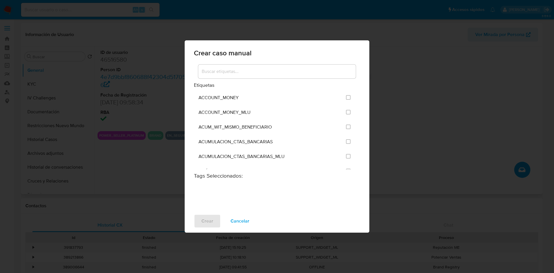
click at [289, 68] on input at bounding box center [277, 72] width 158 height 8
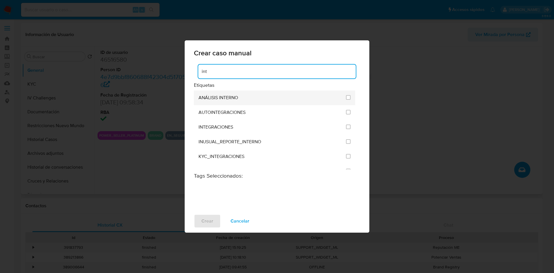
type input "int"
click at [349, 97] on li "ANÁLISIS INTERNO" at bounding box center [274, 98] width 161 height 15
click at [346, 98] on input "1897" at bounding box center [348, 97] width 5 height 5
checkbox input "true"
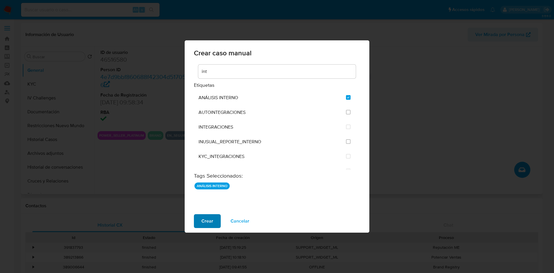
click at [210, 220] on span "Crear" at bounding box center [208, 221] width 12 height 13
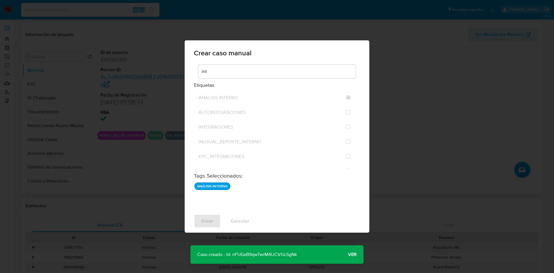
click at [285, 252] on p "Caso creado - Id: nFUGvB9qwTwrM4lJCVGcSgNk" at bounding box center [247, 255] width 113 height 18
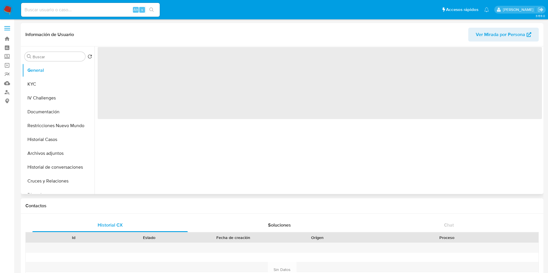
select select "10"
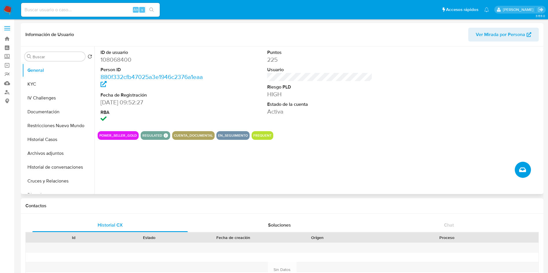
click at [524, 169] on icon "Crear caso manual" at bounding box center [522, 170] width 7 height 7
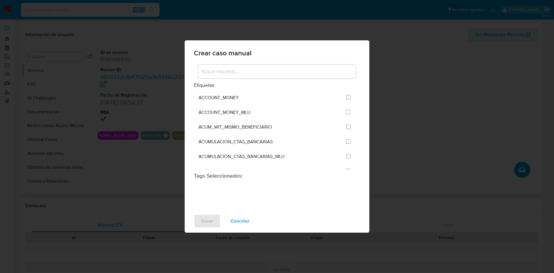
click at [313, 68] on input at bounding box center [277, 72] width 158 height 8
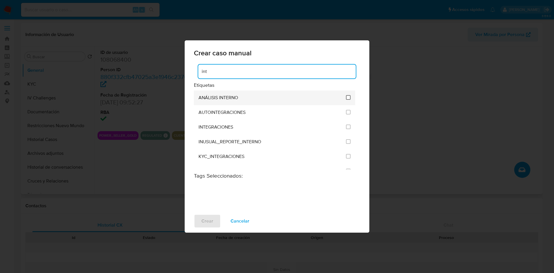
type input "int"
click at [348, 98] on input "1897" at bounding box center [348, 97] width 5 height 5
checkbox input "true"
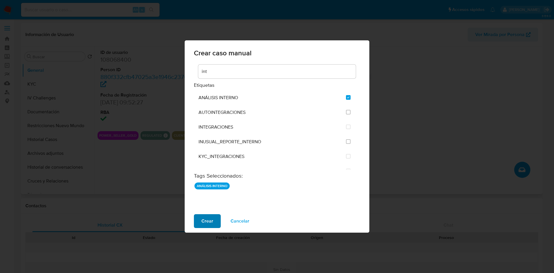
click at [206, 222] on span "Crear" at bounding box center [208, 221] width 12 height 13
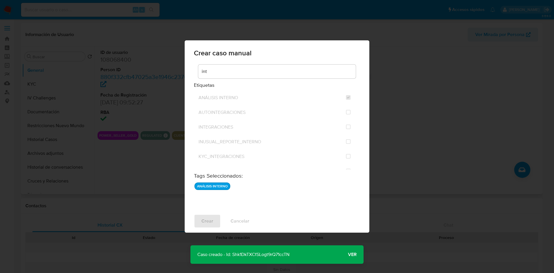
click at [280, 258] on p "Caso creado - Id: Shk1DkTXCfSLogt9rQ71ccTN" at bounding box center [244, 255] width 106 height 18
click at [277, 255] on p "Caso creado - Id: Shk1DkTXCfSLogt9rQ71ccTN" at bounding box center [244, 255] width 106 height 18
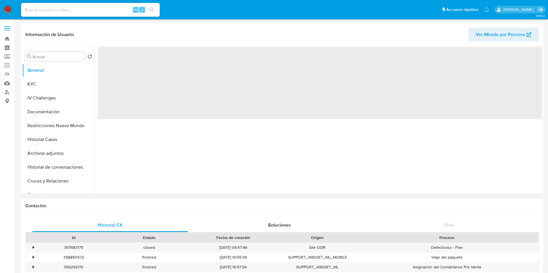
select select "10"
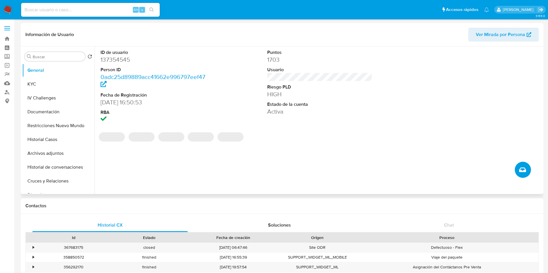
click at [518, 170] on button "Crear caso manual" at bounding box center [522, 170] width 16 height 16
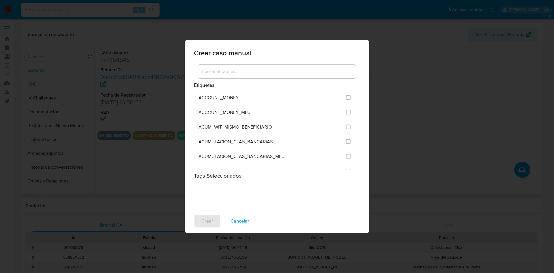
click at [260, 73] on input at bounding box center [277, 72] width 158 height 8
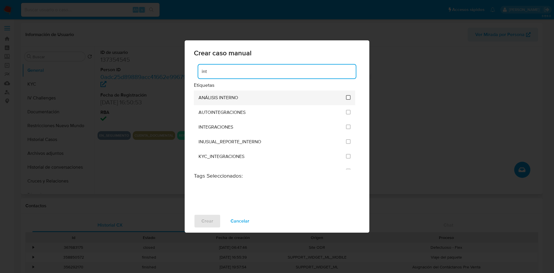
type input "int"
click at [346, 97] on input "1897" at bounding box center [348, 97] width 5 height 5
checkbox input "true"
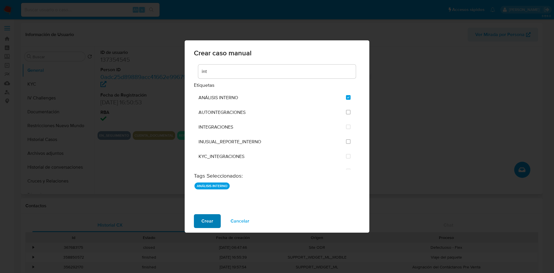
click at [207, 217] on span "Crear" at bounding box center [208, 221] width 12 height 13
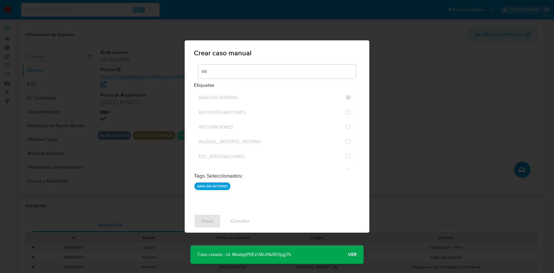
click at [282, 256] on p "Caso creado - Id: MssbpjP0EzOAUfXvREfpgj75" at bounding box center [244, 255] width 107 height 18
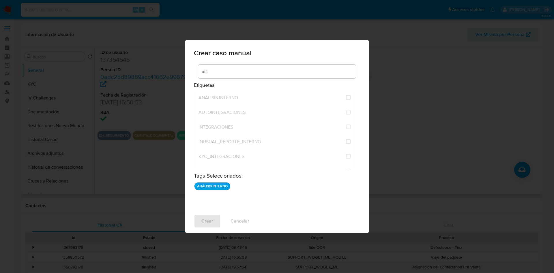
checkbox input "false"
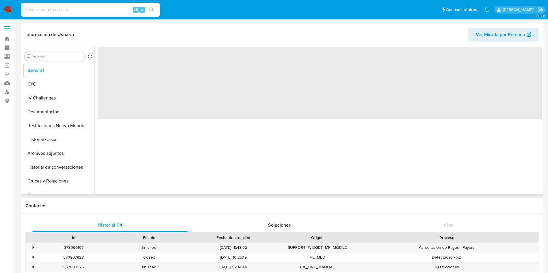
select select "10"
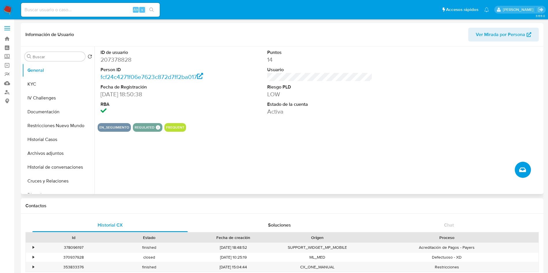
click at [519, 165] on button "Crear caso manual" at bounding box center [522, 170] width 16 height 16
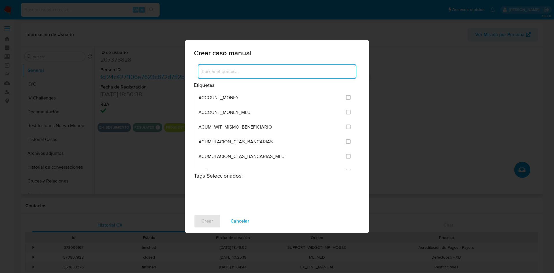
click at [294, 70] on input at bounding box center [277, 72] width 158 height 8
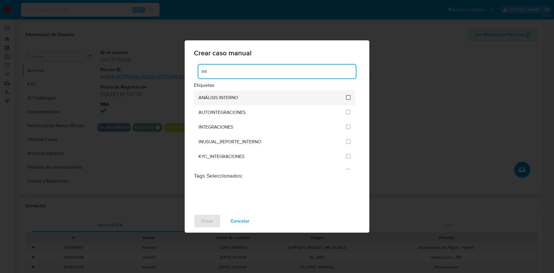
type input "int"
click at [348, 98] on input "1897" at bounding box center [348, 97] width 5 height 5
checkbox input "true"
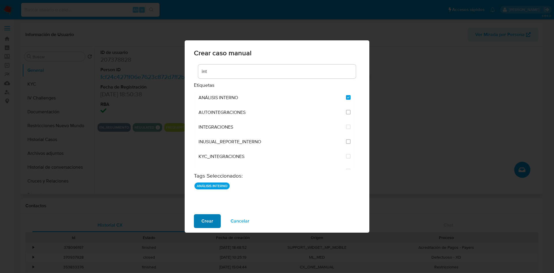
click at [212, 219] on span "Crear" at bounding box center [208, 221] width 12 height 13
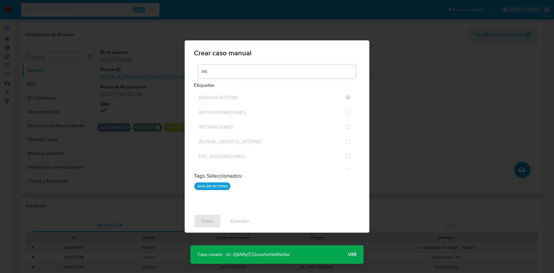
click at [265, 253] on p "Caso creado - Id: JfjkN9vjT32ooe1vh9eR6e6w" at bounding box center [244, 255] width 106 height 18
click at [266, 253] on p "Caso creado - Id: JfjkN9vjT32ooe1vh9eR6e6w" at bounding box center [244, 255] width 106 height 18
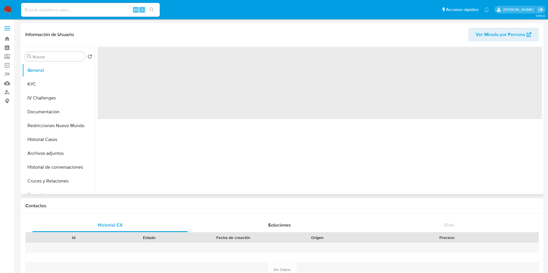
select select "10"
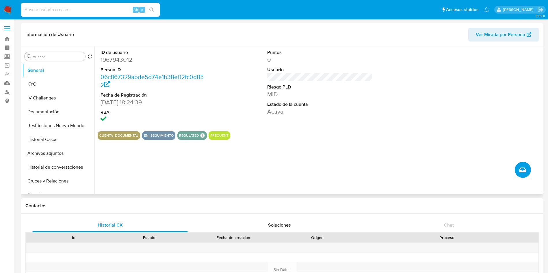
click at [526, 169] on button "Crear caso manual" at bounding box center [522, 170] width 16 height 16
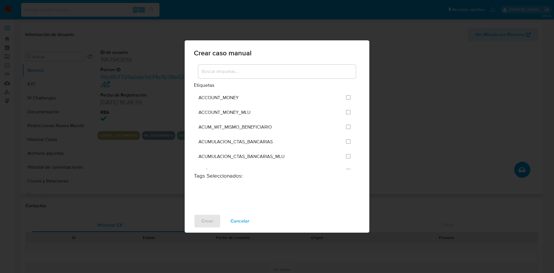
click at [244, 70] on input at bounding box center [277, 72] width 158 height 8
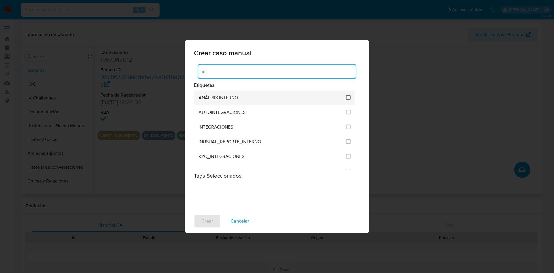
type input "int"
click at [348, 97] on input "1897" at bounding box center [348, 97] width 5 height 5
checkbox input "true"
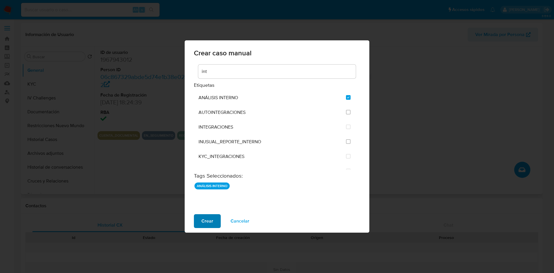
click at [211, 222] on span "Crear" at bounding box center [208, 221] width 12 height 13
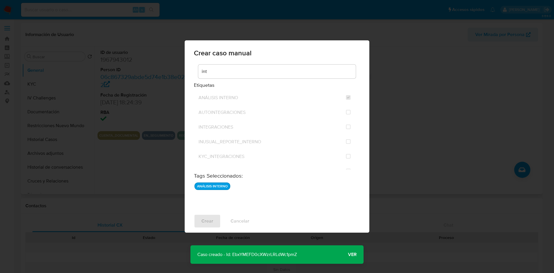
click at [265, 254] on p "Caso creado - Id: EbxYMEFD0cXWzrLRLdWc1pmZ" at bounding box center [247, 255] width 113 height 18
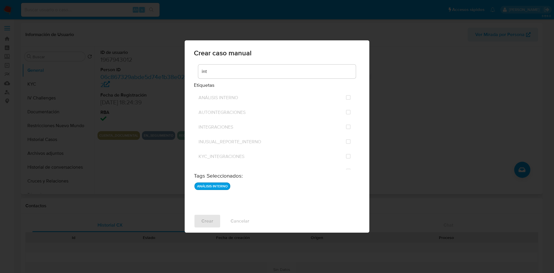
checkbox input "false"
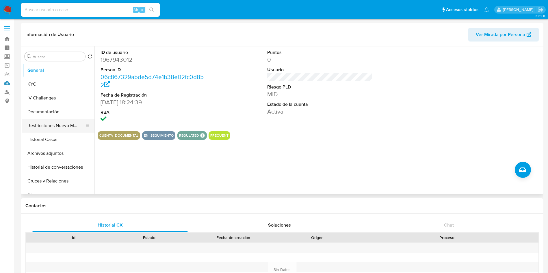
drag, startPoint x: 9, startPoint y: 83, endPoint x: 69, endPoint y: 131, distance: 76.5
click at [9, 83] on link "Mulan" at bounding box center [34, 83] width 69 height 9
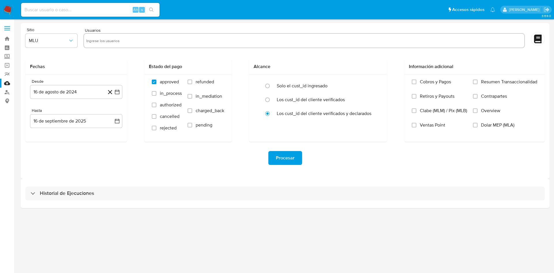
click at [188, 49] on div "Sitio MLU Usuarios" at bounding box center [285, 39] width 520 height 22
click at [187, 43] on input "text" at bounding box center [304, 40] width 436 height 9
paste input "34591396"
type input "34591396"
paste input "46516580"
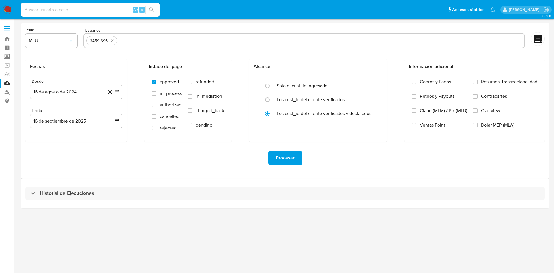
type input "46516580"
paste input "108068400"
type input "108068400"
paste input "137354545"
type input "137354545"
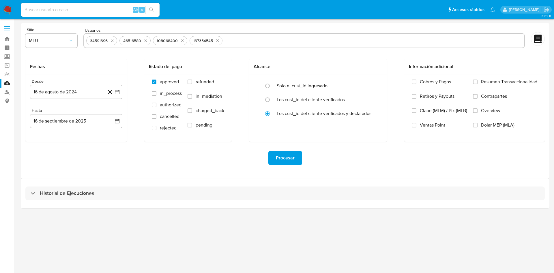
paste input "207378828"
type input "207378828"
paste input "1967943012"
type input "1967943012"
click at [119, 94] on icon "button" at bounding box center [117, 92] width 6 height 6
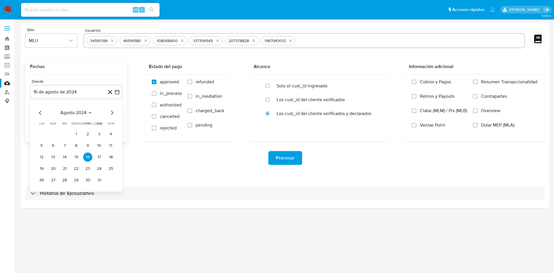
click at [110, 114] on icon "Mes siguiente" at bounding box center [112, 112] width 7 height 7
click at [42, 171] on button "16" at bounding box center [41, 168] width 9 height 9
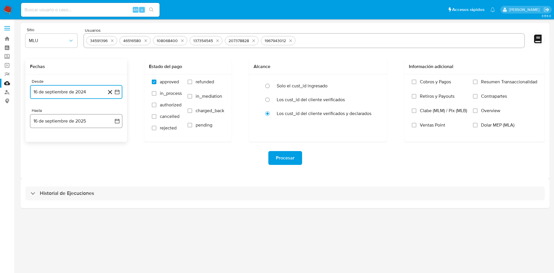
click at [116, 121] on icon "button" at bounding box center [117, 121] width 6 height 6
click at [40, 188] on button "15" at bounding box center [41, 186] width 9 height 9
click at [191, 85] on label "refunded" at bounding box center [206, 86] width 37 height 14
click at [191, 84] on input "refunded" at bounding box center [190, 82] width 5 height 5
checkbox input "true"
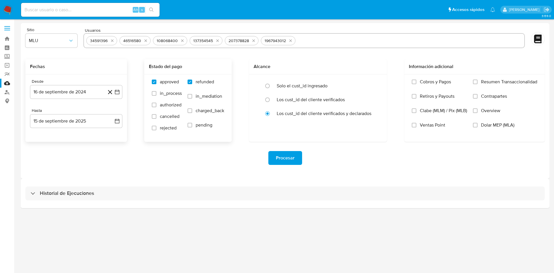
click at [193, 110] on label "charged_back" at bounding box center [206, 115] width 37 height 14
click at [192, 110] on input "charged_back" at bounding box center [190, 111] width 5 height 5
checkbox input "true"
click at [288, 156] on span "Procesar" at bounding box center [285, 158] width 19 height 13
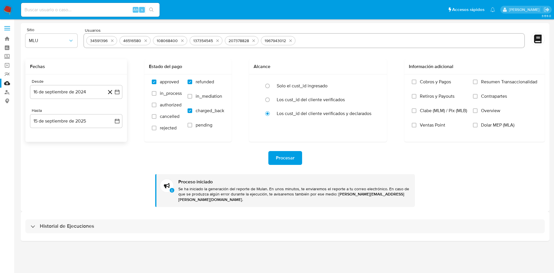
click at [119, 7] on input at bounding box center [90, 10] width 139 height 8
paste input "hTT7uFawb9HfxDV2m0cnKKOO"
type input "hTT7uFawb9HfxDV2m0cnKKOO"
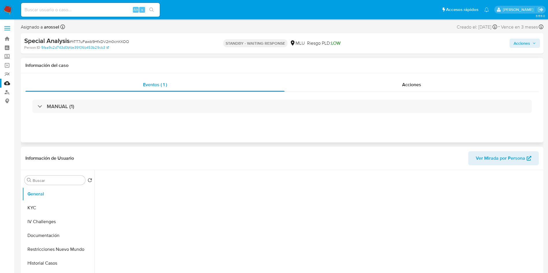
select select "10"
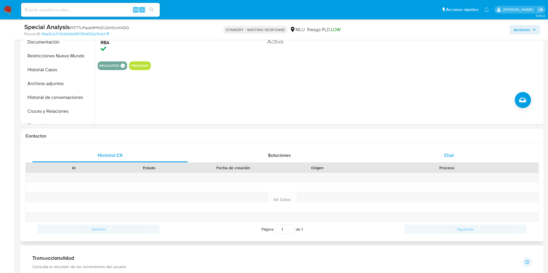
click at [445, 155] on span "Chat" at bounding box center [449, 155] width 10 height 7
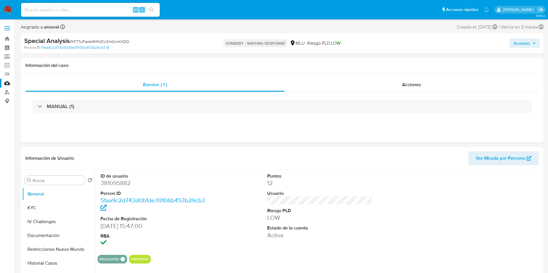
click at [123, 182] on dd "381095882" at bounding box center [152, 183] width 105 height 8
click at [124, 182] on dd "381095882" at bounding box center [152, 183] width 105 height 8
copy dd "381095882"
click at [367, 185] on dd "12" at bounding box center [319, 183] width 105 height 8
click at [45, 206] on button "KYC" at bounding box center [56, 208] width 68 height 14
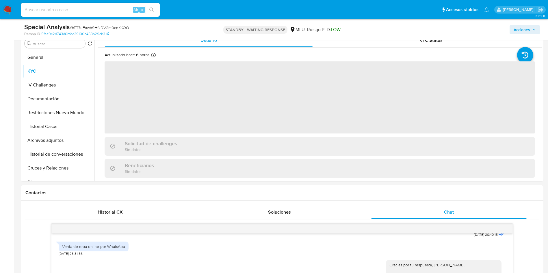
scroll to position [130, 0]
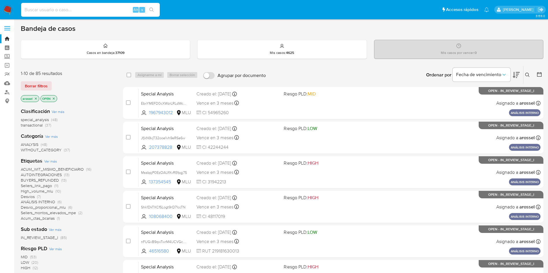
click at [98, 9] on input at bounding box center [90, 10] width 139 height 8
paste input "k7PpKUO68xga25yetKmicXtO"
type input "k7PpKUO68xga25yetKmicXtO"
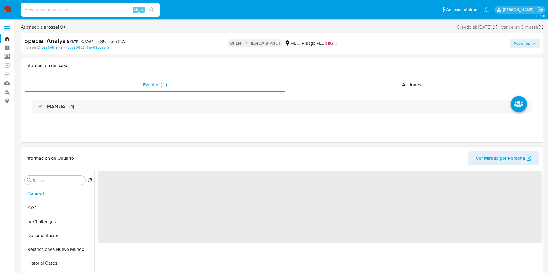
select select "10"
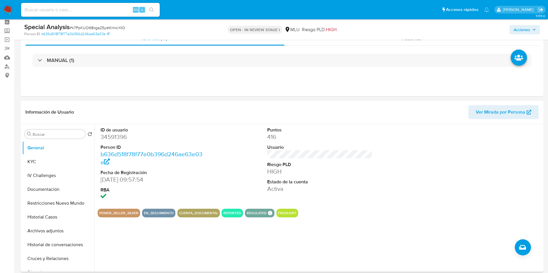
scroll to position [43, 0]
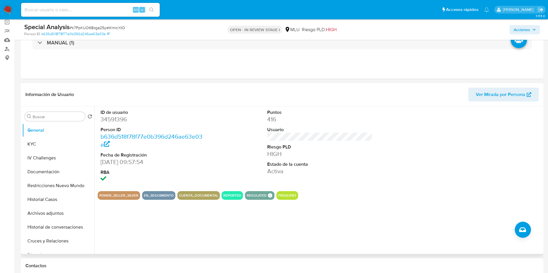
click at [485, 89] on span "Ver Mirada por Persona" at bounding box center [500, 95] width 49 height 14
click at [51, 145] on button "KYC" at bounding box center [56, 144] width 68 height 14
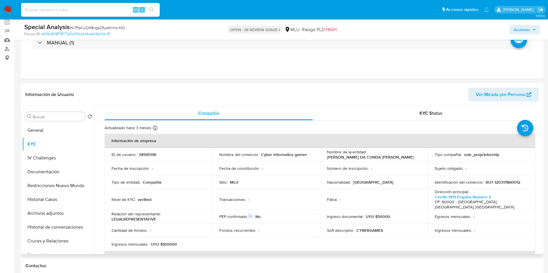
click at [183, 198] on div "Nivel de KYC : verified" at bounding box center [158, 199] width 94 height 5
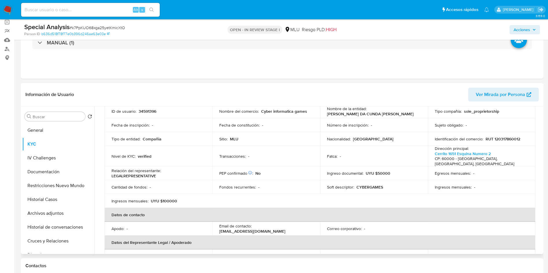
scroll to position [0, 0]
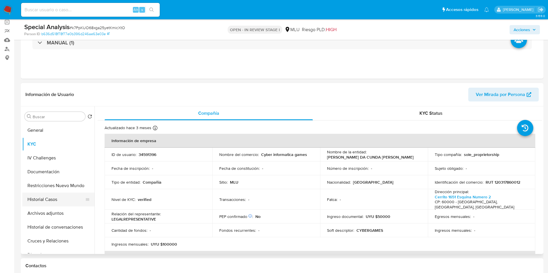
click at [50, 201] on button "Historial Casos" at bounding box center [56, 200] width 68 height 14
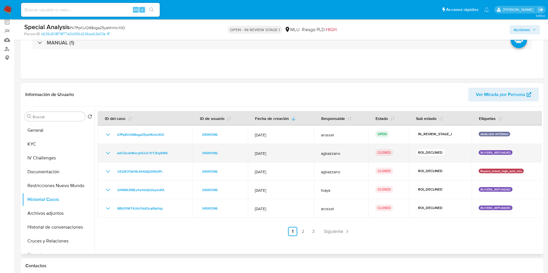
click at [109, 154] on icon "Mostrar/Ocultar" at bounding box center [108, 153] width 7 height 7
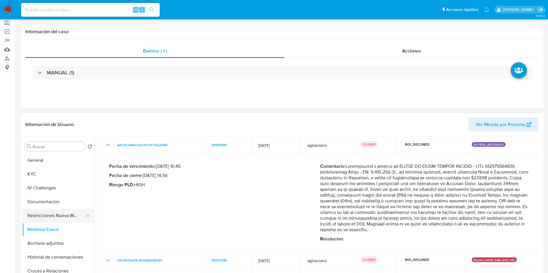
scroll to position [87, 0]
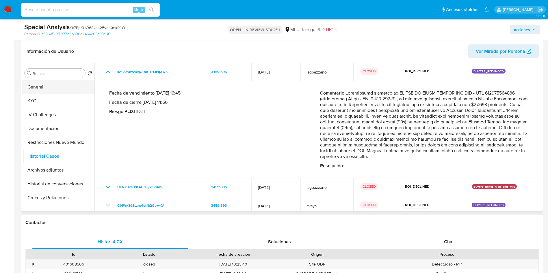
click at [45, 88] on button "General" at bounding box center [56, 87] width 68 height 14
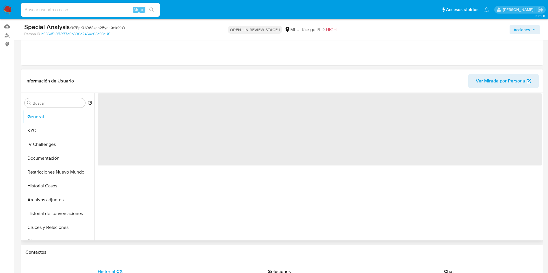
scroll to position [43, 0]
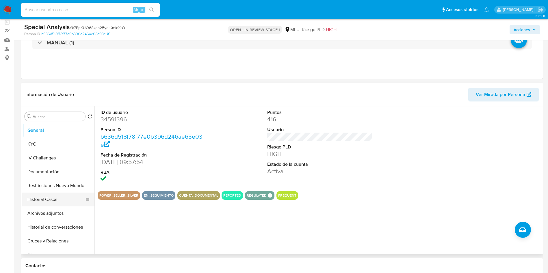
click at [54, 200] on button "Historial Casos" at bounding box center [56, 200] width 68 height 14
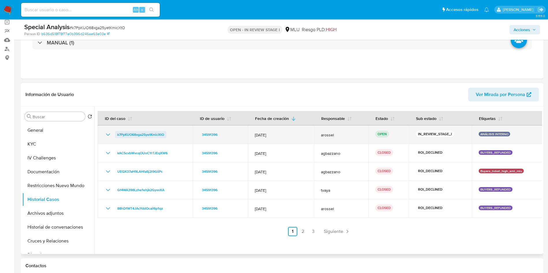
drag, startPoint x: 172, startPoint y: 137, endPoint x: 115, endPoint y: 137, distance: 56.9
click at [115, 137] on td "k7PpKUO68xga25yetKmicXtO" at bounding box center [145, 135] width 95 height 18
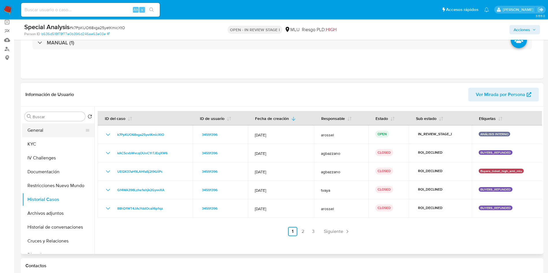
click at [53, 133] on button "General" at bounding box center [56, 131] width 68 height 14
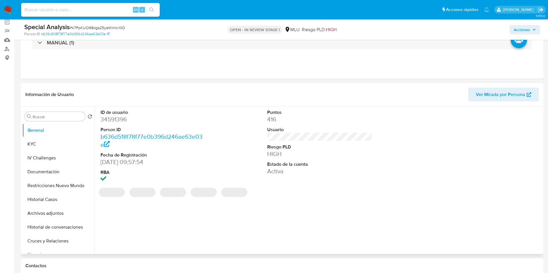
click at [118, 120] on dd "34591396" at bounding box center [152, 119] width 105 height 8
copy dd "34591396"
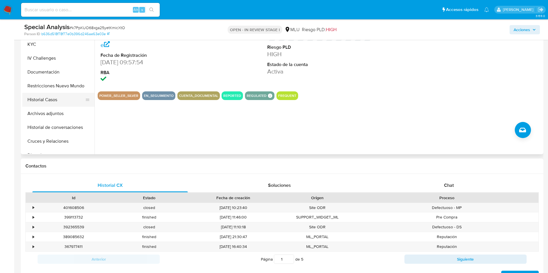
scroll to position [130, 0]
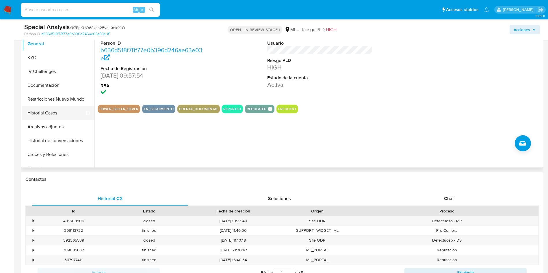
click at [55, 115] on button "Historial Casos" at bounding box center [56, 113] width 68 height 14
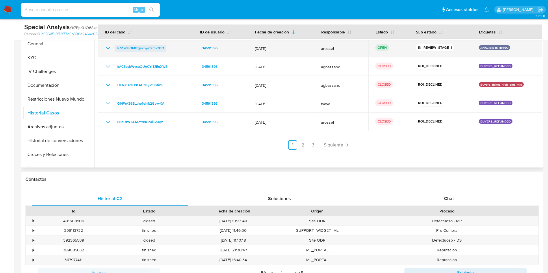
drag, startPoint x: 109, startPoint y: 48, endPoint x: 117, endPoint y: 51, distance: 8.0
click at [109, 48] on icon "Mostrar/Ocultar" at bounding box center [108, 48] width 4 height 2
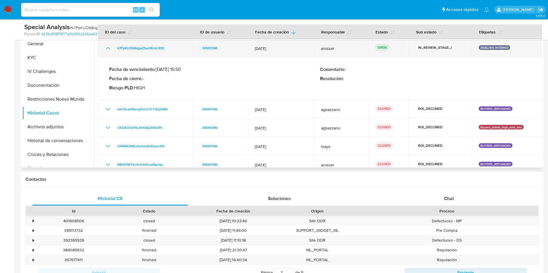
click at [107, 47] on icon "Mostrar/Ocultar" at bounding box center [108, 48] width 7 height 7
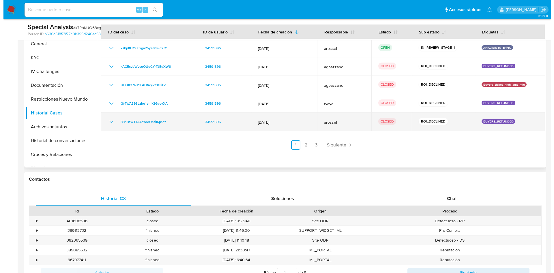
scroll to position [87, 0]
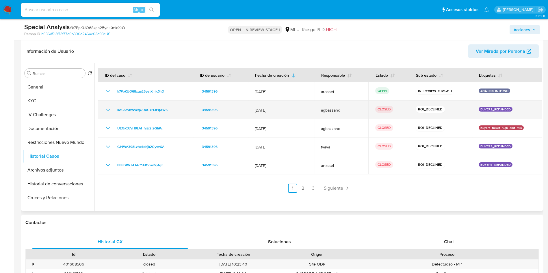
click at [329, 109] on span "agbazzano" at bounding box center [341, 110] width 40 height 5
click at [107, 108] on icon "Mostrar/Ocultar" at bounding box center [108, 110] width 7 height 7
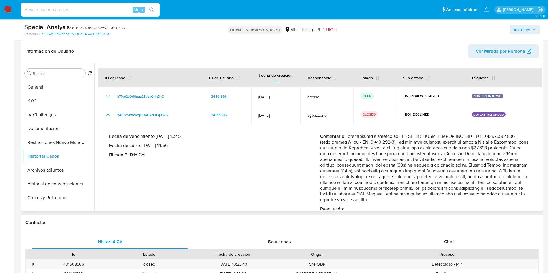
click at [342, 146] on p "Comentario :" at bounding box center [425, 168] width 211 height 69
click at [356, 155] on p "Comentario :" at bounding box center [425, 168] width 211 height 69
click at [47, 168] on button "Archivos adjuntos" at bounding box center [56, 170] width 68 height 14
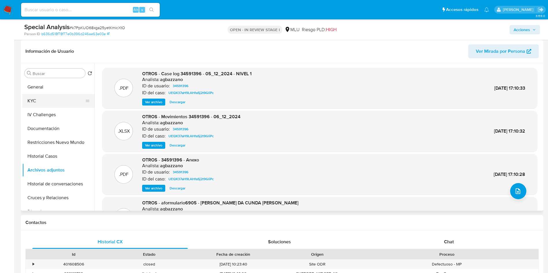
click at [50, 100] on button "KYC" at bounding box center [56, 101] width 68 height 14
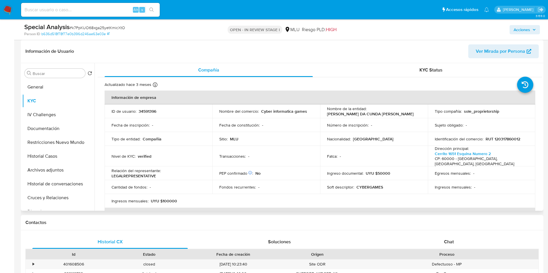
drag, startPoint x: 373, startPoint y: 151, endPoint x: 364, endPoint y: 152, distance: 9.1
click at [373, 151] on td "Fatca : -" at bounding box center [374, 156] width 108 height 20
click at [364, 141] on p "Uruguay" at bounding box center [373, 139] width 40 height 5
click at [509, 142] on p "RUT 120317860012" at bounding box center [502, 139] width 35 height 5
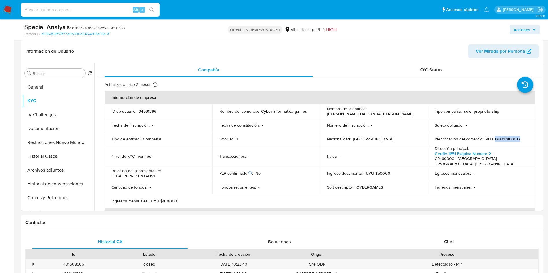
copy p "120317860012"
click at [55, 155] on button "Historial Casos" at bounding box center [56, 157] width 68 height 14
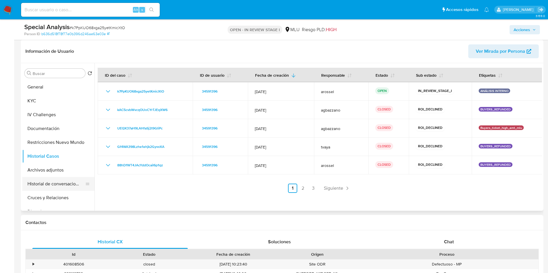
click at [63, 181] on button "Historial de conversaciones" at bounding box center [56, 184] width 68 height 14
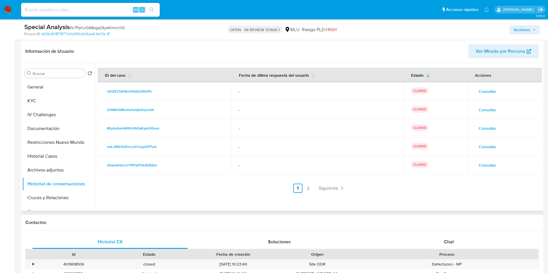
click at [485, 88] on span "Consultar" at bounding box center [487, 91] width 18 height 8
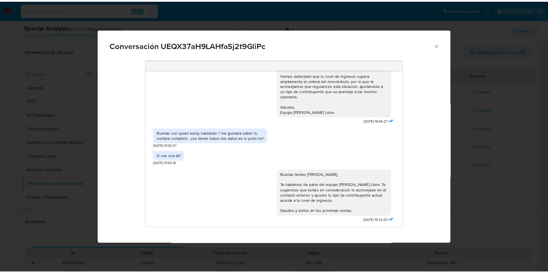
scroll to position [0, 0]
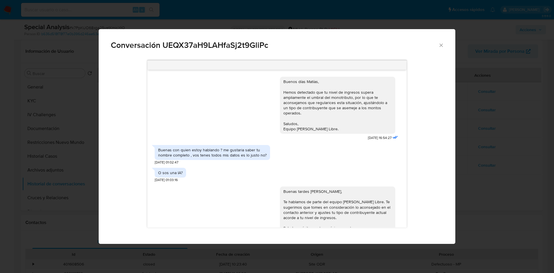
click at [336, 108] on div "Buenos días Matías, Hemos detectado que tu nivel de ingresos supera ampliamente…" at bounding box center [338, 105] width 109 height 53
click at [335, 111] on div "Buenos días Matías, Hemos detectado que tu nivel de ingresos supera ampliamente…" at bounding box center [338, 105] width 109 height 53
click at [441, 44] on icon "Cerrar" at bounding box center [442, 45] width 6 height 6
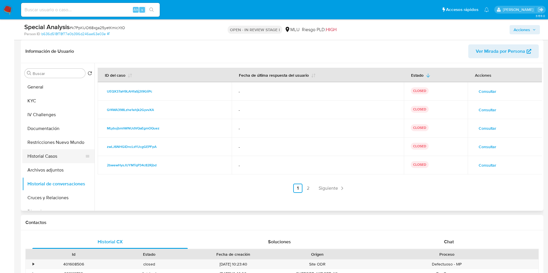
click at [58, 156] on button "Historial Casos" at bounding box center [56, 157] width 68 height 14
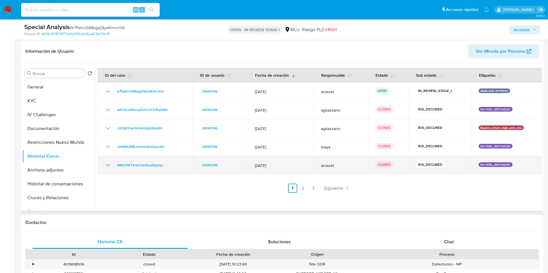
click at [107, 165] on icon "Mostrar/Ocultar" at bounding box center [108, 165] width 4 height 2
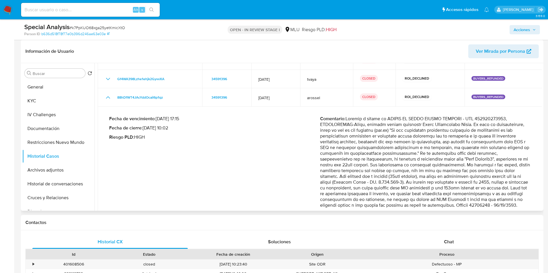
scroll to position [87, 0]
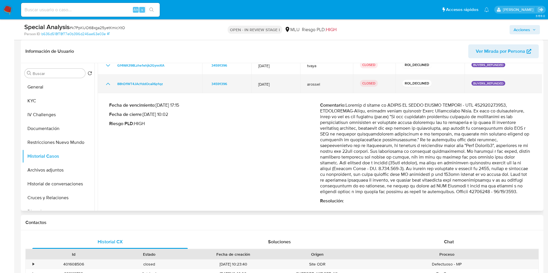
click at [106, 81] on icon "Mostrar/Ocultar" at bounding box center [108, 84] width 7 height 7
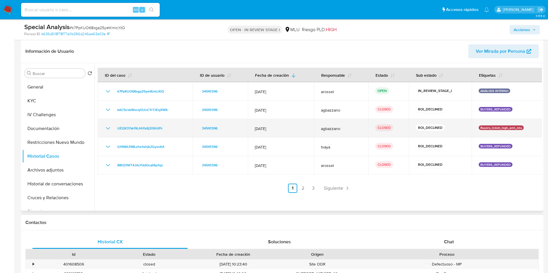
scroll to position [0, 0]
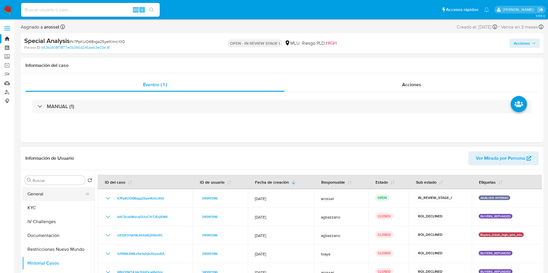
click at [43, 193] on button "General" at bounding box center [56, 194] width 68 height 14
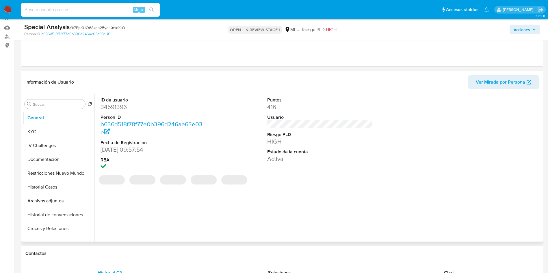
scroll to position [43, 0]
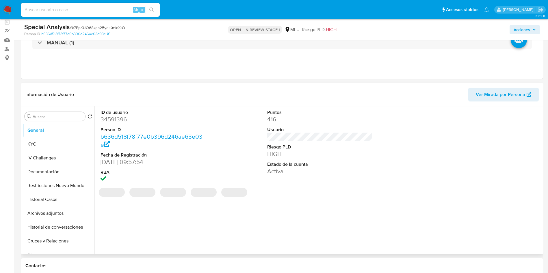
click at [119, 118] on dd "34591396" at bounding box center [152, 119] width 105 height 8
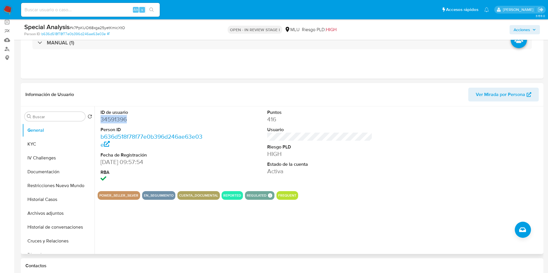
copy dd "34591396"
drag, startPoint x: 367, startPoint y: 171, endPoint x: 366, endPoint y: 174, distance: 3.1
click at [367, 171] on dd "Activa" at bounding box center [319, 171] width 105 height 8
click at [109, 120] on dd "34591396" at bounding box center [152, 119] width 105 height 8
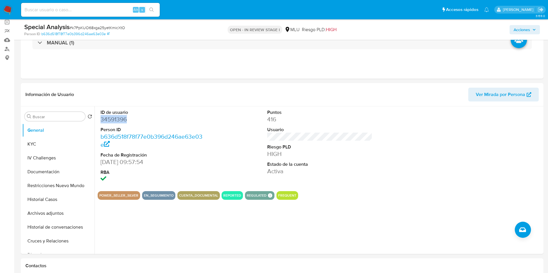
copy dd "34591396"
click at [96, 25] on span "# k7PpKUO68xga25yetKmicXtO" at bounding box center [97, 28] width 55 height 6
copy span "k7PpKUO68xga25yetKmicXtO"
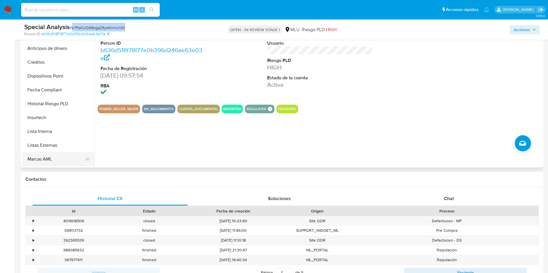
scroll to position [217, 0]
click at [63, 144] on button "Marcas AML" at bounding box center [56, 146] width 68 height 14
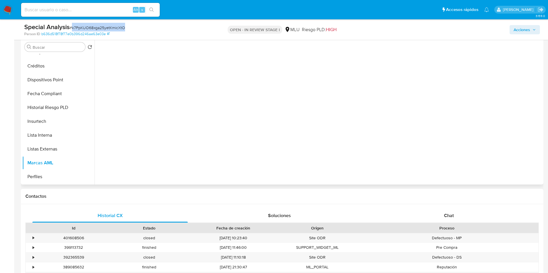
scroll to position [87, 0]
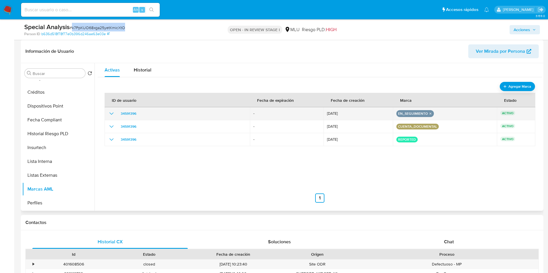
click at [111, 112] on icon "show_hidden_detail_by_id_34591396" at bounding box center [111, 113] width 7 height 7
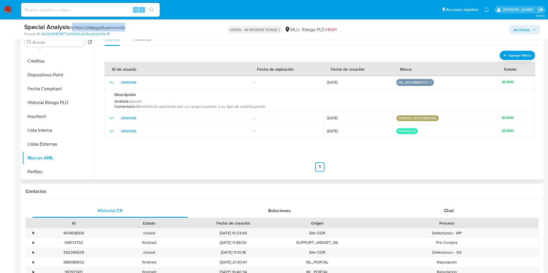
scroll to position [130, 0]
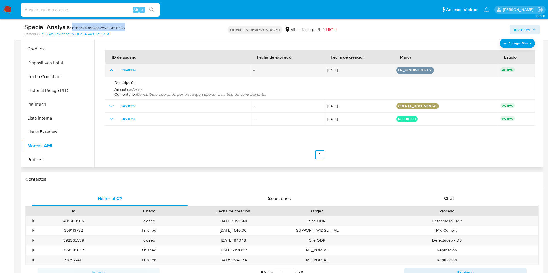
click at [419, 70] on button "en_seguimiento" at bounding box center [413, 70] width 30 height 2
click at [428, 70] on icon "remove-mark-EN_SEGUIMIENTO" at bounding box center [430, 71] width 4 height 4
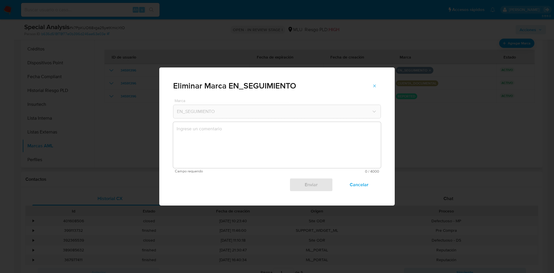
click at [273, 137] on textarea "marks-modal" at bounding box center [277, 145] width 208 height 46
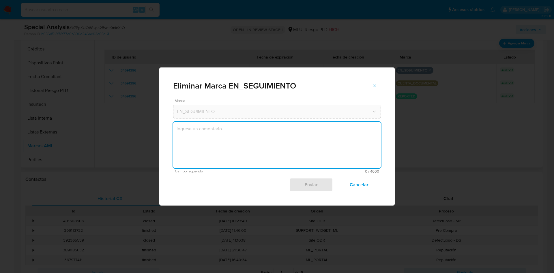
type textarea "S"
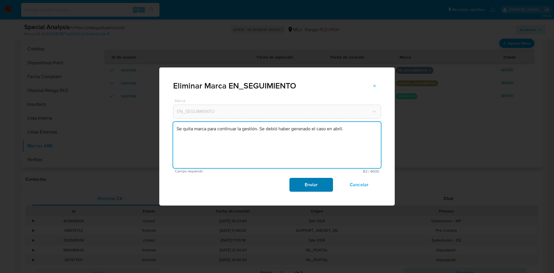
type textarea "Se quita marca para continuar la gestión. Se debió haber generado el caso en ab…"
click at [314, 185] on span "Enviar" at bounding box center [311, 185] width 28 height 13
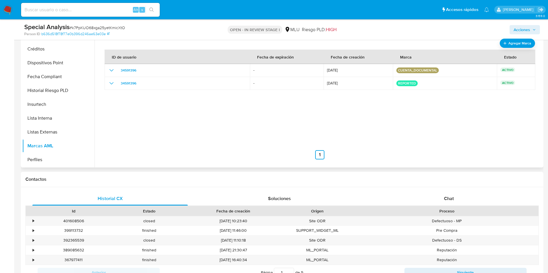
scroll to position [0, 0]
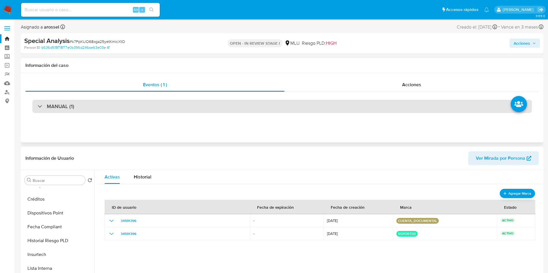
click at [286, 109] on div "MANUAL (1)" at bounding box center [281, 106] width 499 height 13
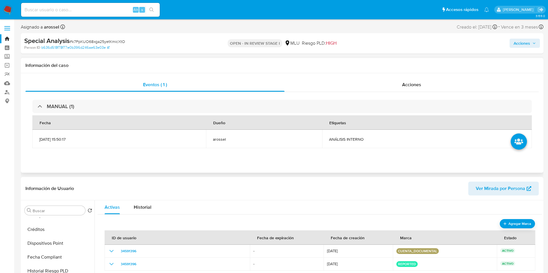
click at [347, 146] on td "ANÁLISIS INTERNO" at bounding box center [427, 139] width 210 height 18
click at [354, 142] on span "ANÁLISIS INTERNO" at bounding box center [427, 139] width 196 height 5
click at [354, 141] on span "ANÁLISIS INTERNO" at bounding box center [427, 139] width 196 height 5
copy span "ANÁLISIS INTERNO"
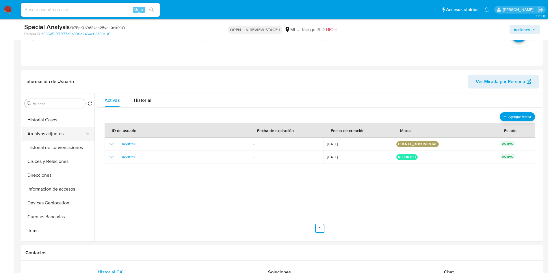
scroll to position [43, 0]
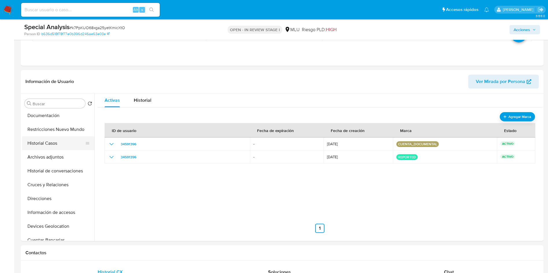
click at [54, 144] on button "Historial Casos" at bounding box center [56, 144] width 68 height 14
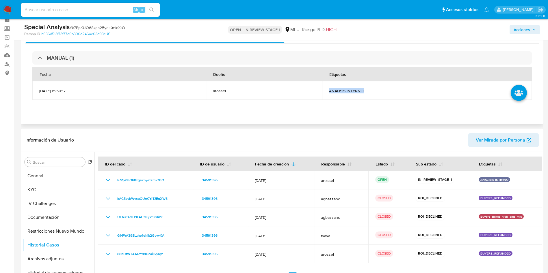
scroll to position [0, 0]
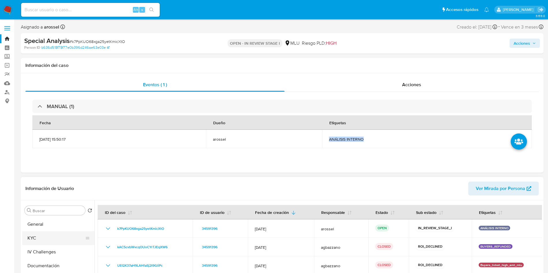
click at [55, 234] on button "KYC" at bounding box center [56, 239] width 68 height 14
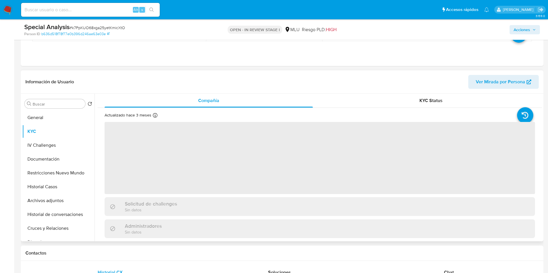
scroll to position [87, 0]
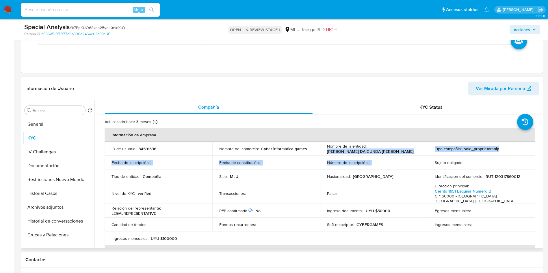
drag, startPoint x: 325, startPoint y: 153, endPoint x: 395, endPoint y: 157, distance: 70.0
click at [395, 157] on tbody "ID de usuario : 34591396 Nombre del comercio : Cyber informatica games Nombre d…" at bounding box center [320, 194] width 430 height 104
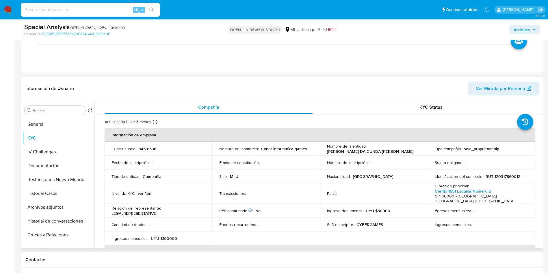
drag, startPoint x: 492, startPoint y: 174, endPoint x: 439, endPoint y: 176, distance: 52.6
click at [492, 175] on p "RUT 120317860012" at bounding box center [502, 176] width 35 height 5
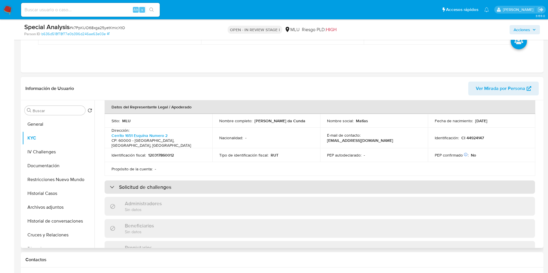
click at [155, 184] on h3 "Solicitud de challenges" at bounding box center [145, 187] width 52 height 6
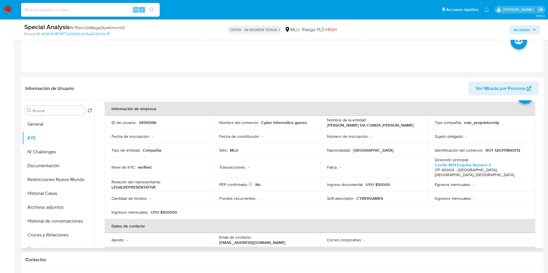
scroll to position [0, 0]
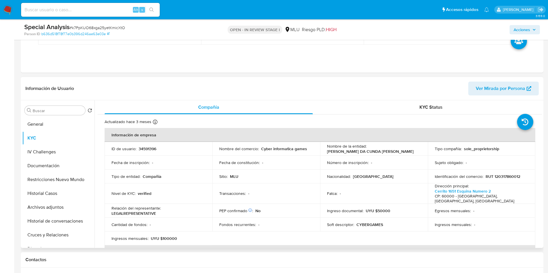
click at [149, 154] on td "ID de usuario : 34591396" at bounding box center [159, 149] width 108 height 14
click at [148, 150] on p "34591396" at bounding box center [148, 148] width 18 height 5
copy p "34591396"
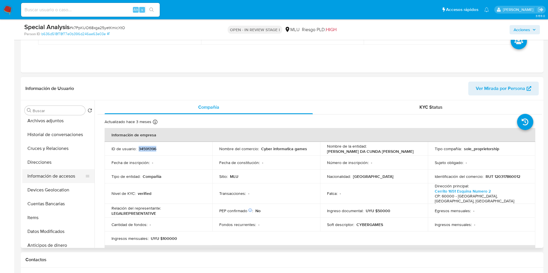
scroll to position [43, 0]
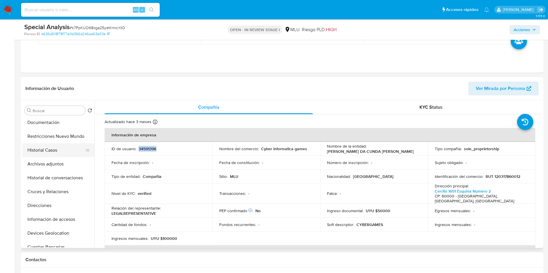
click at [55, 149] on button "Historial Casos" at bounding box center [56, 150] width 68 height 14
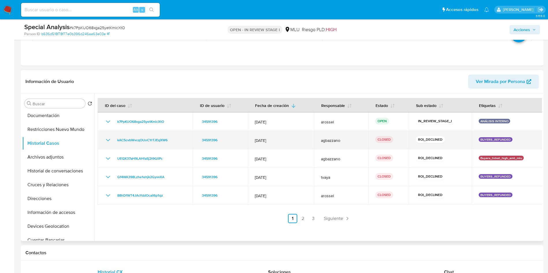
click at [111, 140] on icon "Mostrar/Ocultar" at bounding box center [108, 140] width 7 height 7
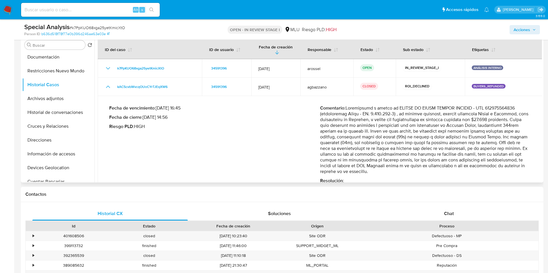
scroll to position [126, 0]
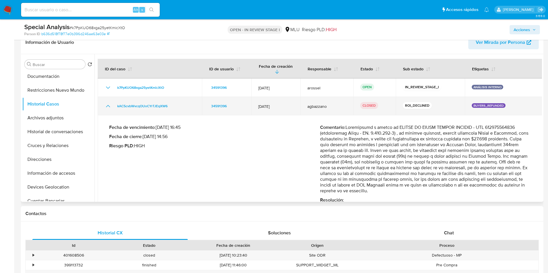
drag, startPoint x: 176, startPoint y: 98, endPoint x: 112, endPoint y: 101, distance: 64.4
click at [112, 103] on div "kAC5cvbWvcqOUoCYrTJEqXW6" at bounding box center [150, 106] width 90 height 7
click at [130, 103] on span "kAC5cvbWvcqOUoCYrTJEqXW6" at bounding box center [142, 106] width 50 height 7
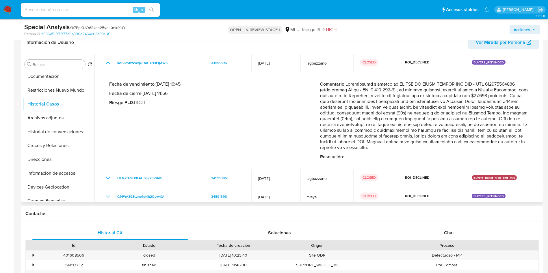
scroll to position [82, 0]
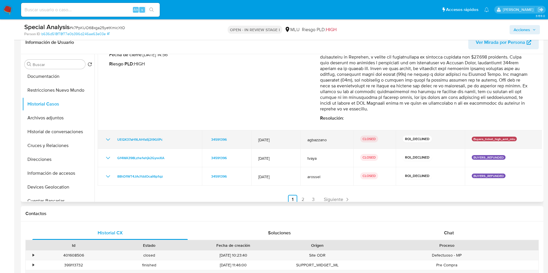
click at [107, 136] on icon "Mostrar/Ocultar" at bounding box center [108, 139] width 7 height 7
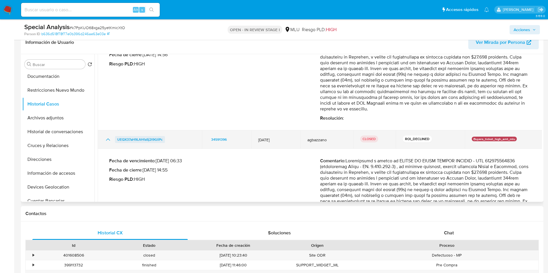
click at [147, 136] on span "UEQX37aH9LAHfaSj2t9GliPc" at bounding box center [139, 139] width 45 height 7
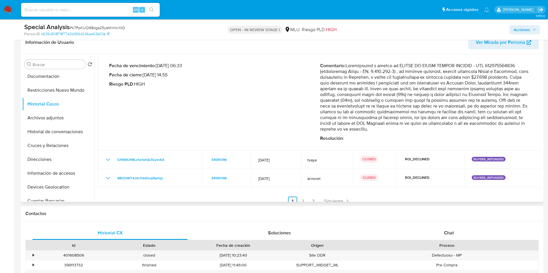
scroll to position [179, 0]
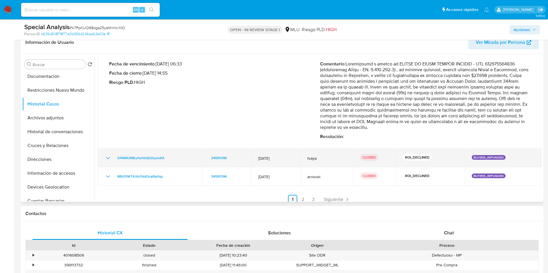
click at [107, 155] on icon "Mostrar/Ocultar" at bounding box center [108, 158] width 7 height 7
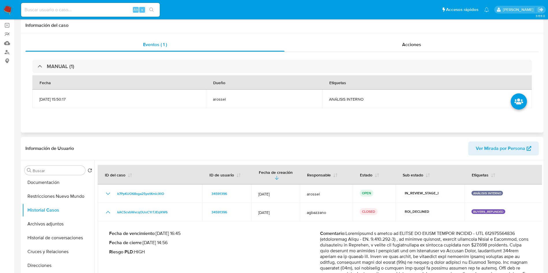
scroll to position [0, 0]
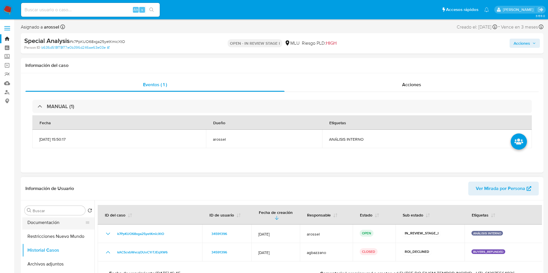
click at [48, 220] on button "Documentación" at bounding box center [56, 223] width 68 height 14
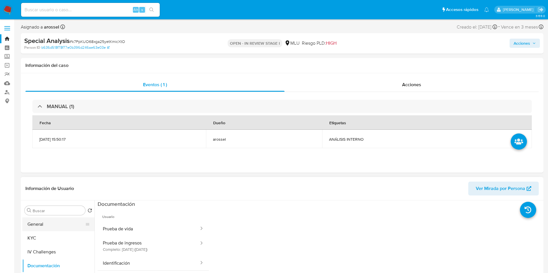
click at [52, 223] on button "General" at bounding box center [56, 225] width 68 height 14
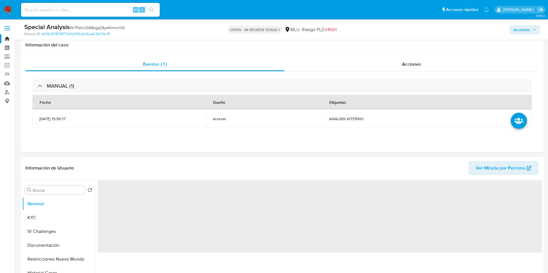
scroll to position [87, 0]
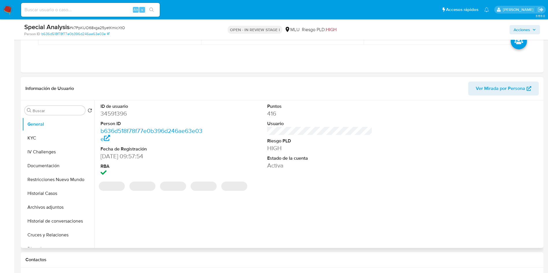
click at [119, 116] on dd "34591396" at bounding box center [152, 114] width 105 height 8
copy dd "34591396"
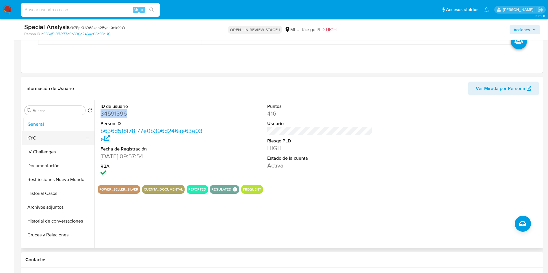
click at [57, 133] on button "KYC" at bounding box center [56, 138] width 68 height 14
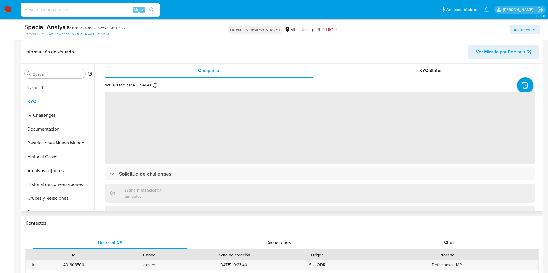
scroll to position [130, 0]
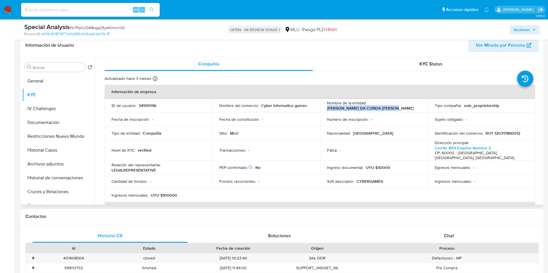
drag, startPoint x: 326, startPoint y: 108, endPoint x: 398, endPoint y: 108, distance: 72.5
click at [398, 108] on div "Nombre de la entidad : MORENO DA CUNDA MATIAS NICOLAS" at bounding box center [374, 105] width 94 height 10
copy p "MORENO DA CUNDA MATIAS NICOLAS"
click at [505, 133] on p "RUT 120317860012" at bounding box center [502, 133] width 35 height 5
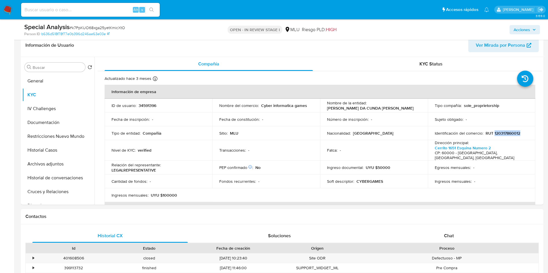
copy p "120317860012"
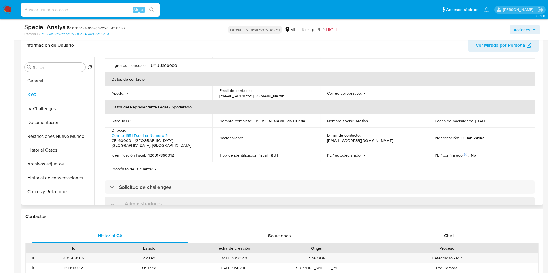
drag, startPoint x: 218, startPoint y: 120, endPoint x: 287, endPoint y: 120, distance: 69.3
click at [287, 120] on td "Nombre completo : Matias Nicolas Moreno da Cunda" at bounding box center [266, 121] width 108 height 14
click at [165, 153] on p "120317860012" at bounding box center [161, 155] width 26 height 5
click at [475, 135] on p "CI 44924147" at bounding box center [472, 137] width 23 height 5
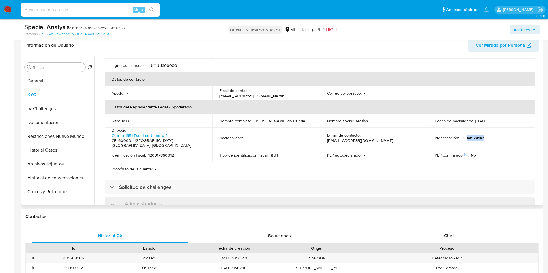
click at [475, 135] on p "CI 44924147" at bounding box center [472, 137] width 23 height 5
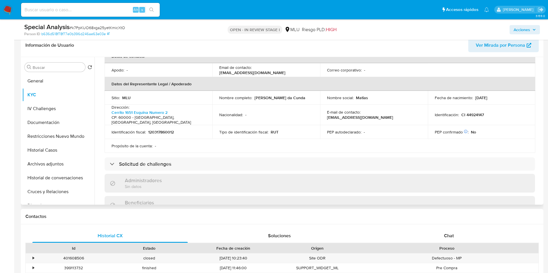
scroll to position [66, 0]
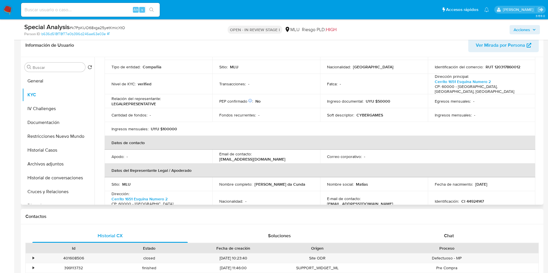
click at [377, 99] on p "UYU $50000" at bounding box center [378, 101] width 25 height 5
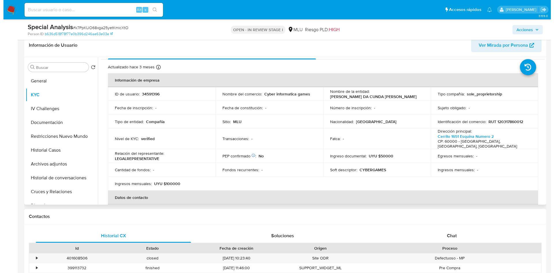
scroll to position [0, 0]
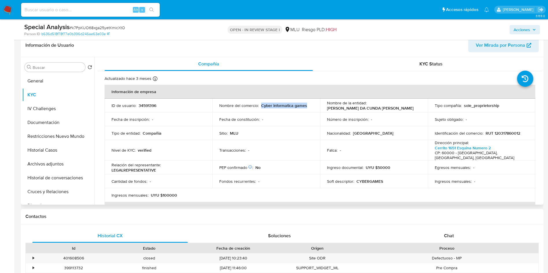
drag, startPoint x: 260, startPoint y: 105, endPoint x: 307, endPoint y: 105, distance: 47.1
click at [307, 105] on div "Nombre del comercio : Cyber informatica games" at bounding box center [266, 105] width 94 height 5
click at [44, 85] on button "General" at bounding box center [56, 81] width 68 height 14
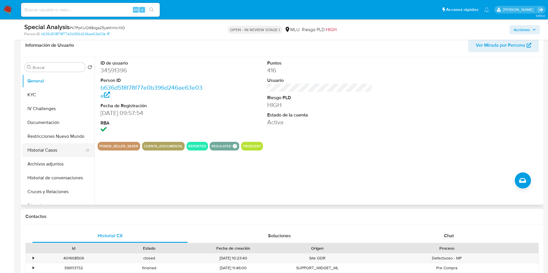
click at [53, 148] on button "Historial Casos" at bounding box center [56, 150] width 68 height 14
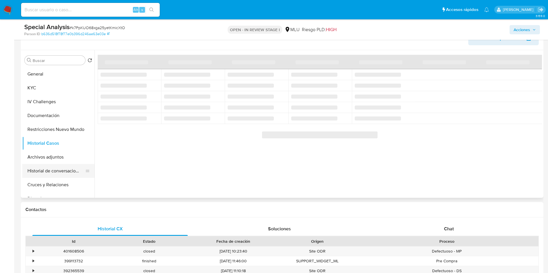
click at [68, 165] on button "Historial de conversaciones" at bounding box center [56, 171] width 68 height 14
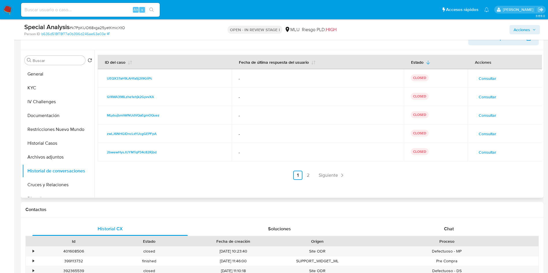
click at [491, 115] on span "Consultar" at bounding box center [487, 115] width 18 height 8
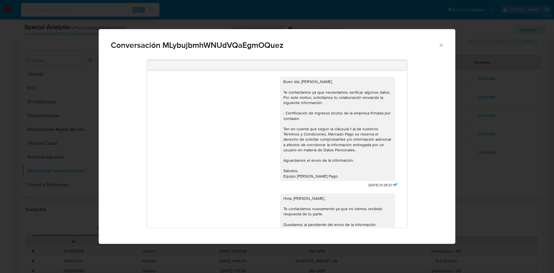
scroll to position [34, 0]
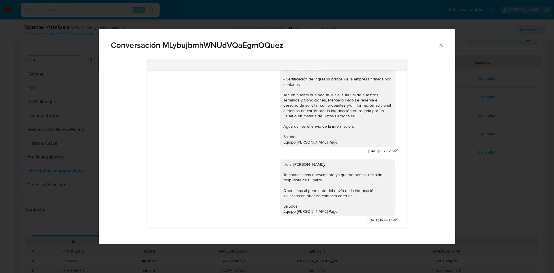
click at [443, 44] on icon "Cerrar" at bounding box center [442, 45] width 6 height 6
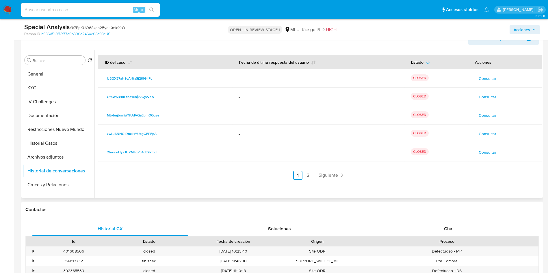
click at [481, 99] on span "Consultar" at bounding box center [487, 97] width 18 height 8
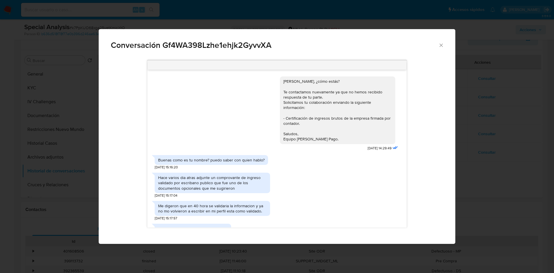
scroll to position [0, 0]
drag, startPoint x: 442, startPoint y: 47, endPoint x: 431, endPoint y: 52, distance: 12.1
click at [441, 47] on icon "Cerrar" at bounding box center [442, 45] width 6 height 6
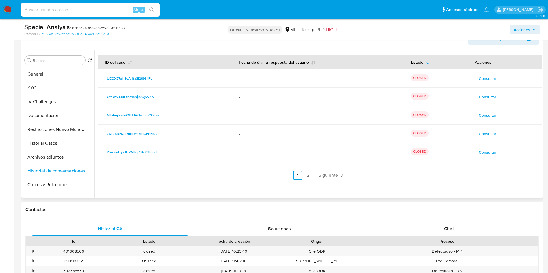
click at [491, 150] on span "Consultar" at bounding box center [487, 152] width 18 height 8
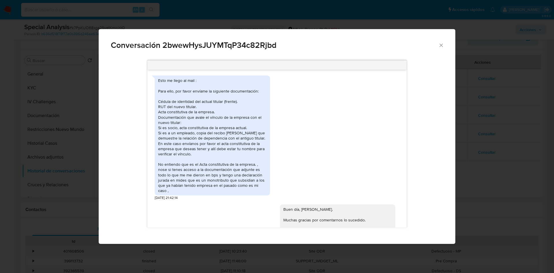
scroll to position [514, 0]
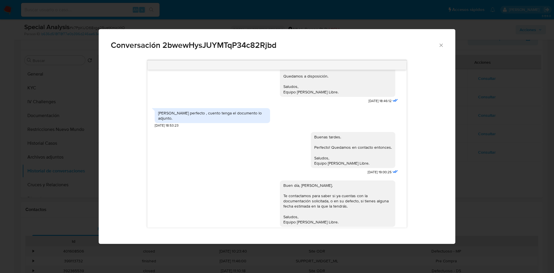
click at [526, 161] on div "Conversación 2bwewHysJUYMTqP34c82Rjbd Esto me llego al mail : Para ello, por fa…" at bounding box center [277, 136] width 554 height 273
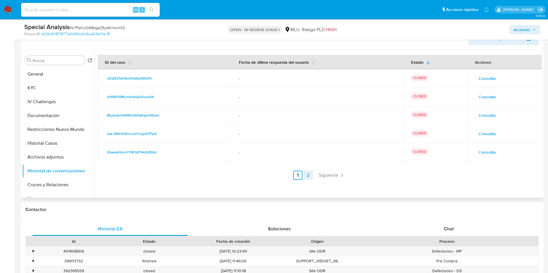
click at [307, 173] on link "2" at bounding box center [307, 175] width 9 height 9
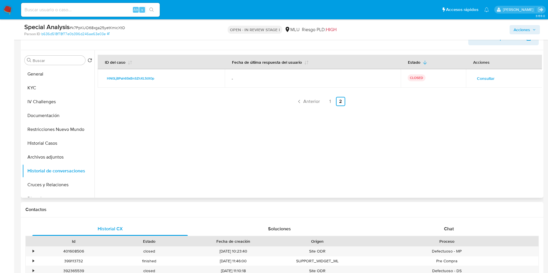
click at [479, 79] on span "Consultar" at bounding box center [486, 78] width 18 height 8
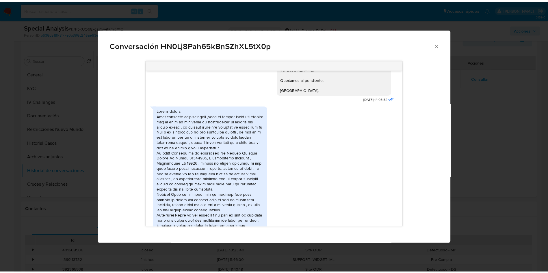
scroll to position [683, 0]
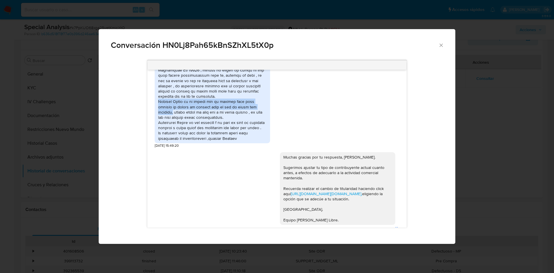
drag, startPoint x: 158, startPoint y: 150, endPoint x: 262, endPoint y: 152, distance: 104.0
click at [262, 143] on div "Comunicación" at bounding box center [212, 78] width 115 height 131
click at [473, 123] on div "Conversación HN0Lj8Pah65kBnSZhXL5tX0p 31/01/2023 19:33:12 Buenas tardes, Matías…" at bounding box center [277, 136] width 554 height 273
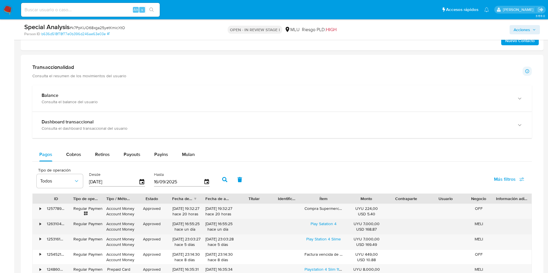
scroll to position [303, 0]
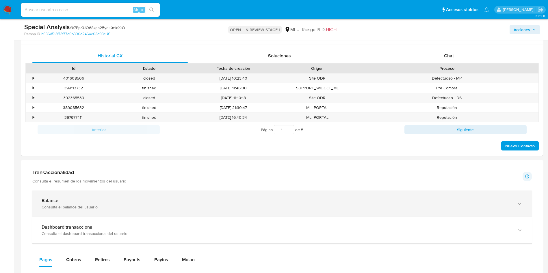
click at [123, 195] on div "Balance Consulta el balance del usuario" at bounding box center [281, 204] width 499 height 26
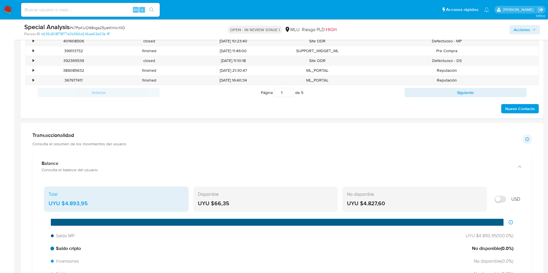
scroll to position [433, 0]
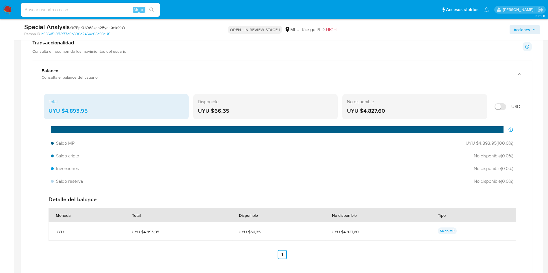
drag, startPoint x: 96, startPoint y: 113, endPoint x: 65, endPoint y: 115, distance: 31.3
click at [65, 115] on div "Total UYU $4.893,95" at bounding box center [116, 106] width 145 height 25
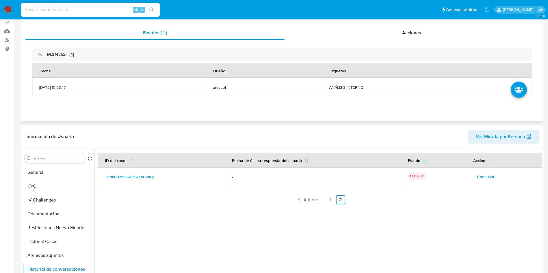
scroll to position [0, 0]
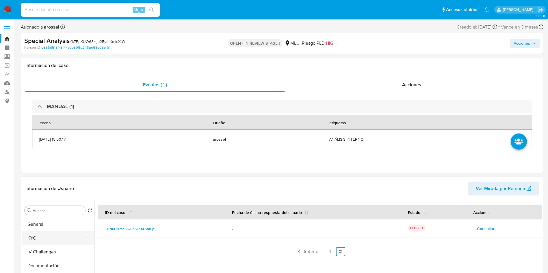
drag, startPoint x: 58, startPoint y: 241, endPoint x: 61, endPoint y: 231, distance: 10.8
click at [57, 241] on button "KYC" at bounding box center [56, 239] width 68 height 14
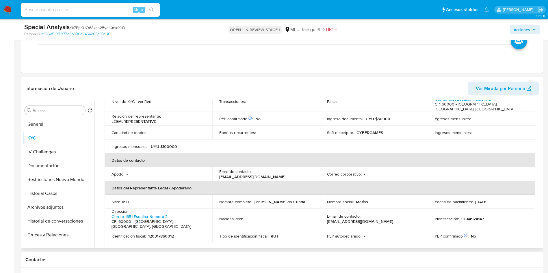
scroll to position [66, 0]
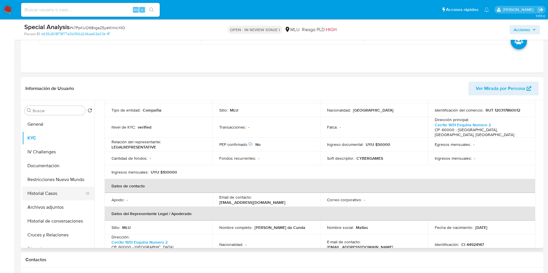
click at [46, 192] on button "Historial Casos" at bounding box center [56, 194] width 68 height 14
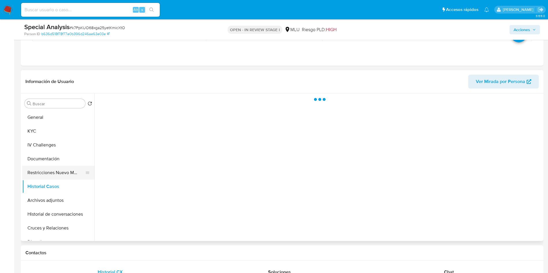
scroll to position [0, 0]
click at [53, 162] on button "Documentación" at bounding box center [56, 159] width 68 height 14
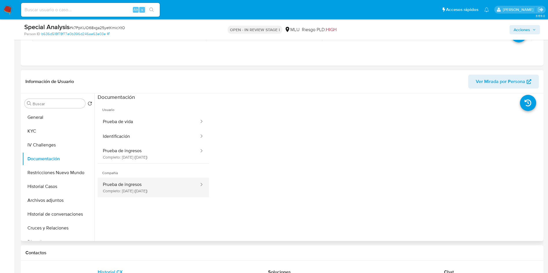
click at [151, 179] on button "Prueba de ingresos Completo: 08/07/2024 (hace un año)" at bounding box center [149, 188] width 102 height 20
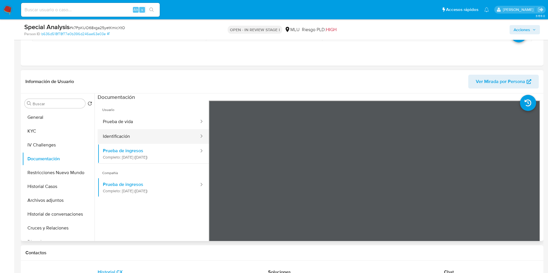
click at [150, 137] on button "Identificación" at bounding box center [149, 136] width 102 height 15
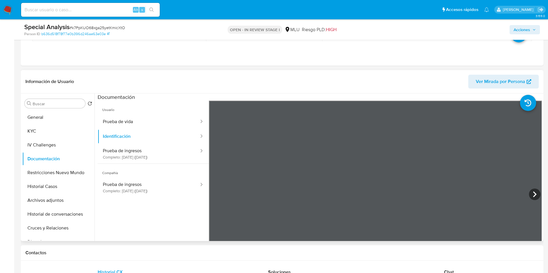
click at [499, 84] on span "Ver Mirada por Persona" at bounding box center [500, 82] width 49 height 14
click at [44, 126] on button "KYC" at bounding box center [56, 131] width 68 height 14
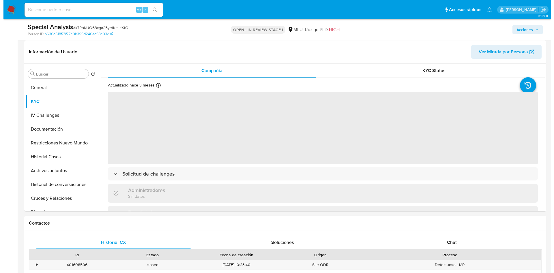
scroll to position [130, 0]
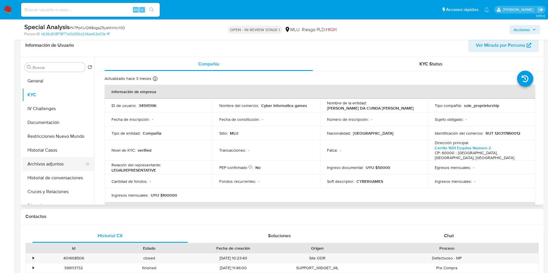
click at [62, 165] on button "Archivos adjuntos" at bounding box center [56, 164] width 68 height 14
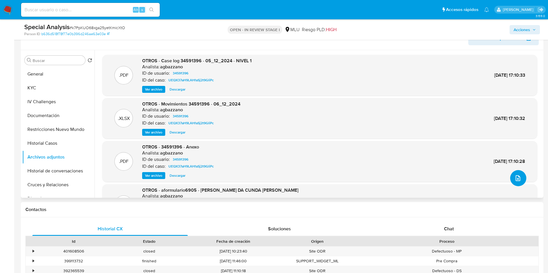
click at [517, 180] on icon "upload-file" at bounding box center [517, 178] width 7 height 7
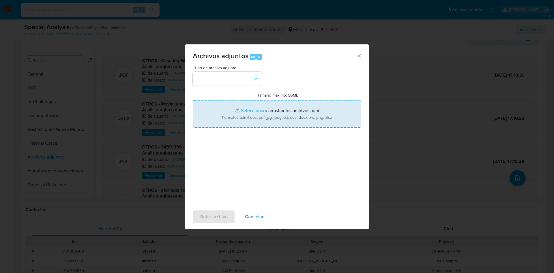
click at [288, 111] on input "Tamaño máximo: 50MB Seleccionar archivos" at bounding box center [277, 114] width 169 height 28
type input "C:\fakepath\Anexos 34591396 - 16_09_2025.pdf"
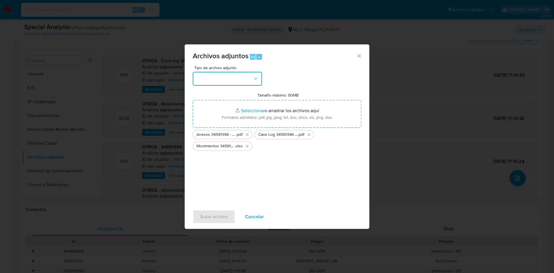
drag, startPoint x: 238, startPoint y: 79, endPoint x: 236, endPoint y: 85, distance: 5.7
click at [237, 79] on button "button" at bounding box center [227, 79] width 69 height 14
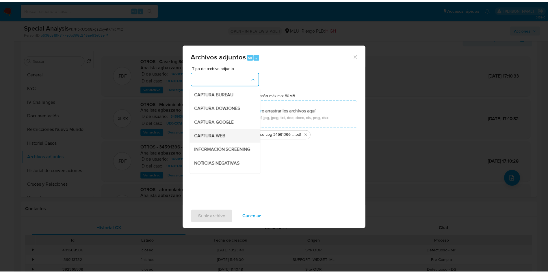
scroll to position [43, 0]
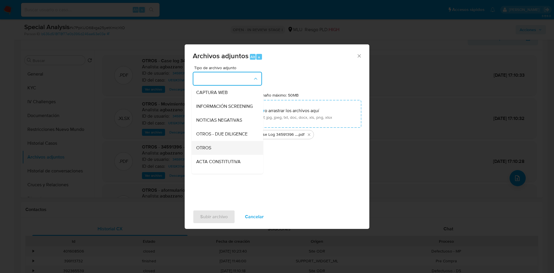
click at [223, 151] on div "OTROS" at bounding box center [225, 148] width 59 height 14
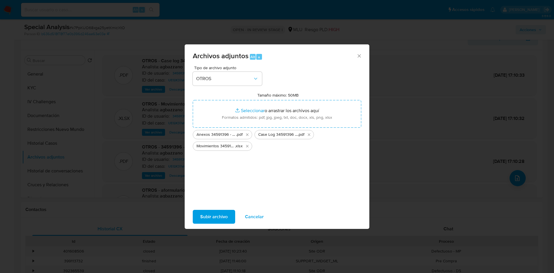
click at [223, 219] on span "Subir archivo" at bounding box center [213, 217] width 27 height 13
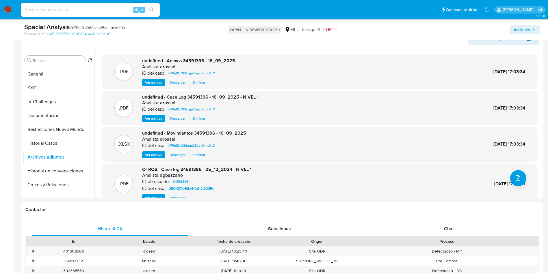
click at [520, 27] on span "Acciones" at bounding box center [521, 29] width 16 height 9
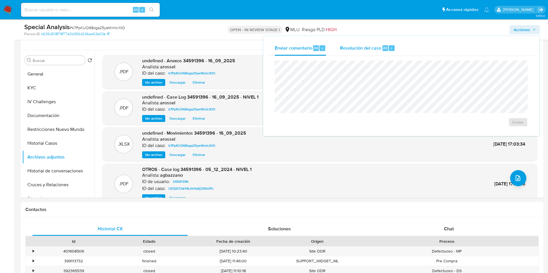
click at [385, 44] on div "Resolución del caso Alt r" at bounding box center [367, 48] width 55 height 15
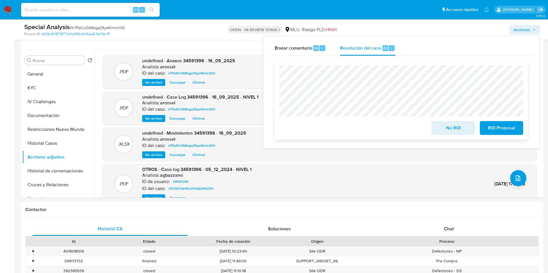
click at [446, 135] on span "No ROI" at bounding box center [453, 128] width 28 height 13
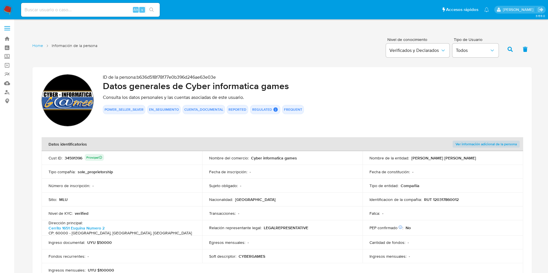
click at [159, 168] on td "Tipo compañía : sole_proprietorship" at bounding box center [122, 172] width 161 height 14
click at [155, 195] on td "Sitio : MLU" at bounding box center [122, 200] width 161 height 14
click at [154, 177] on td "Tipo compañía : sole_proprietorship" at bounding box center [122, 172] width 161 height 14
click at [159, 189] on td "Número de inscripción : -" at bounding box center [122, 186] width 161 height 14
click at [148, 174] on div "Tipo compañía : sole_proprietorship" at bounding box center [122, 171] width 147 height 5
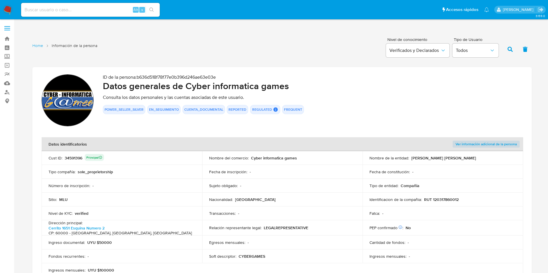
click at [151, 191] on td "Número de inscripción : -" at bounding box center [122, 186] width 161 height 14
click at [154, 174] on td "Tipo compañía : sole_proprietorship" at bounding box center [122, 172] width 161 height 14
click at [156, 194] on td "Sitio : MLU" at bounding box center [122, 200] width 161 height 14
click at [153, 174] on div "Tipo compañía : sole_proprietorship" at bounding box center [122, 171] width 147 height 5
click at [151, 171] on div "Tipo compañía : sole_proprietorship" at bounding box center [122, 171] width 147 height 5
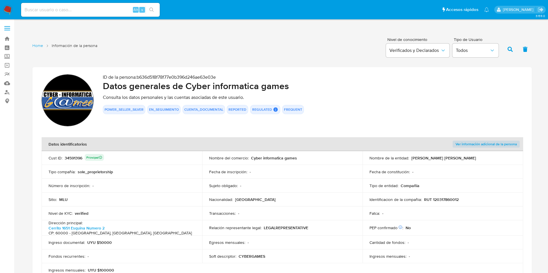
click at [358, 98] on p "Consulta los datos personales y las cuentas asociadas de este usuario." at bounding box center [313, 98] width 420 height 6
click at [193, 155] on div "Cust ID : 34591396 Principal" at bounding box center [122, 158] width 147 height 8
click at [82, 156] on div "34591396 Principal" at bounding box center [84, 158] width 39 height 8
click at [76, 159] on div "34591396 Principal" at bounding box center [84, 158] width 39 height 8
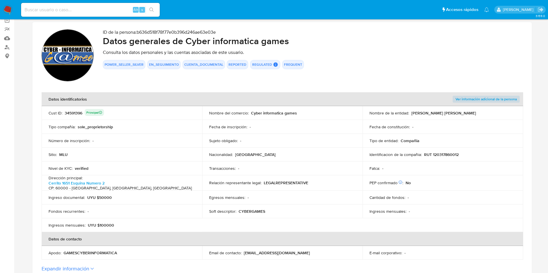
scroll to position [87, 0]
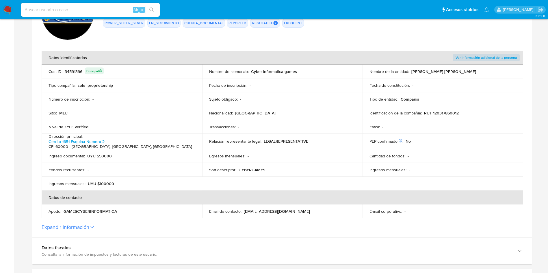
click at [196, 179] on td "Ingresos mensuales : UYU $100000" at bounding box center [122, 184] width 161 height 14
click at [90, 224] on label "Expandir información" at bounding box center [282, 227] width 481 height 6
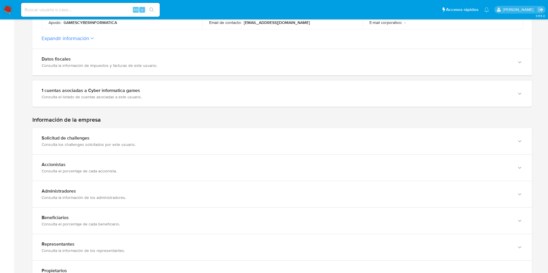
scroll to position [217, 0]
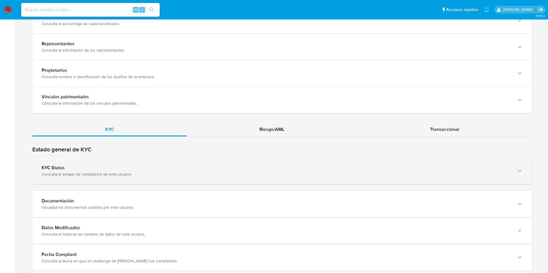
click at [275, 161] on div "KYC Status Consulta el estado de compliance de este usuario." at bounding box center [281, 171] width 499 height 26
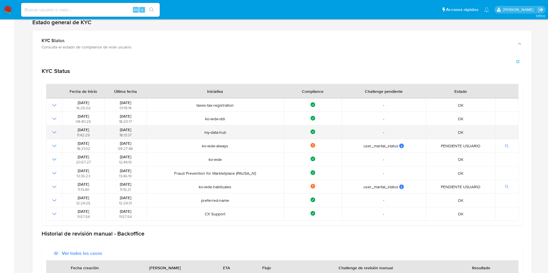
scroll to position [606, 0]
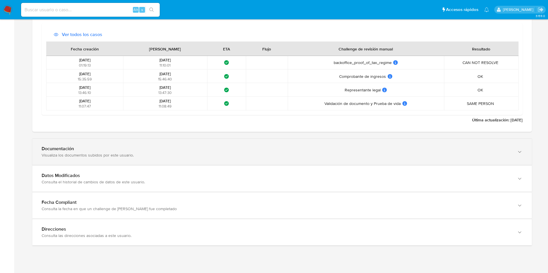
click at [172, 146] on div "Documentación" at bounding box center [276, 149] width 469 height 6
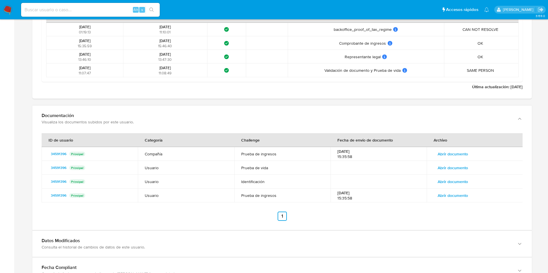
scroll to position [900, 0]
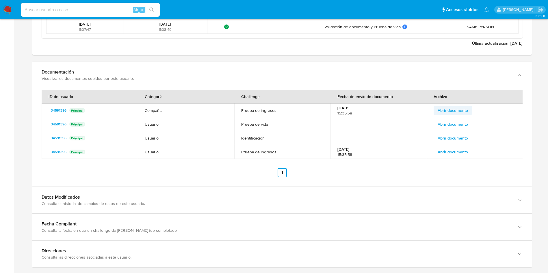
click at [462, 109] on span "Abrir documento" at bounding box center [452, 111] width 30 height 8
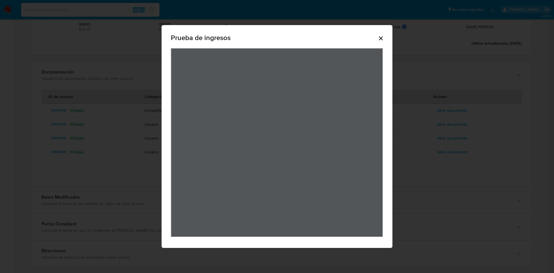
click at [393, 118] on div "Prueba de ingresos" at bounding box center [277, 136] width 554 height 273
click at [381, 42] on icon "Cerrar" at bounding box center [381, 38] width 7 height 7
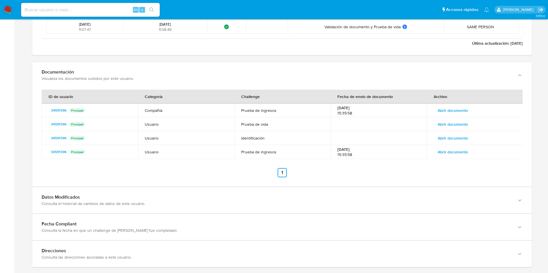
click at [458, 124] on span "Abrir documento" at bounding box center [452, 124] width 30 height 8
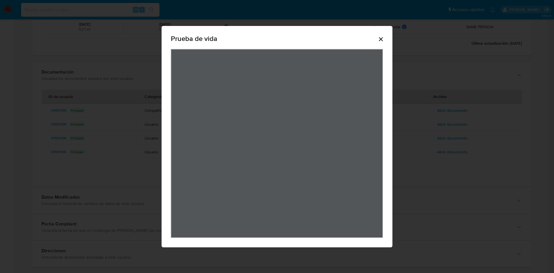
click at [382, 42] on icon "Cerrar" at bounding box center [381, 39] width 7 height 7
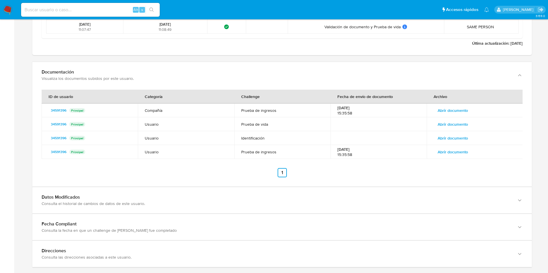
click at [463, 139] on span "Abrir documento" at bounding box center [452, 138] width 30 height 8
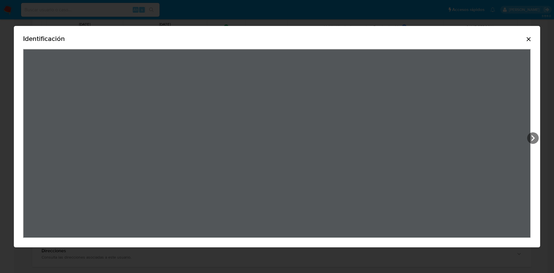
click at [532, 40] on icon "Cerrar" at bounding box center [528, 39] width 7 height 7
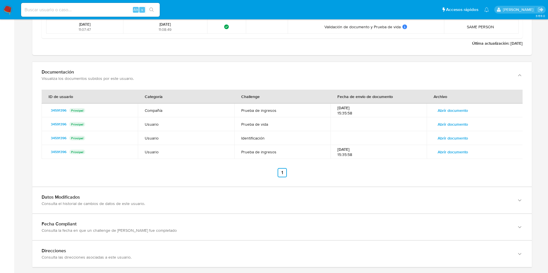
click at [464, 148] on span "Abrir documento" at bounding box center [452, 152] width 30 height 8
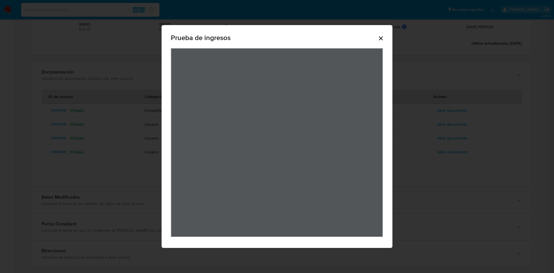
click at [383, 41] on icon "Cerrar" at bounding box center [381, 38] width 7 height 7
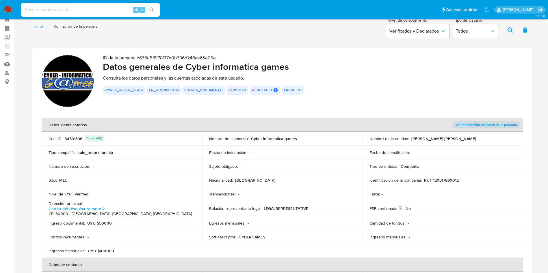
scroll to position [0, 0]
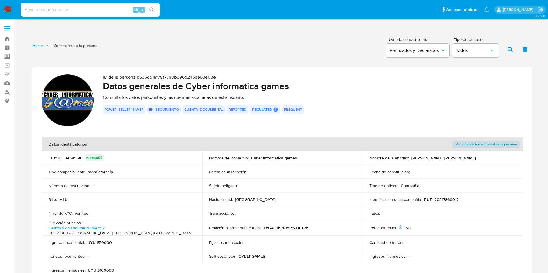
drag, startPoint x: 411, startPoint y: 157, endPoint x: 488, endPoint y: 158, distance: 76.8
click at [488, 158] on div "Nombre de la entidad : [PERSON_NAME] [PERSON_NAME]" at bounding box center [442, 158] width 147 height 5
click at [443, 201] on p "RUT 120317860012" at bounding box center [441, 199] width 35 height 5
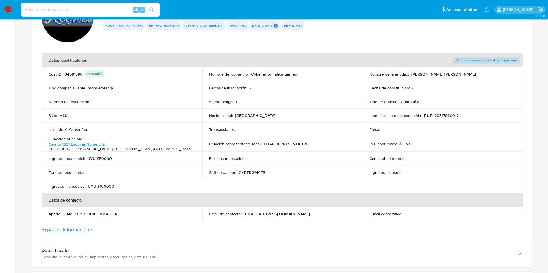
scroll to position [87, 0]
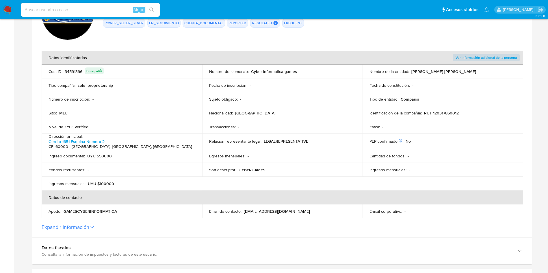
click at [92, 228] on label "Expandir información" at bounding box center [282, 227] width 481 height 6
click at [89, 228] on button "Expandir información" at bounding box center [66, 227] width 48 height 6
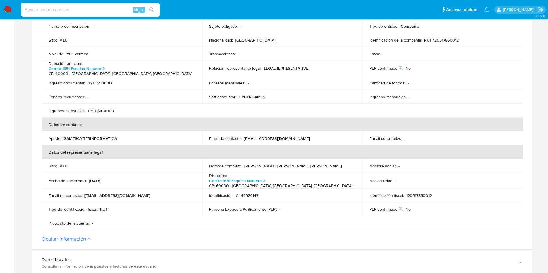
scroll to position [173, 0]
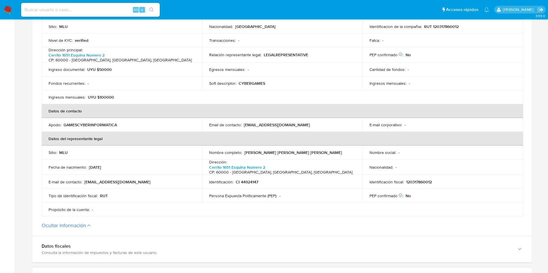
drag, startPoint x: 246, startPoint y: 150, endPoint x: 321, endPoint y: 150, distance: 75.4
click at [321, 150] on div "Nombre completo : Matias Nicolas Moreno da Cunda" at bounding box center [282, 152] width 147 height 5
click at [67, 223] on button "Ocultar información" at bounding box center [64, 226] width 44 height 6
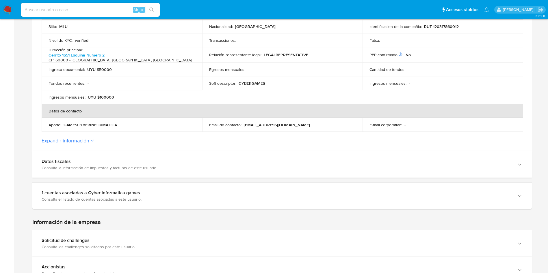
click at [94, 140] on icon at bounding box center [91, 141] width 3 height 2
click at [89, 139] on button "Expandir información" at bounding box center [66, 141] width 48 height 6
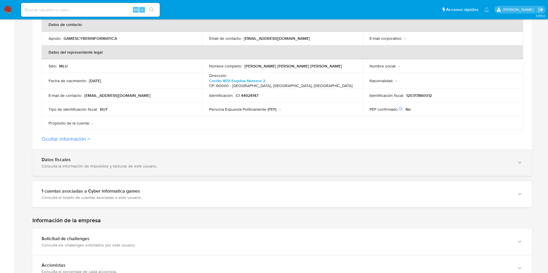
click at [107, 150] on div "Datos fiscales Consulta la información de impuestos y facturas de este usuario." at bounding box center [281, 163] width 499 height 26
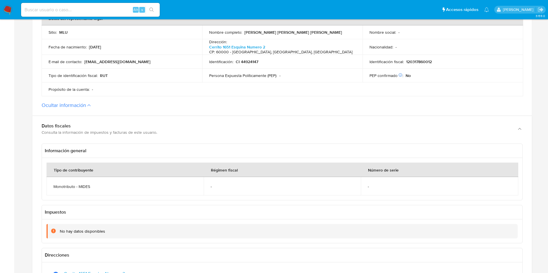
scroll to position [346, 0]
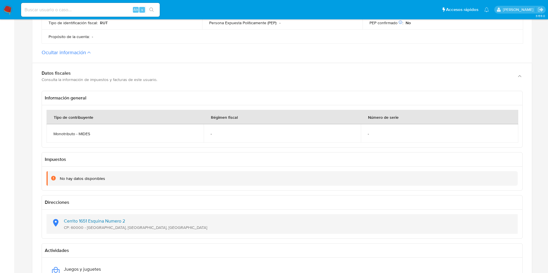
drag, startPoint x: 152, startPoint y: 227, endPoint x: 64, endPoint y: 217, distance: 89.1
click at [64, 217] on div "Cerrito 1651 Esquina Numero 2 CP: 60000 - Paysandú, Paysandú, Uruguay" at bounding box center [282, 225] width 462 height 20
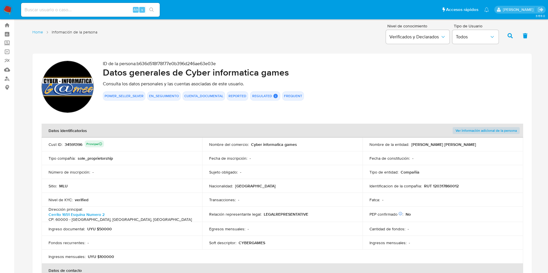
scroll to position [0, 0]
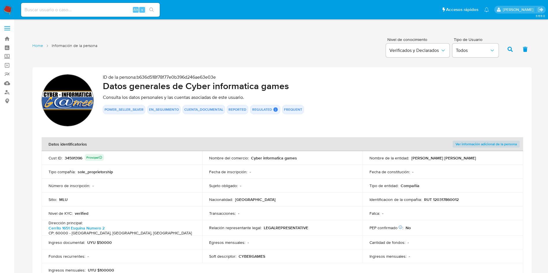
click at [77, 154] on div "34591396 Principal" at bounding box center [84, 158] width 39 height 8
click at [78, 158] on div "34591396 Principal" at bounding box center [84, 158] width 39 height 8
click at [79, 158] on div "34591396 Principal" at bounding box center [84, 158] width 39 height 8
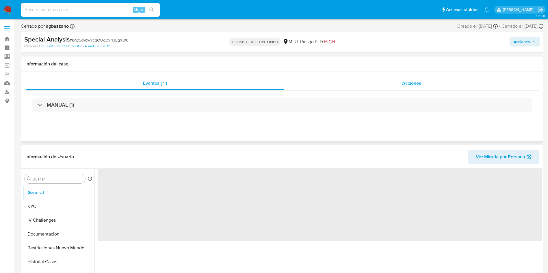
click at [393, 85] on div "Acciones" at bounding box center [411, 84] width 254 height 14
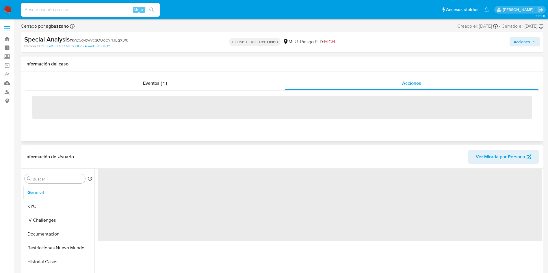
select select "10"
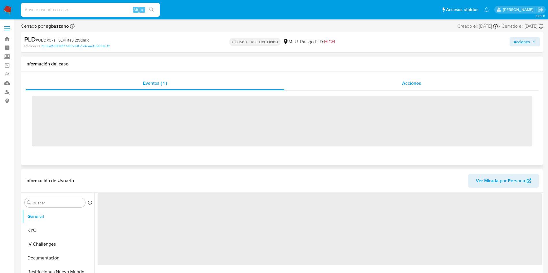
click at [439, 81] on div "Acciones" at bounding box center [411, 84] width 254 height 14
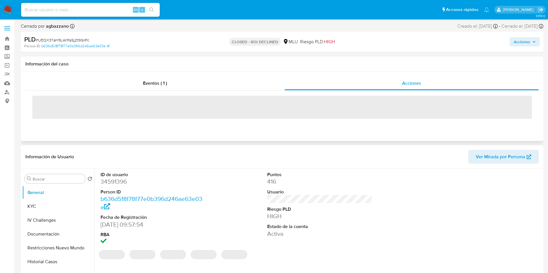
select select "10"
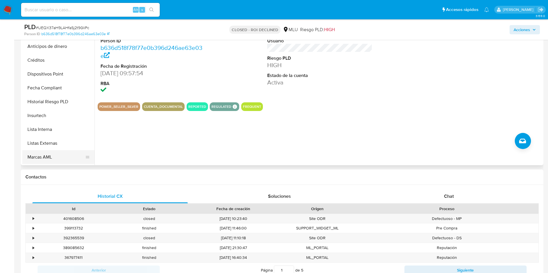
scroll to position [217, 0]
click at [57, 141] on button "Marcas AML" at bounding box center [56, 144] width 68 height 14
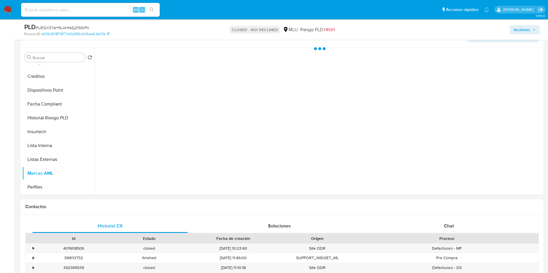
scroll to position [130, 0]
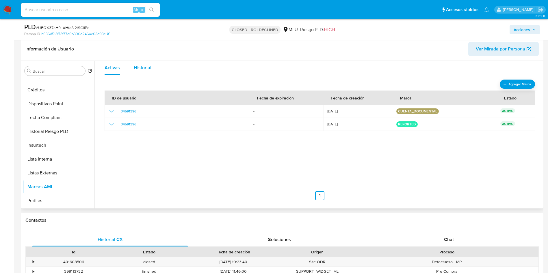
click at [136, 69] on span "Historial" at bounding box center [143, 67] width 18 height 7
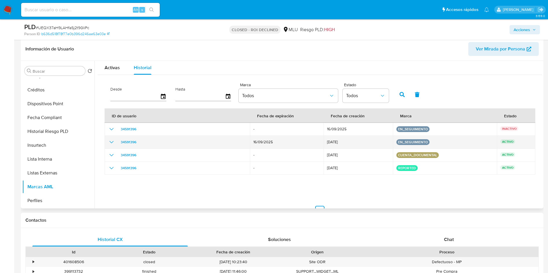
click at [111, 142] on icon "show_hidden_detail_by_id_34591396" at bounding box center [111, 142] width 7 height 7
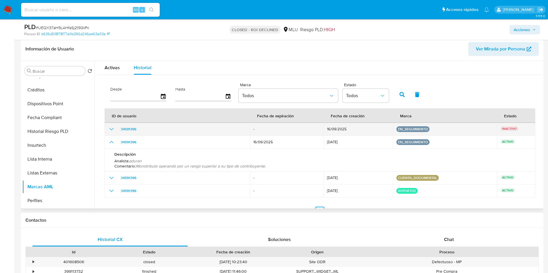
click at [110, 130] on icon "show_hidden_detail_by_id_34591396" at bounding box center [111, 129] width 7 height 7
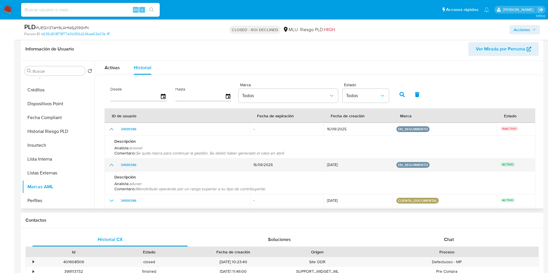
click at [417, 166] on button "en_seguimiento" at bounding box center [413, 165] width 30 height 2
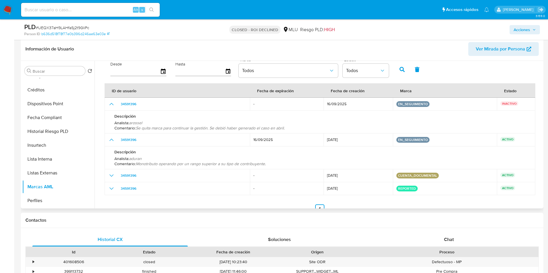
scroll to position [38, 0]
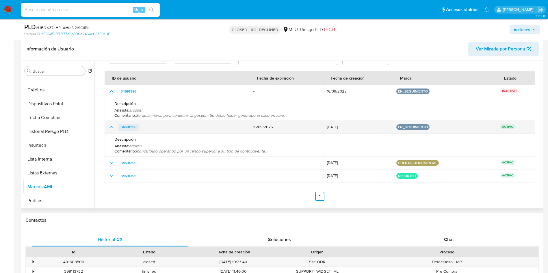
click at [132, 125] on span "34591396" at bounding box center [129, 127] width 16 height 7
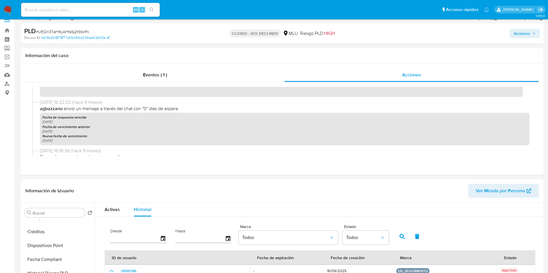
scroll to position [0, 0]
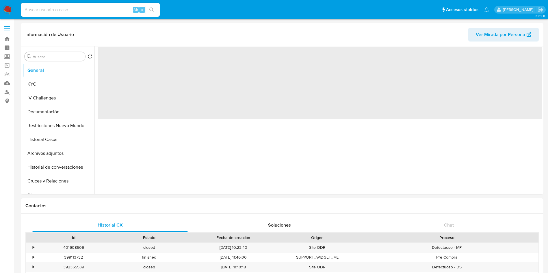
select select "10"
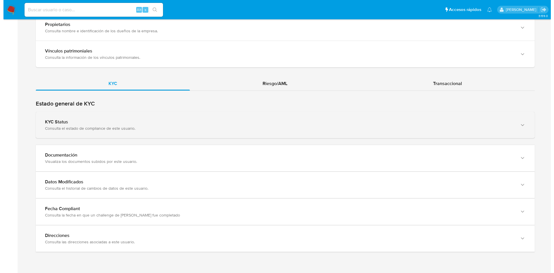
scroll to position [538, 0]
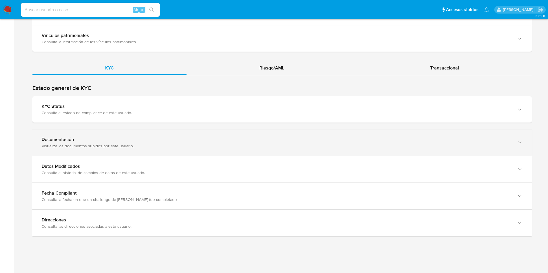
click at [200, 143] on div "Visualiza los documentos subidos por este usuario." at bounding box center [276, 145] width 469 height 5
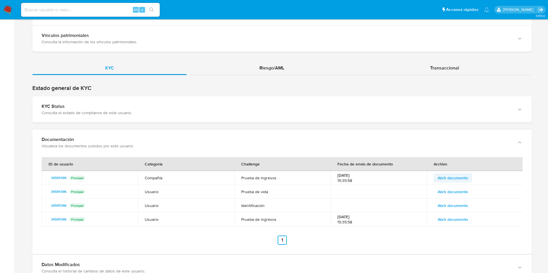
click at [452, 176] on span "Abrir documento" at bounding box center [452, 178] width 30 height 8
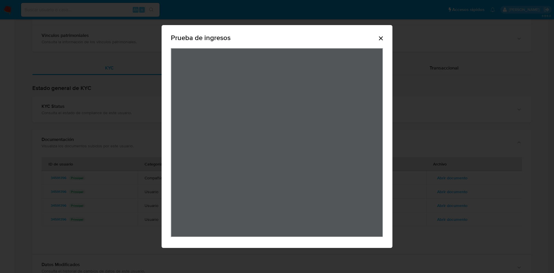
click at [476, 115] on div "Prueba de ingresos" at bounding box center [277, 136] width 554 height 273
click at [122, 107] on div "Prueba de ingresos" at bounding box center [277, 136] width 554 height 273
click at [377, 38] on div "Prueba de ingresos" at bounding box center [277, 39] width 212 height 18
click at [382, 40] on icon "Cerrar" at bounding box center [381, 38] width 7 height 7
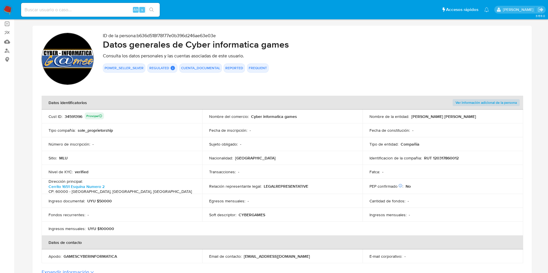
scroll to position [0, 0]
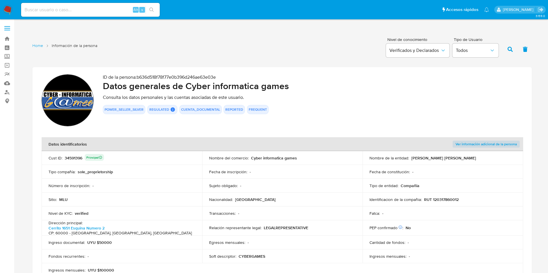
click at [77, 160] on div "34591396 Principal" at bounding box center [84, 158] width 39 height 8
drag, startPoint x: 491, startPoint y: 107, endPoint x: 434, endPoint y: 155, distance: 74.6
click at [491, 107] on div "POWER_SELLER_SILVER REGULATED REGULATED MLU PASARELA Evaluation Result COMPLIES…" at bounding box center [313, 109] width 420 height 9
click at [413, 157] on p "MORENO DA CUNDA MATIAS NICOLAS" at bounding box center [443, 158] width 65 height 5
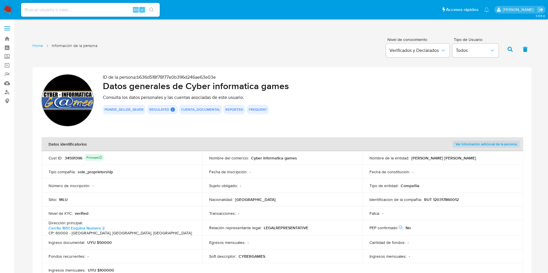
drag, startPoint x: 412, startPoint y: 157, endPoint x: 488, endPoint y: 157, distance: 76.2
click at [488, 157] on div "Nombre de la entidad : MORENO DA CUNDA MATIAS NICOLAS" at bounding box center [442, 158] width 147 height 5
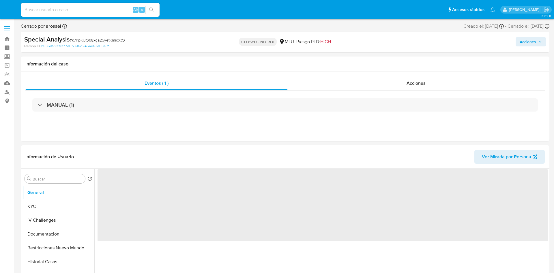
select select "10"
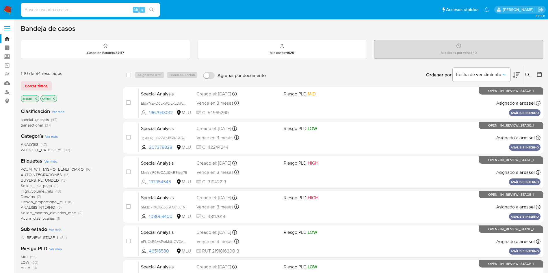
click at [104, 12] on input at bounding box center [90, 10] width 139 height 8
paste input "k7PpKUO68xga25yetKmicXtO"
type input "k7PpKUO68xga25yetKmicXtO"
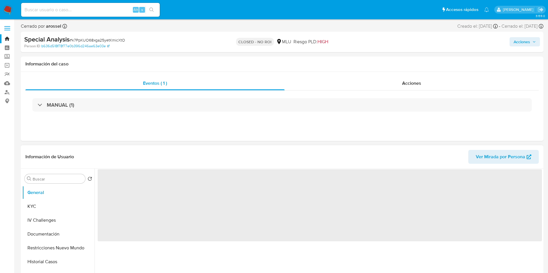
select select "10"
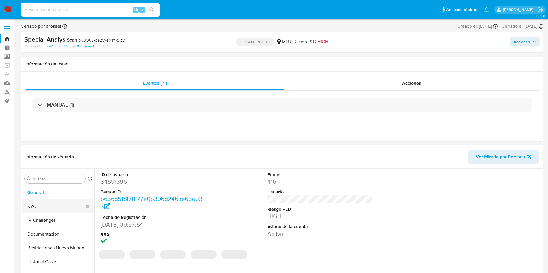
drag, startPoint x: 43, startPoint y: 203, endPoint x: 50, endPoint y: 206, distance: 8.0
click at [43, 202] on button "KYC" at bounding box center [56, 207] width 68 height 14
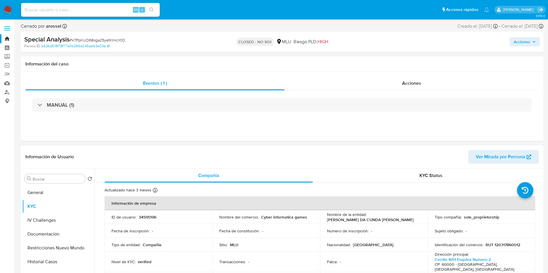
click at [327, 217] on p "MORENO DA CUNDA MATIAS NICOLAS" at bounding box center [370, 219] width 87 height 5
click at [338, 218] on p "MORENO DA CUNDA MATIAS NICOLAS" at bounding box center [370, 219] width 87 height 5
drag, startPoint x: 324, startPoint y: 221, endPoint x: 407, endPoint y: 221, distance: 83.2
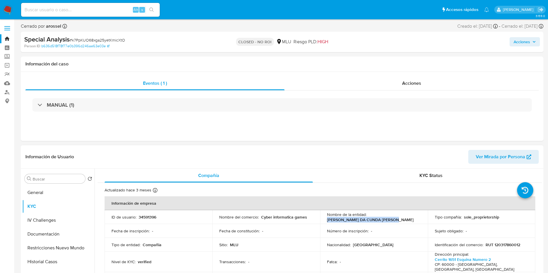
click at [407, 221] on td "Nombre de la entidad : MORENO DA CUNDA MATIAS NICOLAS" at bounding box center [374, 217] width 108 height 14
copy p "MORENO DA CUNDA MATIAS NICOLAS"
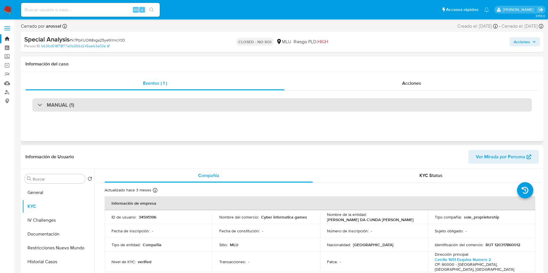
click at [131, 108] on div "MANUAL (1)" at bounding box center [281, 104] width 499 height 13
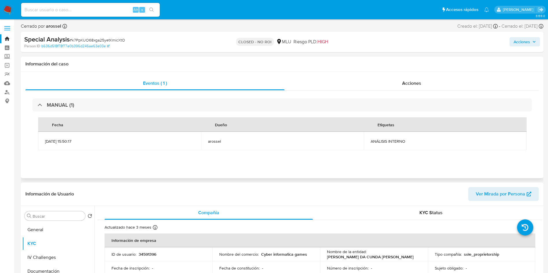
click at [385, 141] on span "ANÁLISIS INTERNO" at bounding box center [444, 141] width 149 height 5
copy div "ANÁLISIS INTERNO"
click at [108, 11] on input at bounding box center [90, 10] width 139 height 8
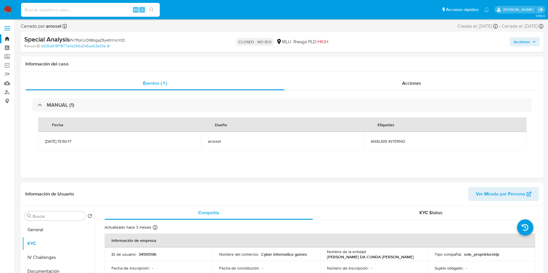
paste input "nFUGvB9qwTwrM4lJCVGcSgNk"
type input "nFUGvB9qwTwrM4lJCVGcSgNk"
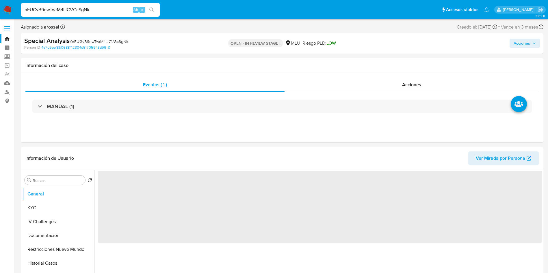
select select "10"
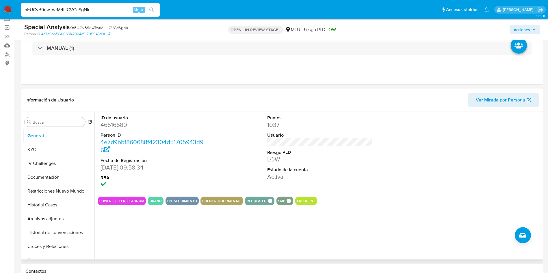
scroll to position [87, 0]
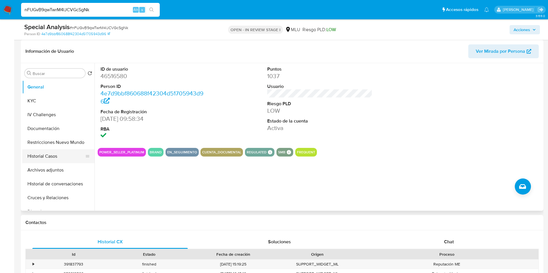
click at [68, 154] on button "Historial Casos" at bounding box center [56, 157] width 68 height 14
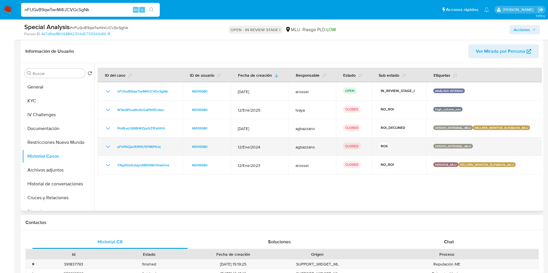
click at [107, 148] on icon "Mostrar/Ocultar" at bounding box center [108, 146] width 7 height 7
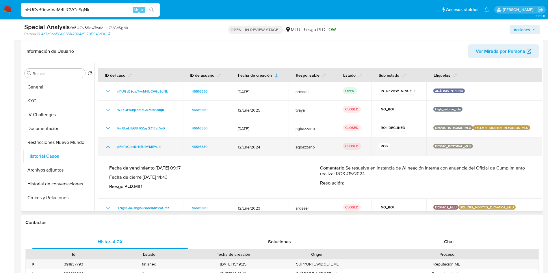
click at [107, 148] on icon "Mostrar/Ocultar" at bounding box center [108, 146] width 7 height 7
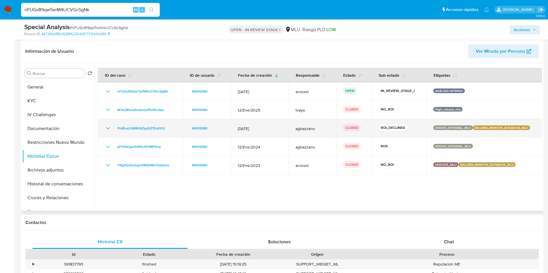
click at [112, 126] on div "Pm8LeLHj68HKZpyGZ1EvbYrG" at bounding box center [140, 128] width 71 height 7
click at [106, 129] on icon "Mostrar/Ocultar" at bounding box center [108, 128] width 7 height 7
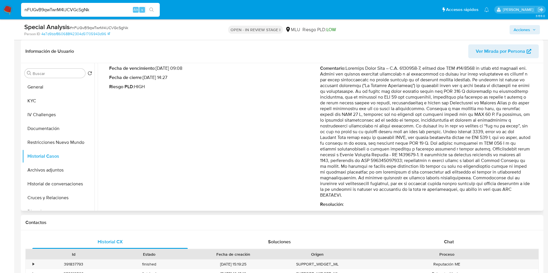
click at [491, 163] on p "Comentario :" at bounding box center [425, 132] width 211 height 133
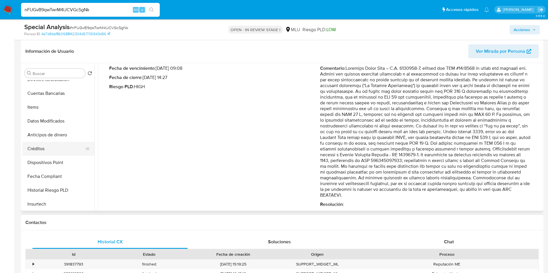
scroll to position [173, 0]
click at [499, 130] on p "Comentario :" at bounding box center [425, 132] width 211 height 133
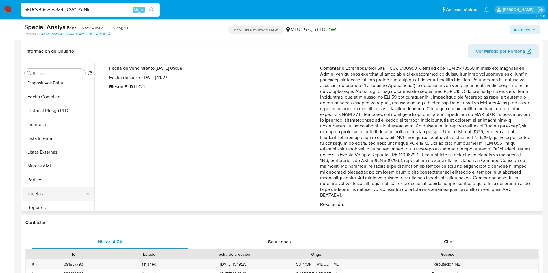
scroll to position [258, 0]
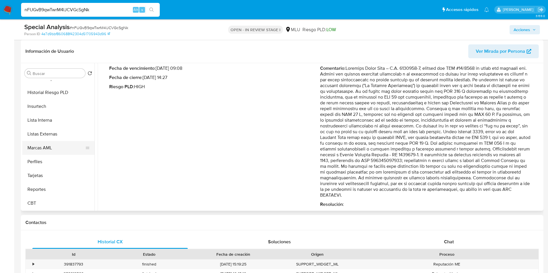
click at [55, 146] on button "Marcas AML" at bounding box center [56, 148] width 68 height 14
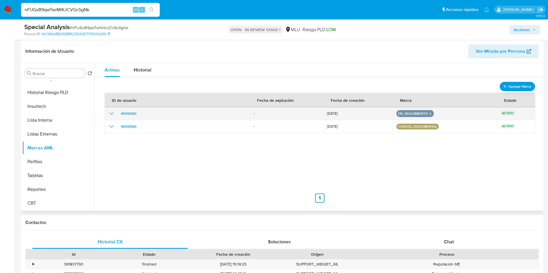
click at [110, 114] on icon "show_hidden_detail_by_id_46516580" at bounding box center [111, 113] width 7 height 7
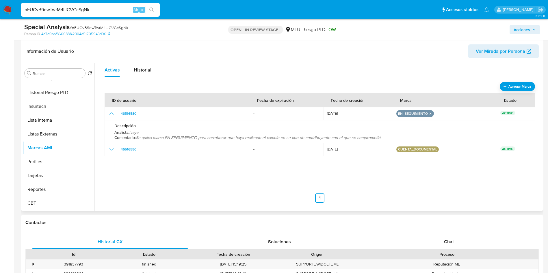
click at [185, 137] on span "Se aplica marca EN SEGUIMIENTO para corroborar que haya realizado el cambio en …" at bounding box center [258, 138] width 245 height 6
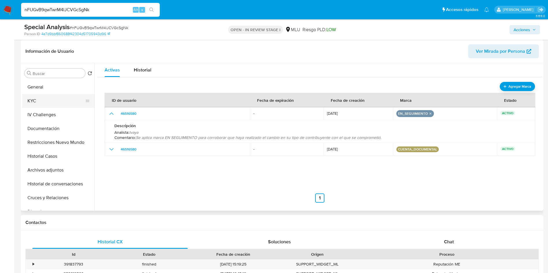
click at [52, 102] on button "KYC" at bounding box center [56, 101] width 68 height 14
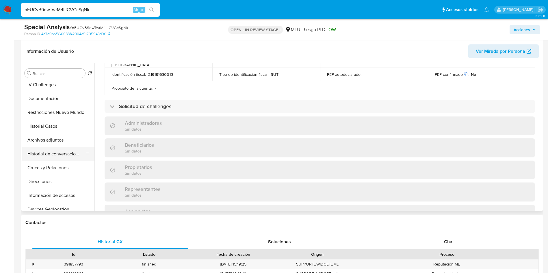
scroll to position [43, 0]
click at [67, 142] on button "Historial de conversaciones" at bounding box center [56, 141] width 68 height 14
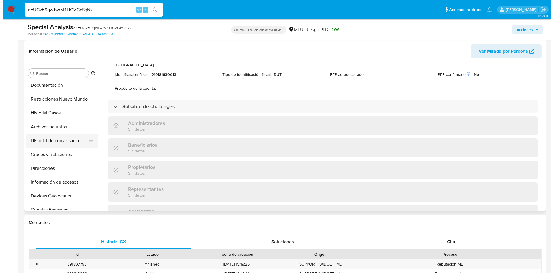
scroll to position [0, 0]
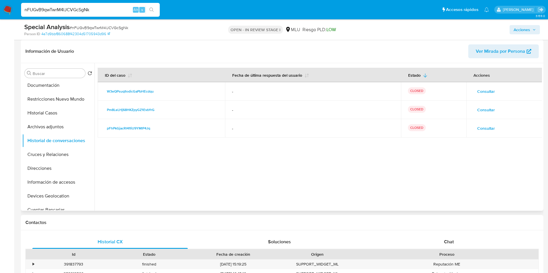
click at [479, 86] on td "Consultar" at bounding box center [504, 91] width 76 height 18
click at [479, 90] on span "Consultar" at bounding box center [486, 91] width 18 height 8
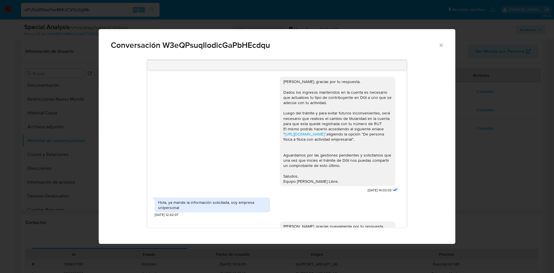
scroll to position [514, 0]
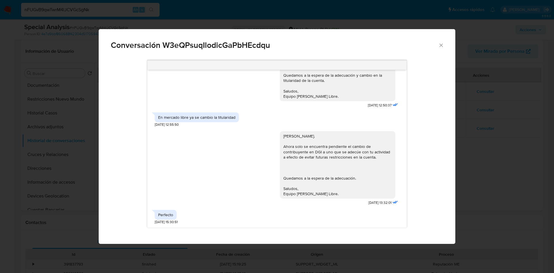
click at [260, 160] on div "Perfecto Federico. Ahora solo se encuentra pendiente el cambio de contribuyente…" at bounding box center [277, 167] width 245 height 80
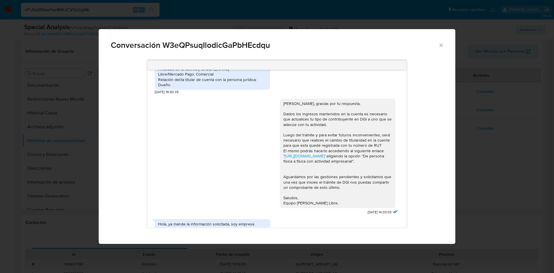
scroll to position [260, 0]
click at [491, 85] on div "Conversación W3eQPsuqIlodicGaPbHEcdqu https://www.mercadolibre.com.uy/ayuda/Tra…" at bounding box center [277, 136] width 554 height 273
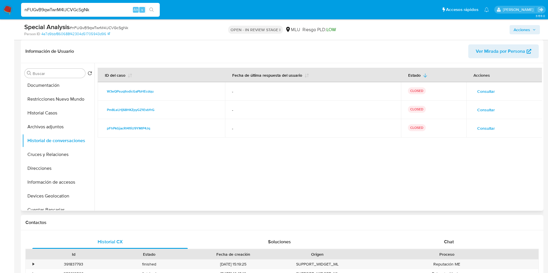
click at [492, 127] on button "Consultar" at bounding box center [486, 128] width 26 height 9
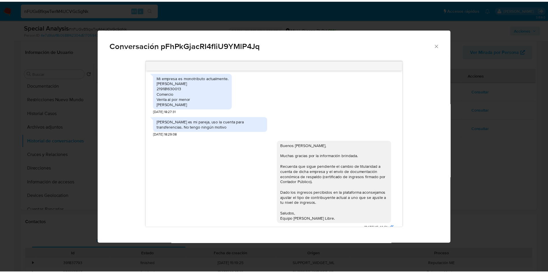
scroll to position [409, 0]
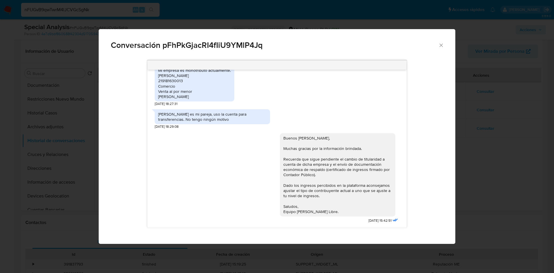
click at [497, 182] on div "Conversación pFhPkGjacRI4fIiU9YMlP4Jq https://www.mercadolibre.com.uy/ayuda/Tra…" at bounding box center [277, 136] width 554 height 273
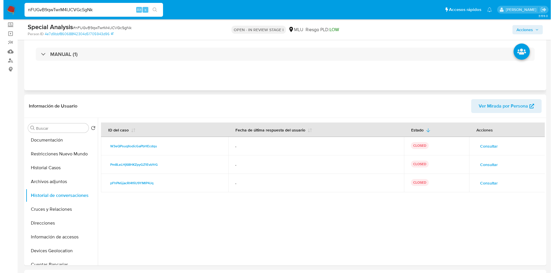
scroll to position [0, 0]
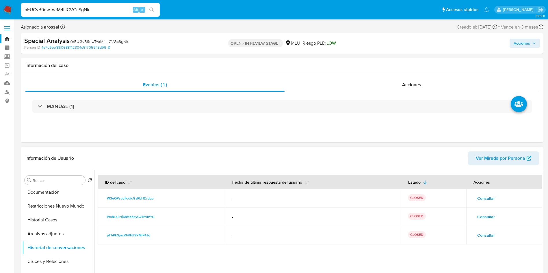
click at [492, 216] on span "Consultar" at bounding box center [486, 217] width 18 height 8
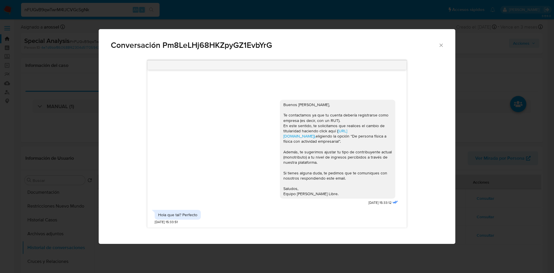
click at [459, 179] on div "Conversación Pm8LeLHj68HKZpyGZ1EvbYrG Buenos días Federico, Te contactamos ya q…" at bounding box center [277, 136] width 554 height 273
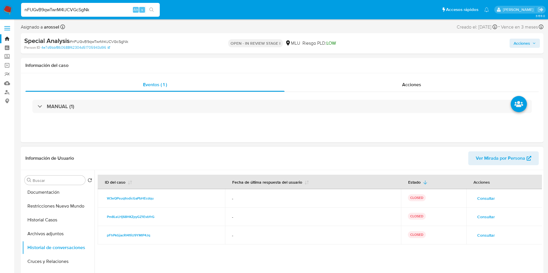
click at [475, 195] on button "Consultar" at bounding box center [486, 198] width 26 height 9
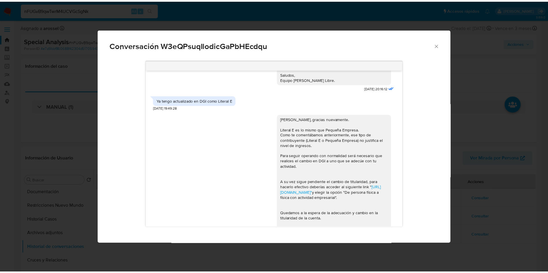
scroll to position [341, 0]
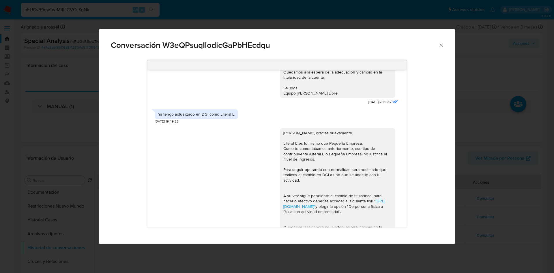
click at [475, 185] on div "Conversación W3eQPsuqIlodicGaPbHEcdqu Hola Federico, gracias por tu respuesta. …" at bounding box center [277, 136] width 554 height 273
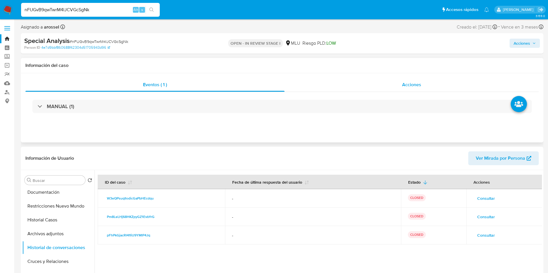
click at [435, 81] on div "Acciones" at bounding box center [411, 85] width 254 height 14
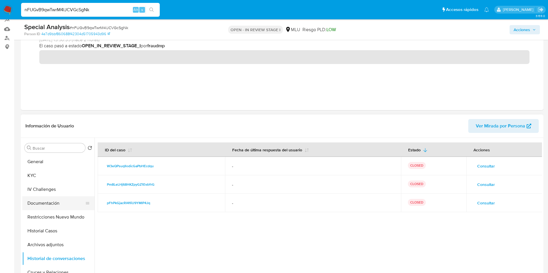
scroll to position [43, 0]
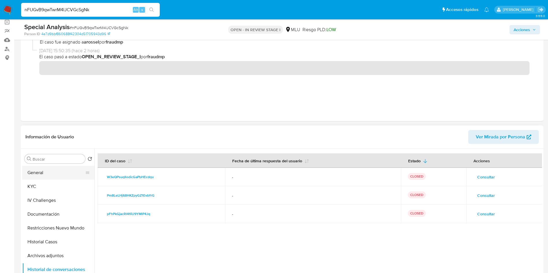
click at [57, 178] on button "General" at bounding box center [56, 173] width 68 height 14
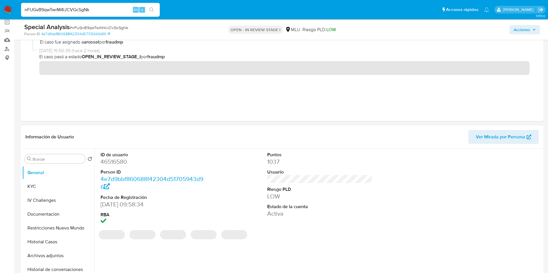
click at [126, 161] on dd "46516580" at bounding box center [152, 162] width 105 height 8
click at [124, 161] on dd "46516580" at bounding box center [152, 162] width 105 height 8
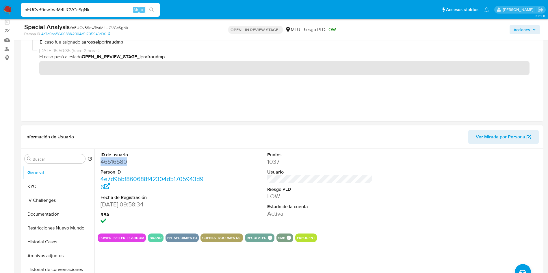
copy dd "46516580"
click at [61, 245] on button "Historial Casos" at bounding box center [56, 242] width 68 height 14
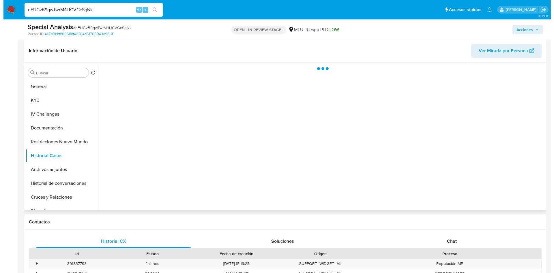
scroll to position [130, 0]
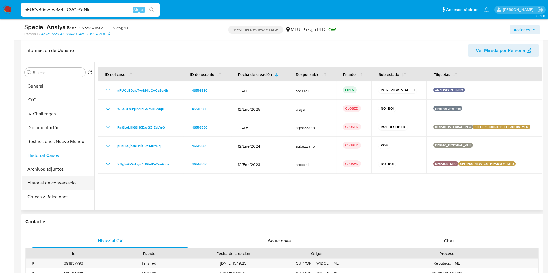
click at [63, 180] on button "Historial de conversaciones" at bounding box center [56, 183] width 68 height 14
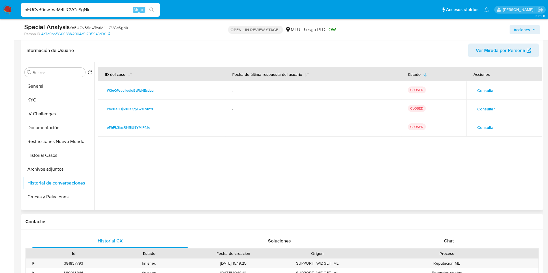
click at [477, 179] on div at bounding box center [317, 136] width 447 height 148
click at [482, 88] on span "Consultar" at bounding box center [486, 91] width 18 height 8
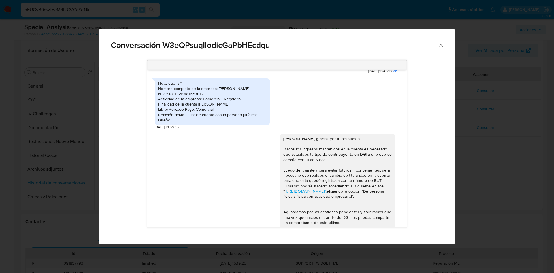
scroll to position [303, 0]
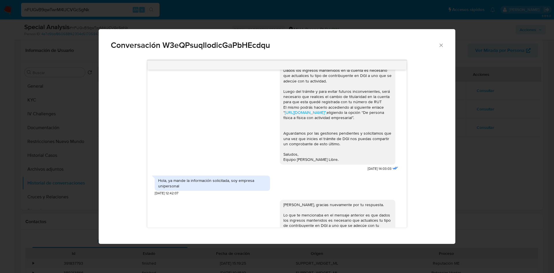
click at [518, 156] on div "Conversación W3eQPsuqIlodicGaPbHEcdqu https://www.mercadolibre.com.uy/ayuda/Tra…" at bounding box center [277, 136] width 554 height 273
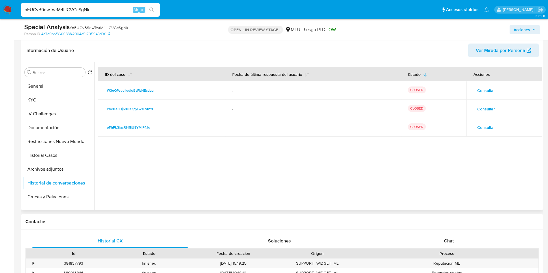
click at [483, 111] on span "Consultar" at bounding box center [486, 109] width 18 height 8
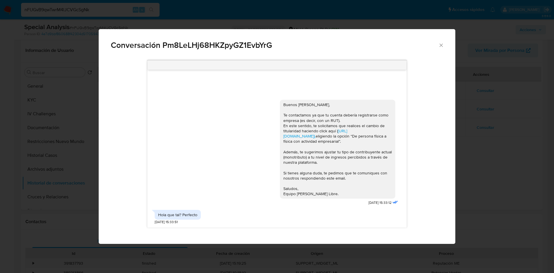
click at [514, 143] on div "Conversación Pm8LeLHj68HKZpyGZ1EvbYrG Buenos días Federico, Te contactamos ya q…" at bounding box center [277, 136] width 554 height 273
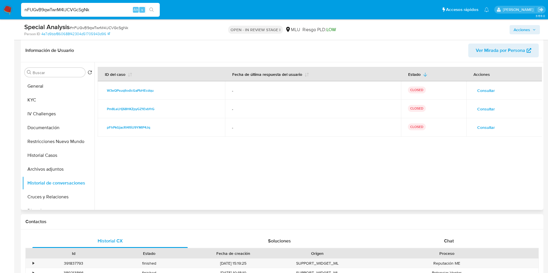
click at [480, 124] on span "Consultar" at bounding box center [486, 128] width 18 height 8
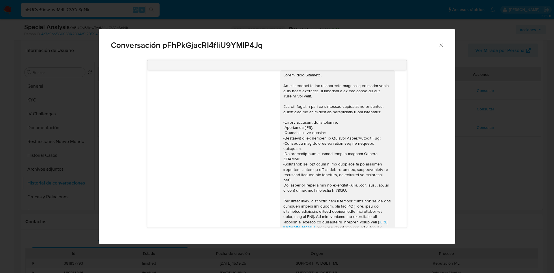
scroll to position [0, 0]
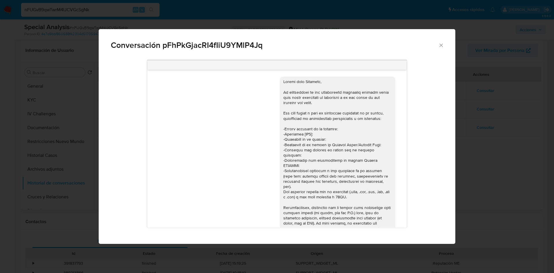
click at [480, 126] on div "Conversación pFhPkGjacRI4fIiU9YMlP4Jq https://www.mercadolibre.com.uy/ayuda/Tra…" at bounding box center [277, 136] width 554 height 273
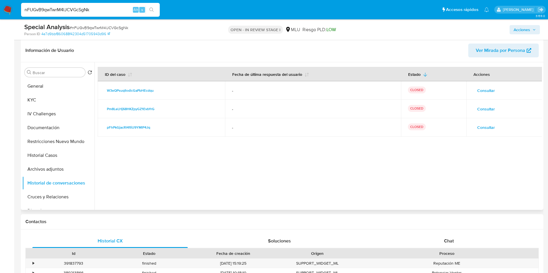
click at [486, 87] on span "Consultar" at bounding box center [486, 91] width 18 height 8
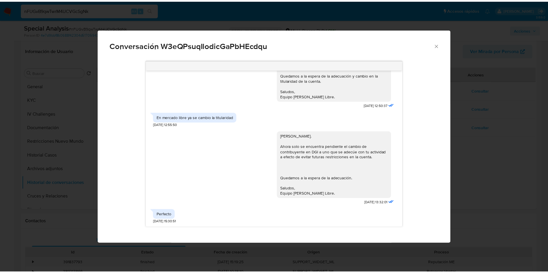
scroll to position [514, 0]
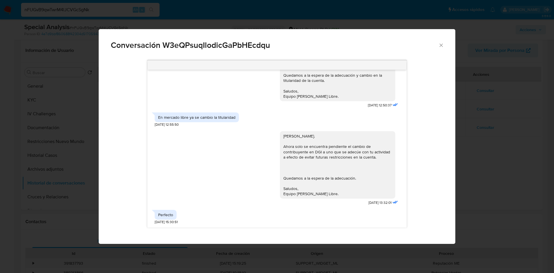
click at [473, 93] on div "Conversación W3eQPsuqIlodicGaPbHEcdqu Hola Federico, gracias por tu respuesta. …" at bounding box center [277, 136] width 554 height 273
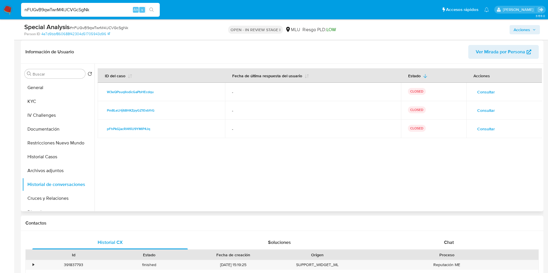
scroll to position [130, 0]
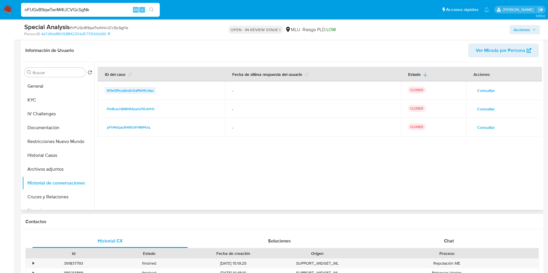
click at [143, 92] on span "W3eQPsuqIlodicGaPbHEcdqu" at bounding box center [130, 90] width 47 height 7
click at [57, 86] on button "General" at bounding box center [56, 86] width 68 height 14
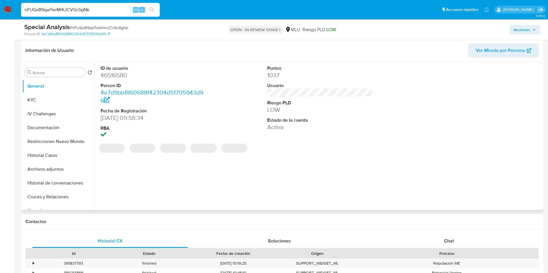
click at [115, 72] on dd "46516580" at bounding box center [152, 75] width 105 height 8
click at [113, 75] on dd "46516580" at bounding box center [152, 75] width 105 height 8
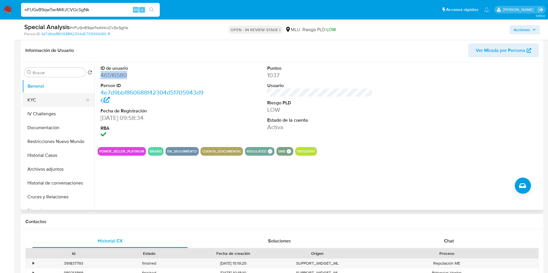
click at [52, 100] on button "KYC" at bounding box center [56, 100] width 68 height 14
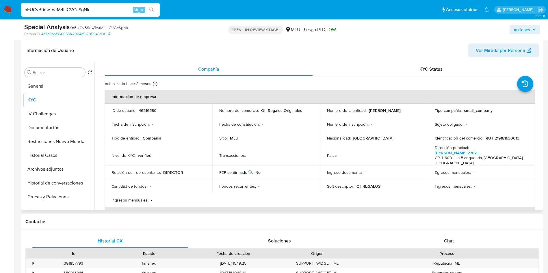
drag, startPoint x: 366, startPoint y: 110, endPoint x: 415, endPoint y: 113, distance: 48.3
click at [415, 113] on div "Nombre de la entidad : YAÑEZ SEBE FEDERICO" at bounding box center [374, 110] width 94 height 5
click at [466, 186] on td "Ingresos mensuales : -" at bounding box center [482, 187] width 108 height 14
click at [151, 111] on p "46516580" at bounding box center [148, 110] width 18 height 5
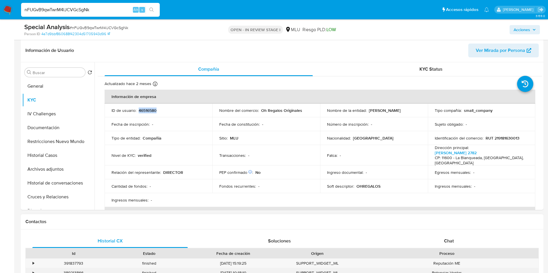
copy p "46516580"
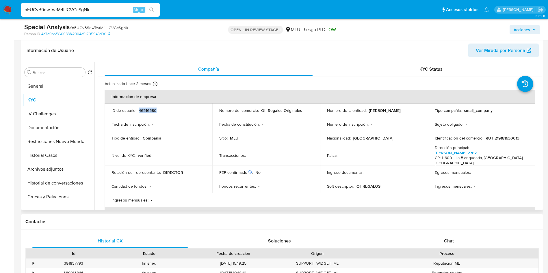
drag, startPoint x: 515, startPoint y: 175, endPoint x: 511, endPoint y: 174, distance: 3.5
click at [514, 180] on td "Ingresos mensuales : -" at bounding box center [482, 187] width 108 height 14
drag, startPoint x: 519, startPoint y: 175, endPoint x: 443, endPoint y: 157, distance: 77.2
click at [519, 180] on td "Ingresos mensuales : -" at bounding box center [482, 187] width 108 height 14
click at [111, 9] on input "nFUGvB9qwTwrM4lJCVGcSgNk" at bounding box center [90, 10] width 139 height 8
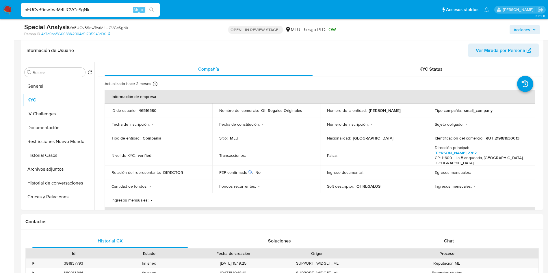
click at [111, 9] on input "nFUGvB9qwTwrM4lJCVGcSgNk" at bounding box center [90, 10] width 139 height 8
paste input "hTT7uFawb9HfxDV2m0cnKKOO"
type input "hTT7uFawb9HfxDV2m0cnKKOO"
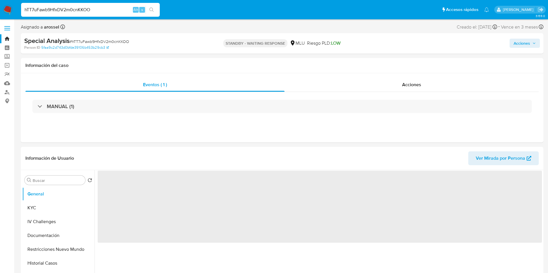
select select "10"
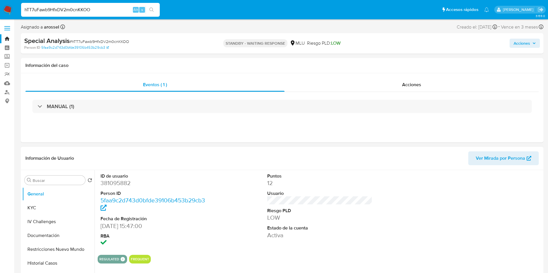
click at [313, 245] on div "Puntos 12 Usuario Riesgo PLD LOW Estado de la cuenta Activa" at bounding box center [319, 210] width 111 height 80
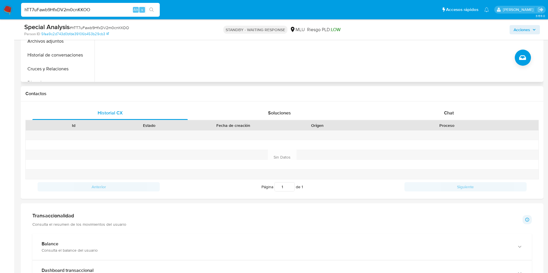
scroll to position [217, 0]
click at [452, 97] on div "Contactos" at bounding box center [282, 92] width 522 height 15
click at [452, 116] on div "Chat" at bounding box center [448, 112] width 155 height 14
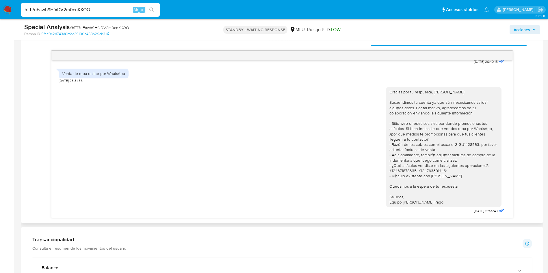
scroll to position [303, 0]
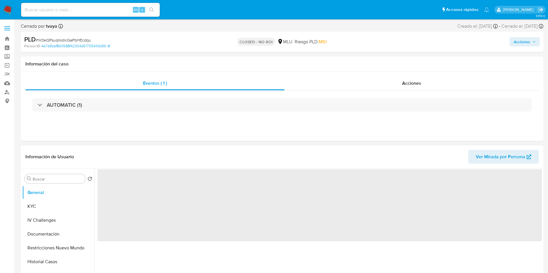
select select "10"
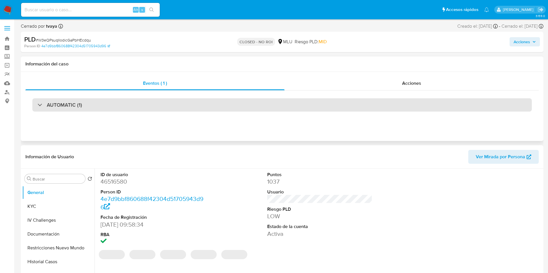
click at [175, 110] on div "AUTOMATIC (1)" at bounding box center [281, 104] width 499 height 13
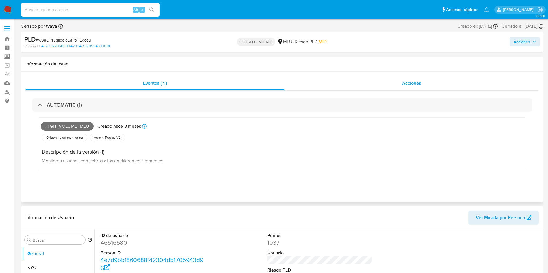
click at [422, 78] on div "Acciones" at bounding box center [411, 84] width 254 height 14
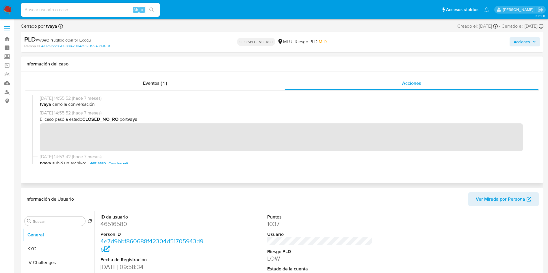
click at [488, 66] on h1 "Información del caso" at bounding box center [281, 64] width 513 height 6
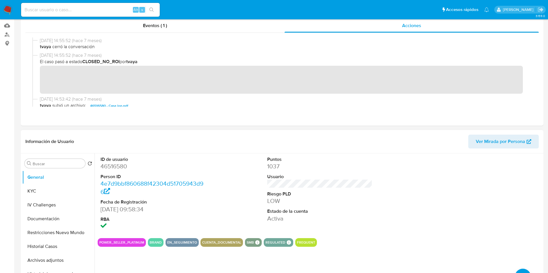
scroll to position [87, 0]
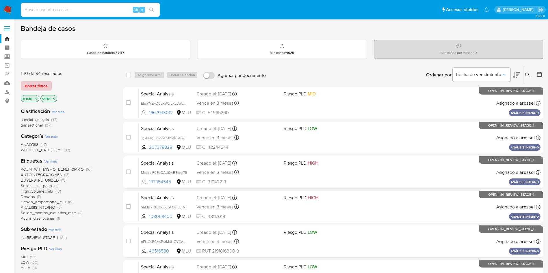
click at [40, 86] on span "Borrar filtros" at bounding box center [36, 86] width 23 height 8
